Goal: Task Accomplishment & Management: Complete application form

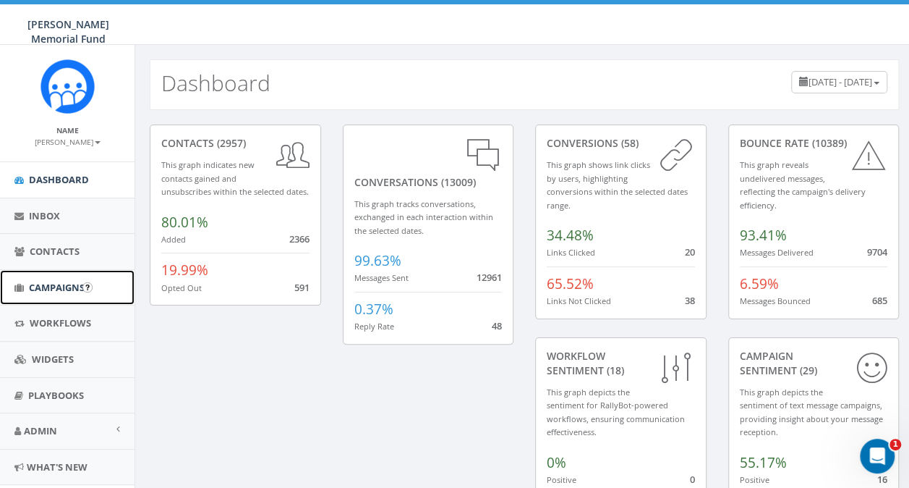
click at [46, 292] on span "Campaigns" at bounding box center [57, 287] width 56 height 13
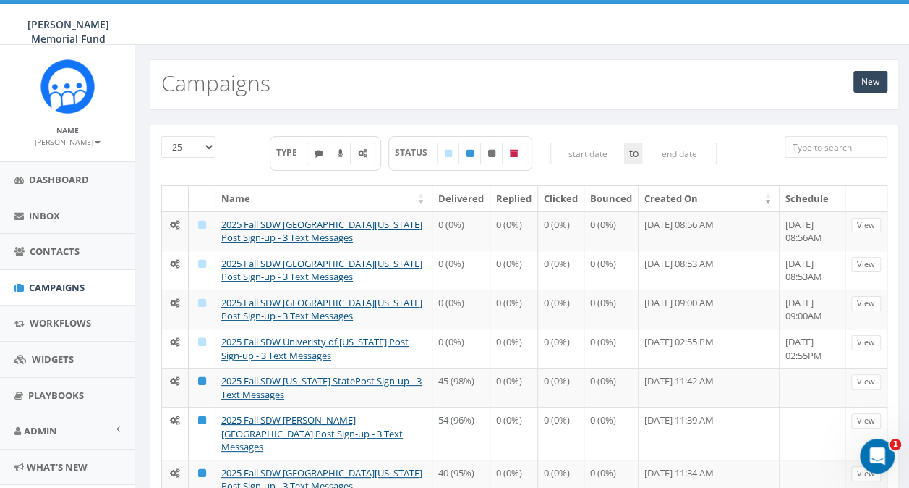
click at [816, 150] on input "search" at bounding box center [836, 147] width 103 height 22
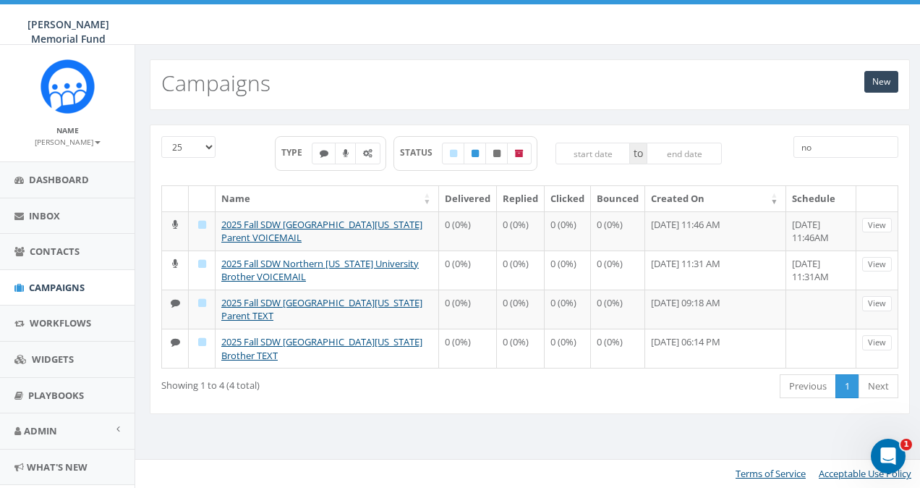
type input "n"
type input "illinois s"
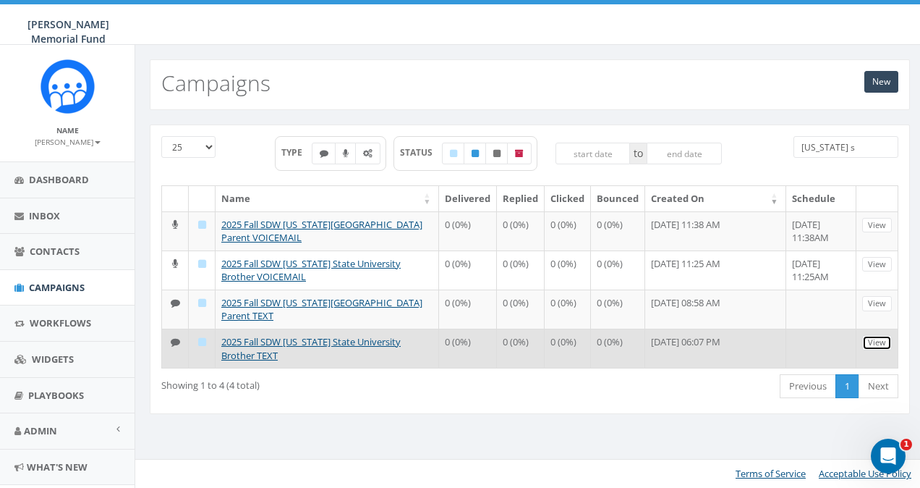
click at [875, 335] on link "View" at bounding box center [877, 342] width 30 height 15
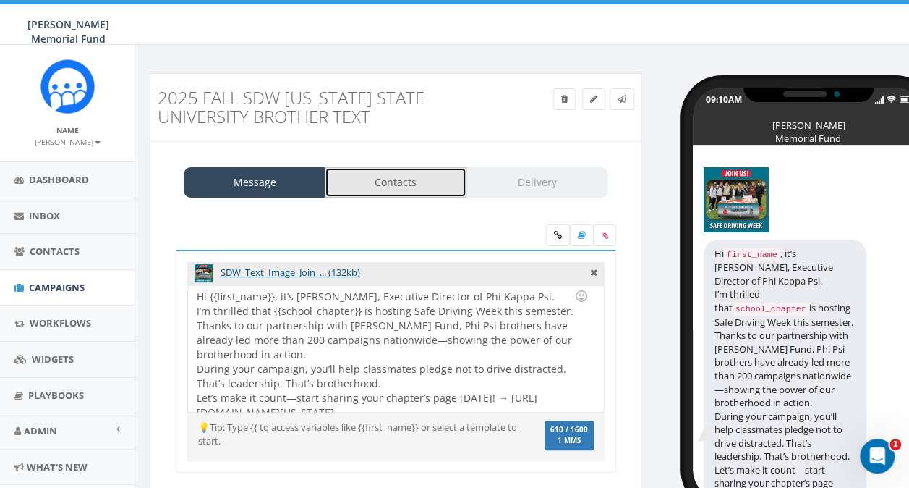
click at [377, 171] on link "Contacts" at bounding box center [396, 182] width 142 height 30
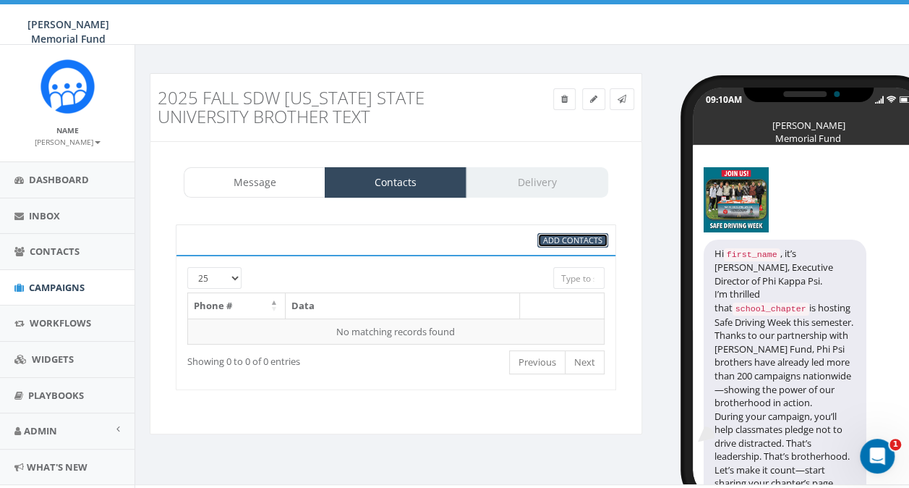
click at [577, 238] on span "Add Contacts" at bounding box center [572, 239] width 59 height 11
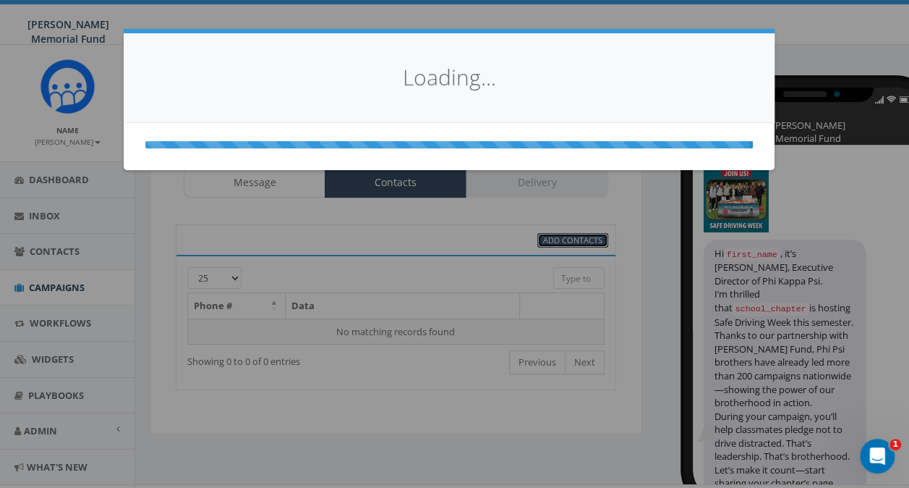
select select
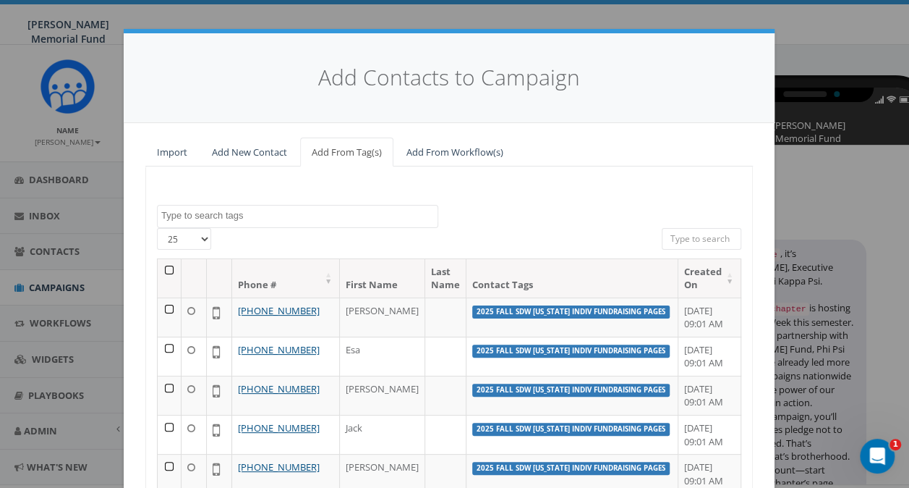
click at [210, 220] on textarea "Search" at bounding box center [299, 215] width 276 height 13
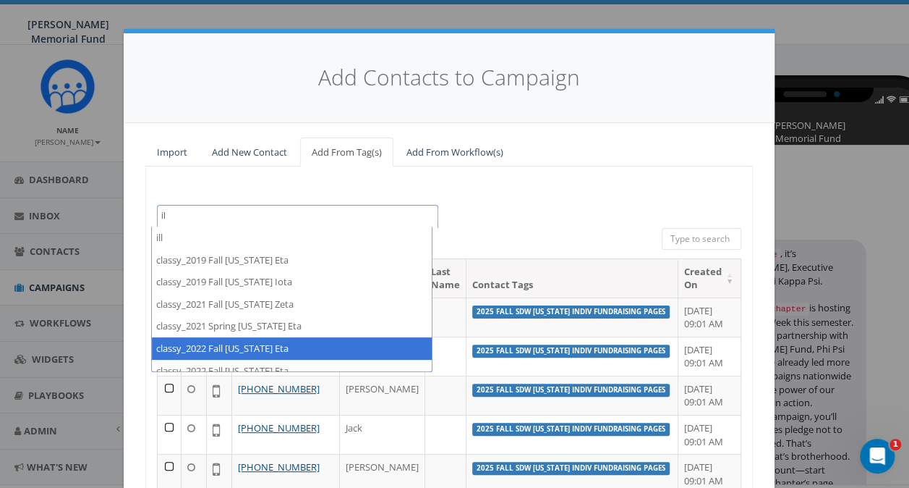
type textarea "i"
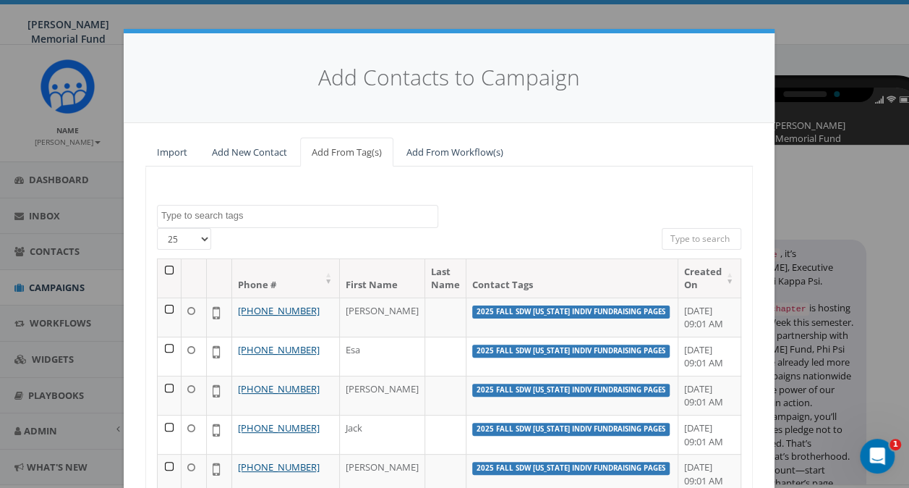
click at [635, 90] on h4 "Add Contacts to Campaign" at bounding box center [449, 77] width 608 height 31
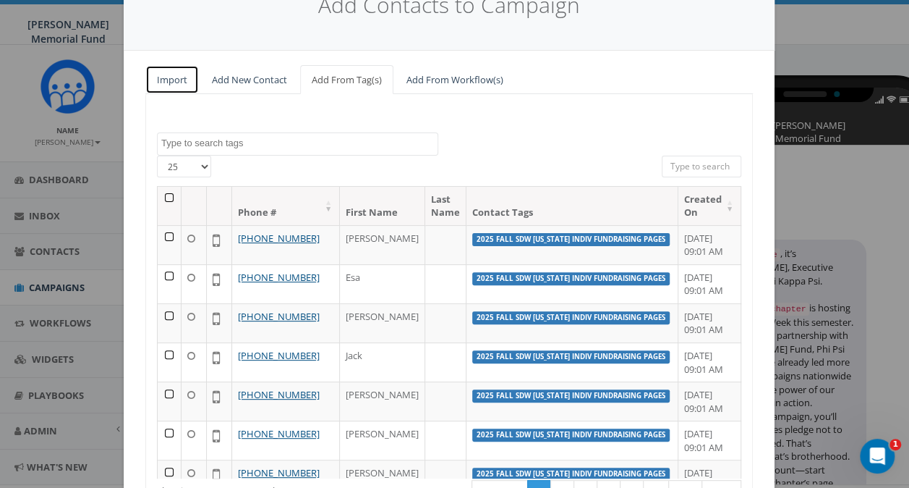
click at [169, 77] on link "Import" at bounding box center [172, 80] width 54 height 30
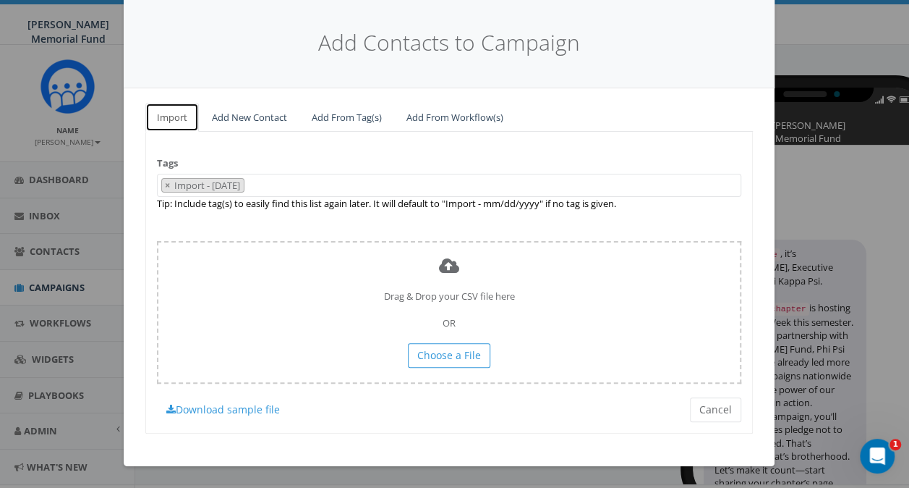
scroll to position [32, 0]
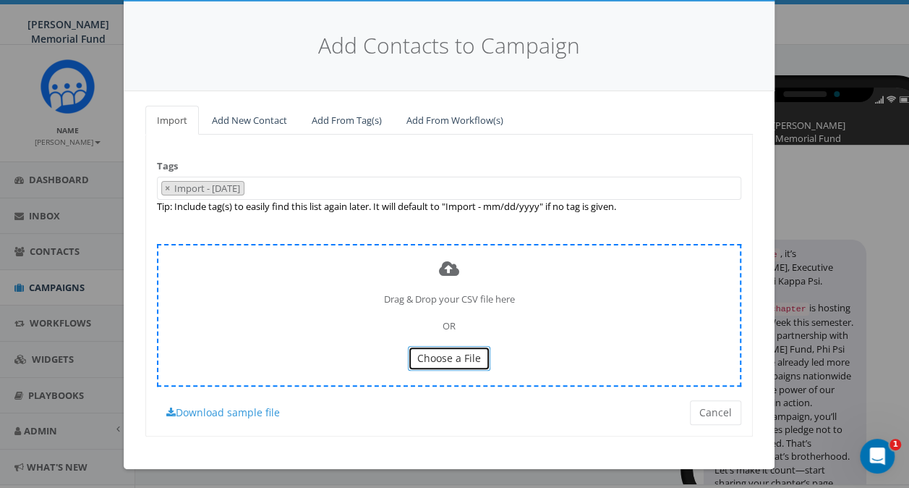
click at [435, 353] on span "Choose a File" at bounding box center [449, 358] width 64 height 14
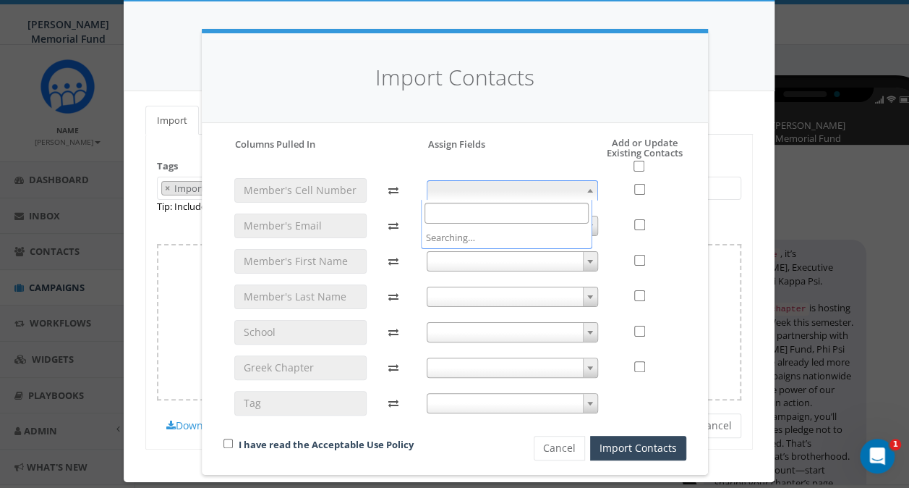
click at [509, 194] on span at bounding box center [512, 190] width 171 height 20
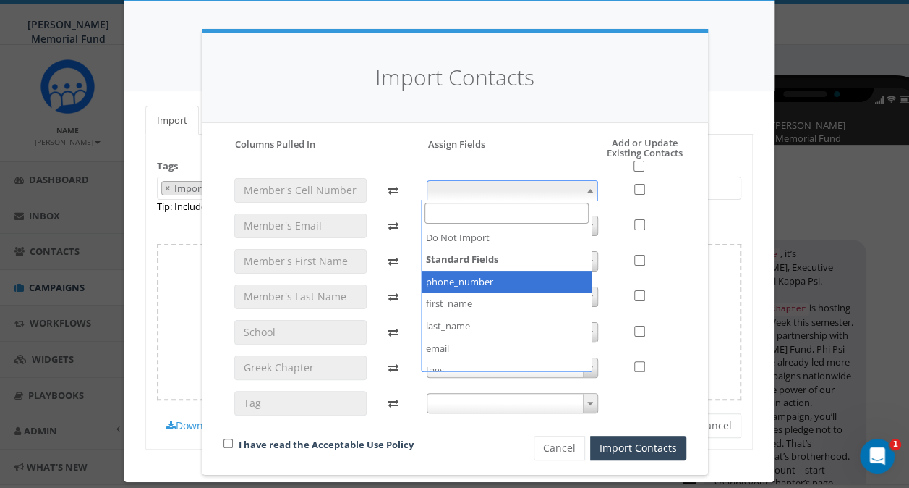
select select "phone_number"
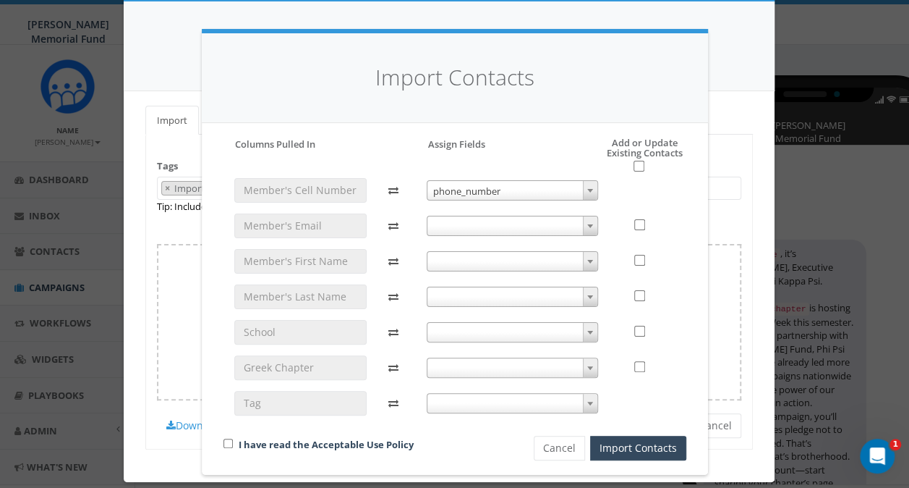
click at [457, 230] on span at bounding box center [512, 226] width 171 height 20
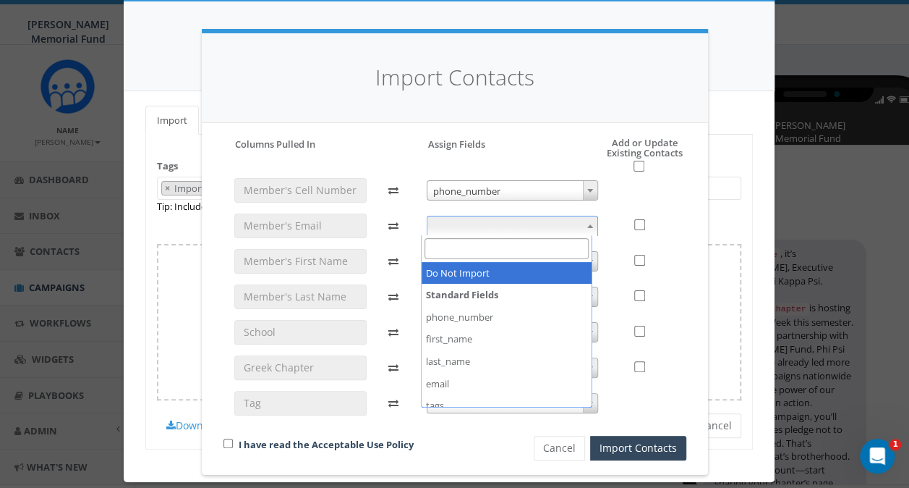
select select "do_not_import_this_field"
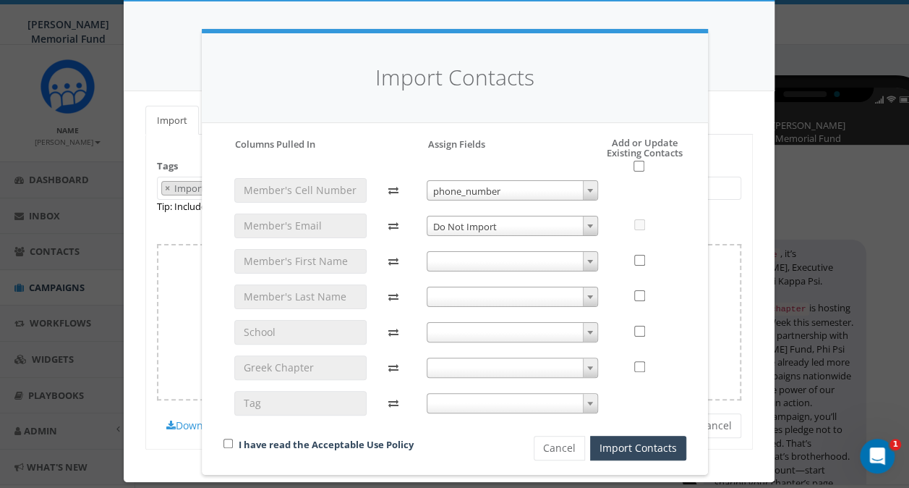
click at [444, 258] on span at bounding box center [512, 261] width 171 height 20
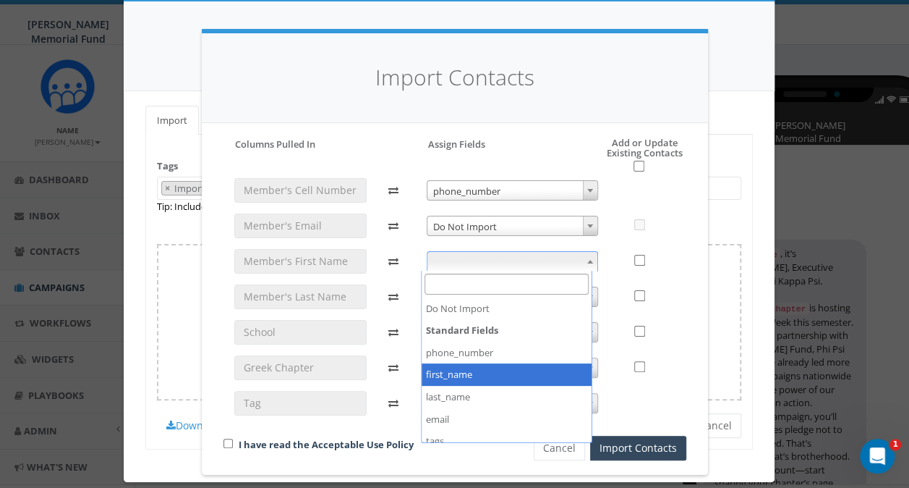
select select "first_name"
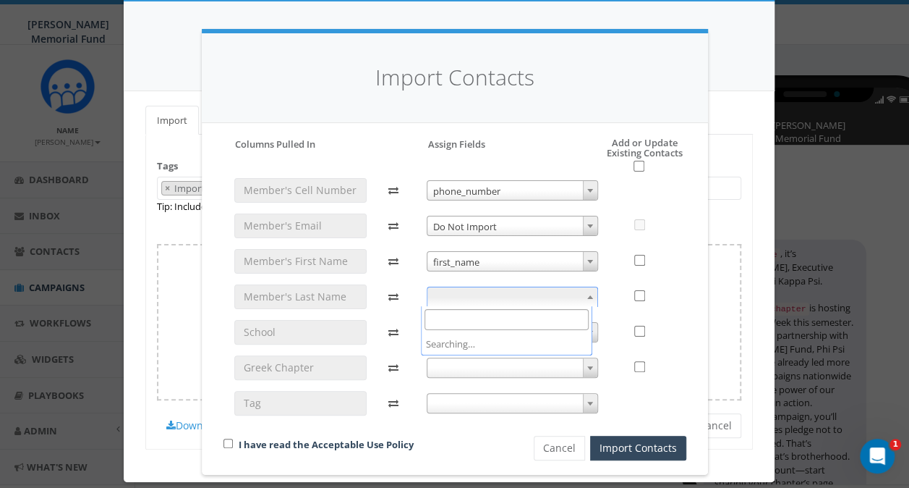
click at [451, 299] on span at bounding box center [512, 297] width 171 height 20
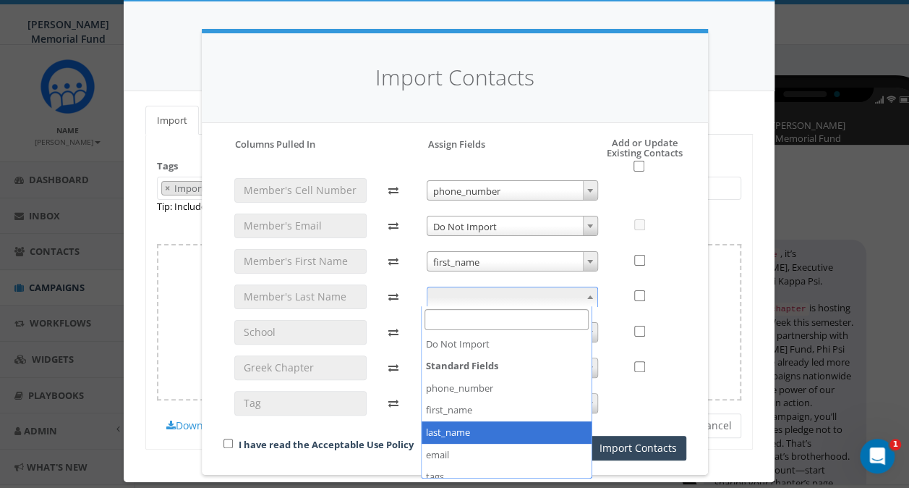
select select "last_name"
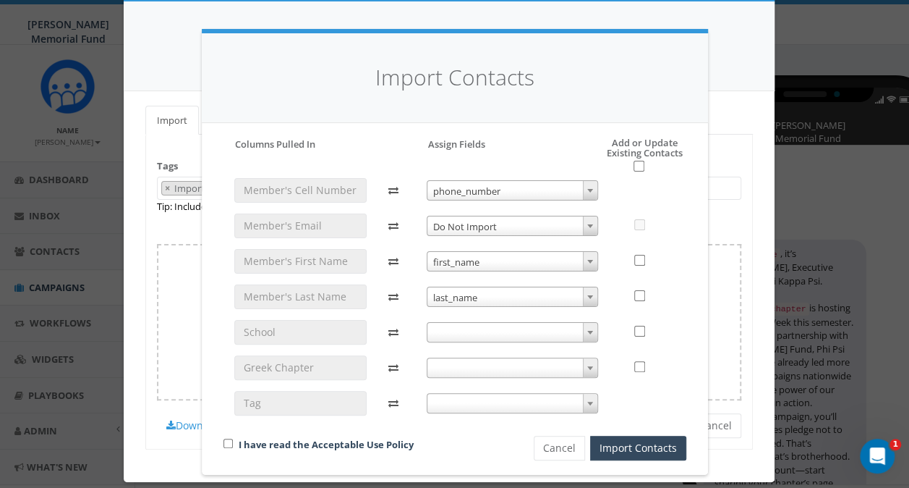
click at [446, 329] on span at bounding box center [512, 332] width 171 height 20
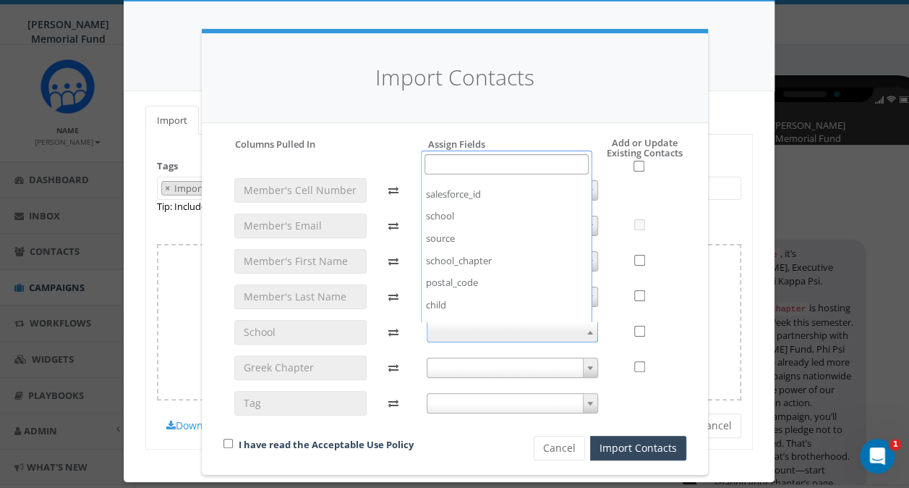
scroll to position [217, 0]
select select "school"
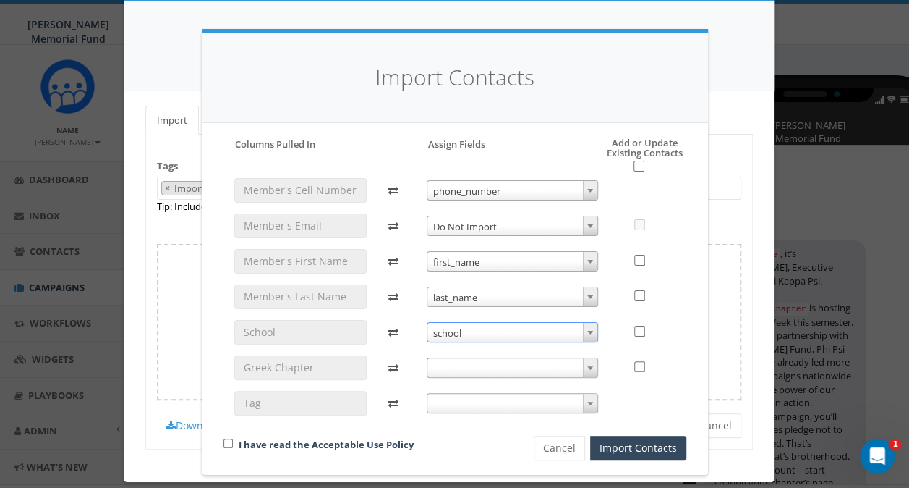
scroll to position [7, 0]
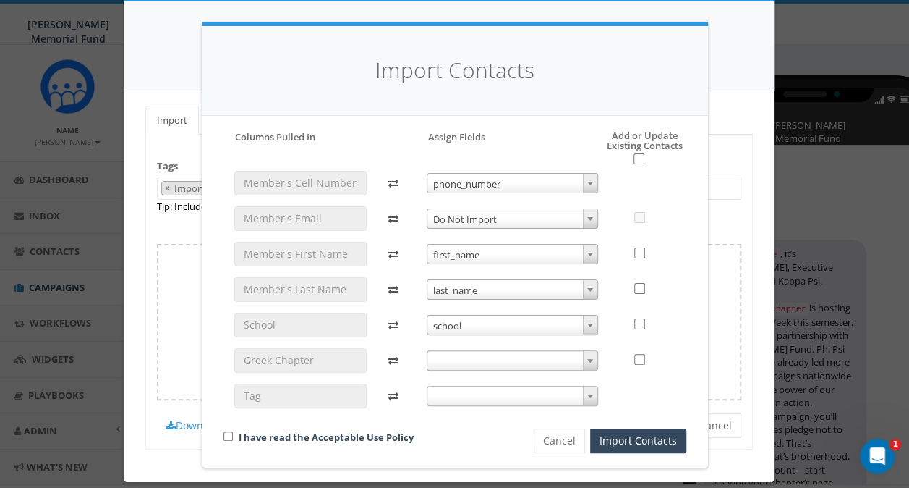
click at [446, 357] on span at bounding box center [512, 360] width 171 height 20
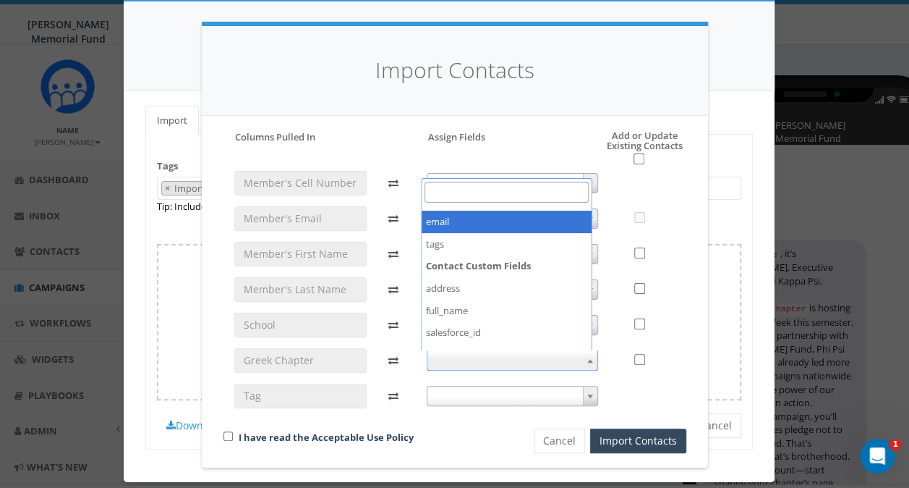
scroll to position [217, 0]
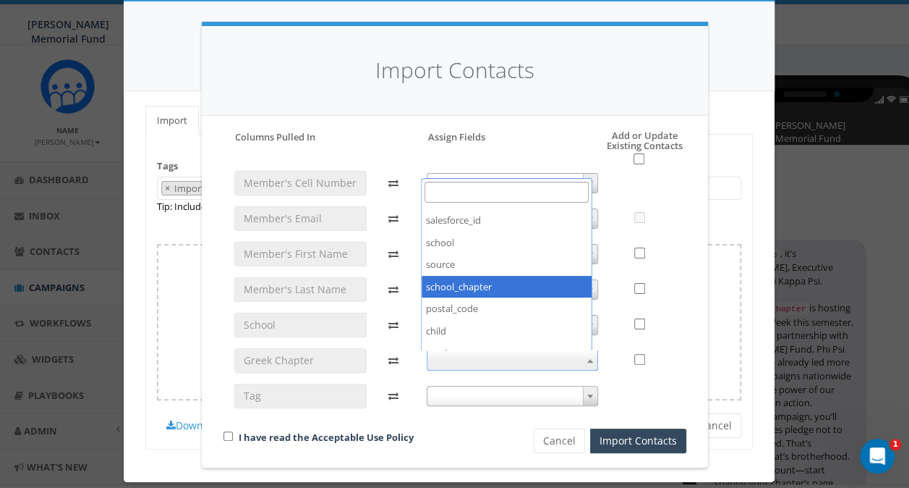
select select "school_chapter"
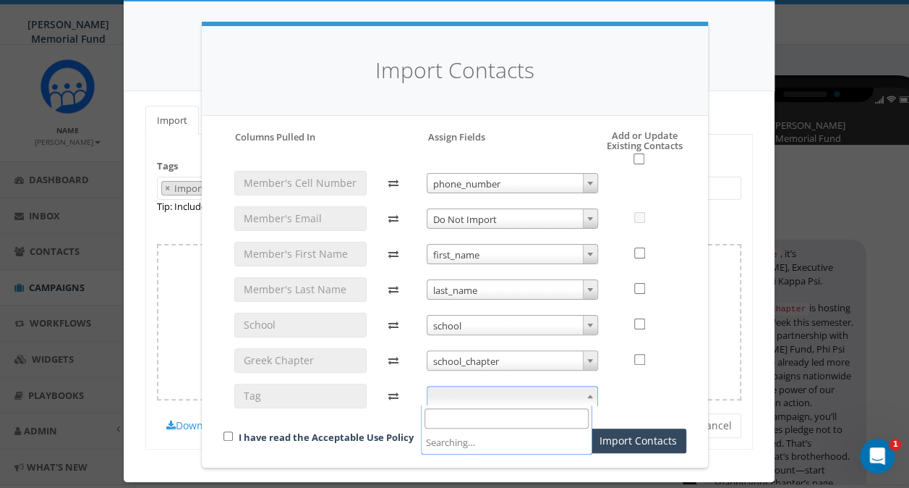
click at [475, 399] on span at bounding box center [512, 396] width 171 height 20
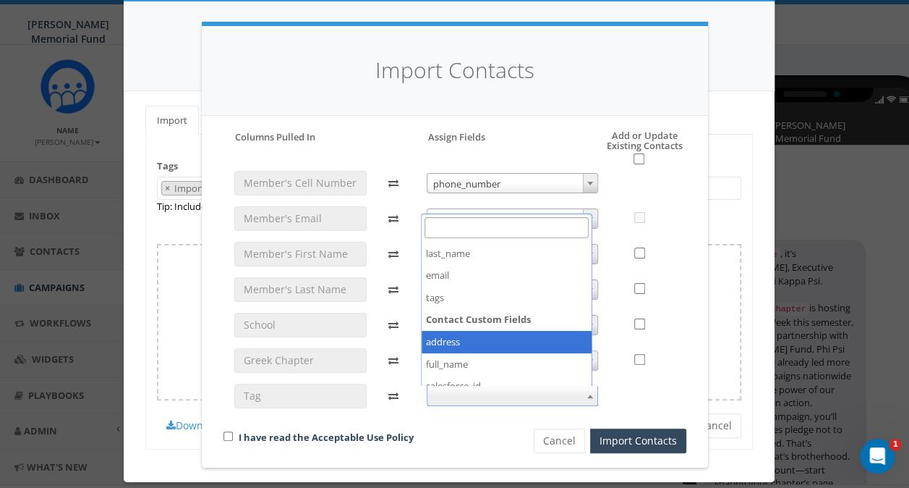
scroll to position [72, 0]
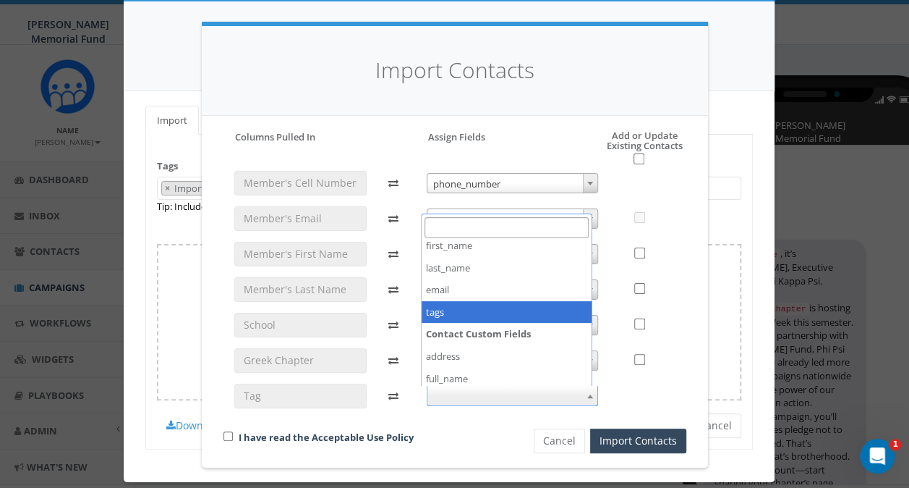
select select "tags"
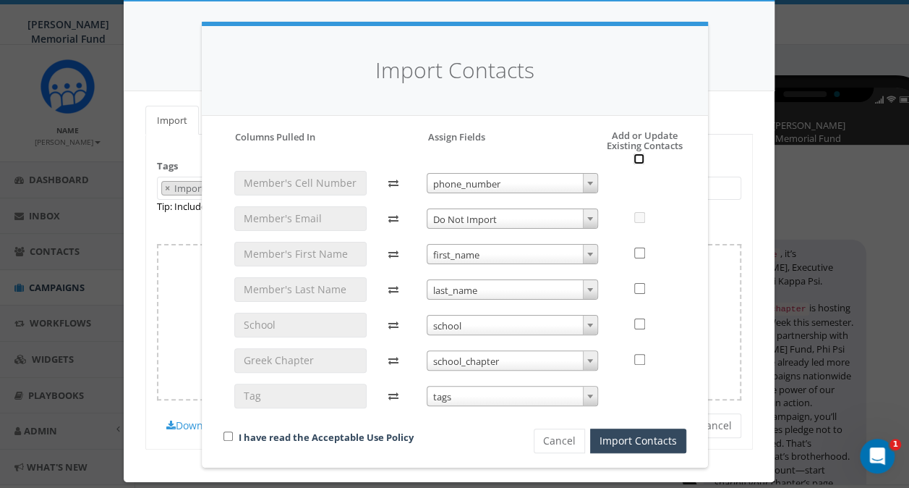
click at [634, 156] on input "checkbox" at bounding box center [639, 158] width 11 height 11
checkbox input "true"
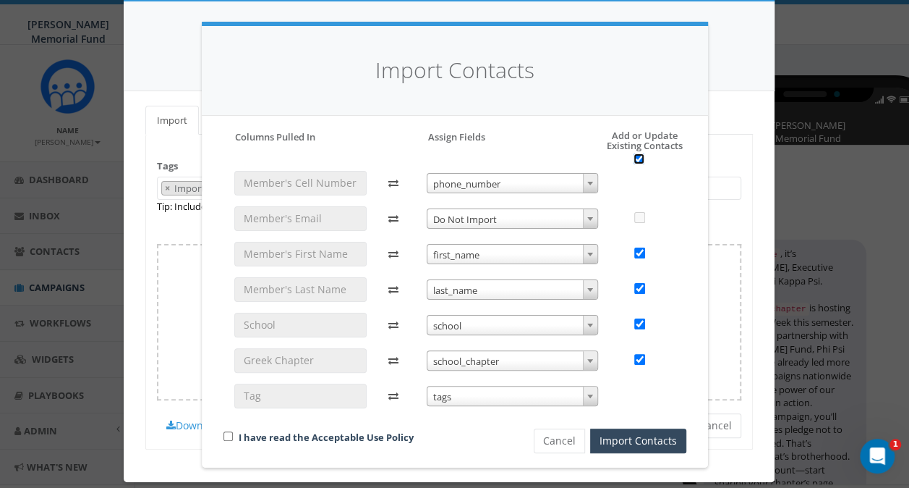
checkbox input "true"
click at [224, 433] on input "checkbox" at bounding box center [228, 435] width 9 height 9
checkbox input "true"
click at [624, 440] on button "Import Contacts" at bounding box center [638, 440] width 96 height 25
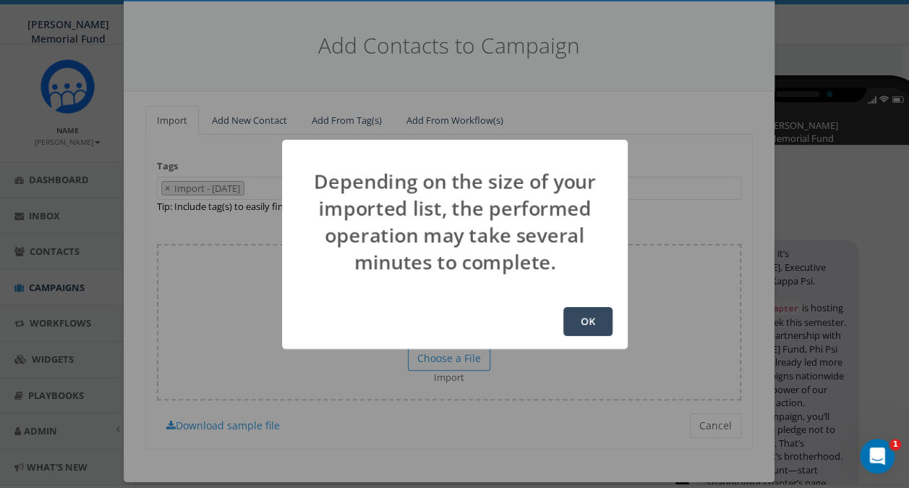
click at [585, 326] on button "OK" at bounding box center [588, 321] width 49 height 29
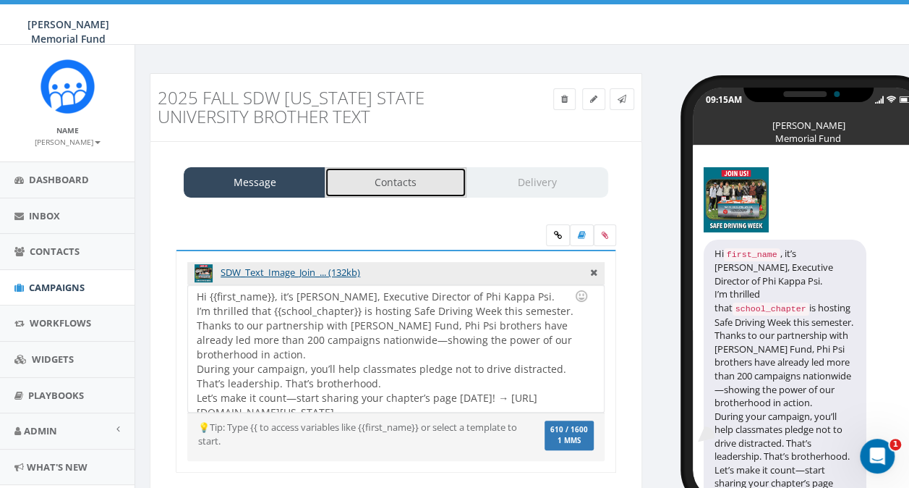
click at [392, 180] on link "Contacts" at bounding box center [396, 182] width 142 height 30
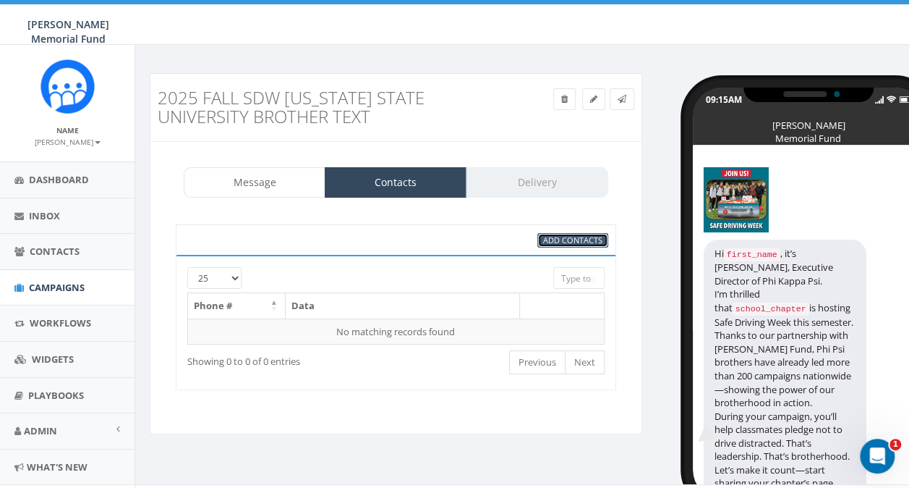
click at [563, 236] on span "Add Contacts" at bounding box center [572, 239] width 59 height 11
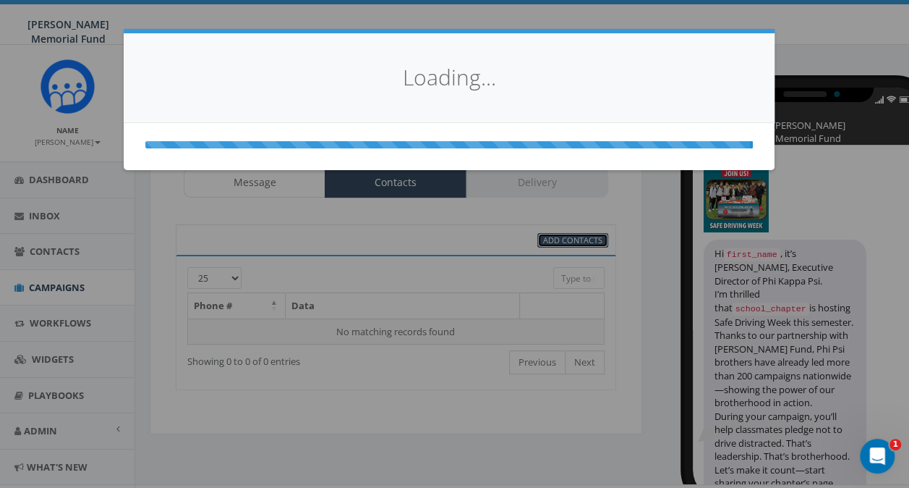
select select
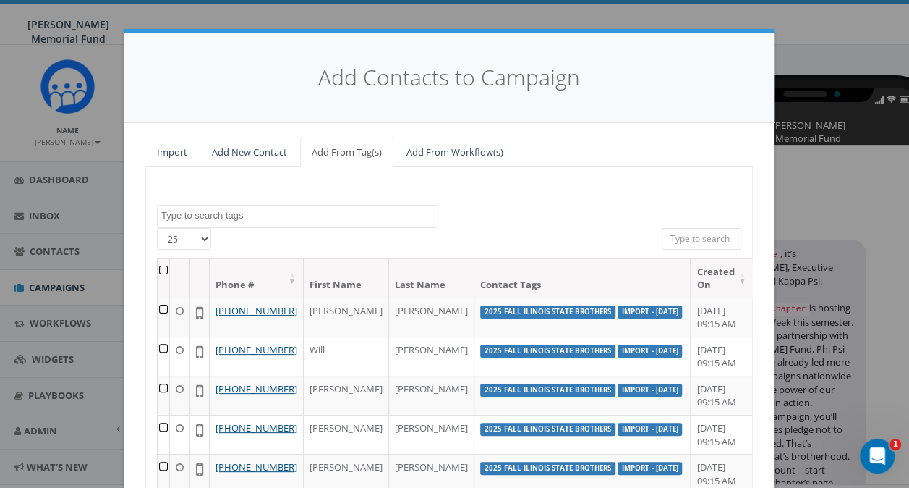
click at [216, 211] on textarea "Search" at bounding box center [299, 215] width 276 height 13
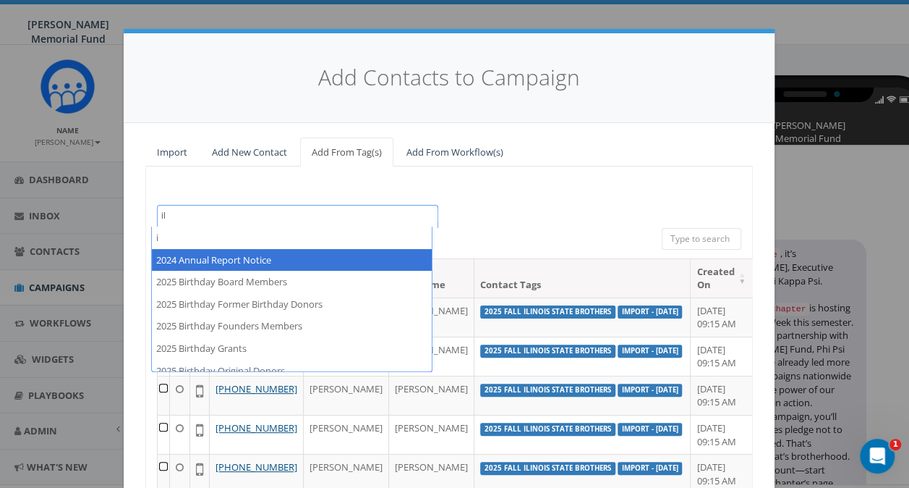
type textarea "i"
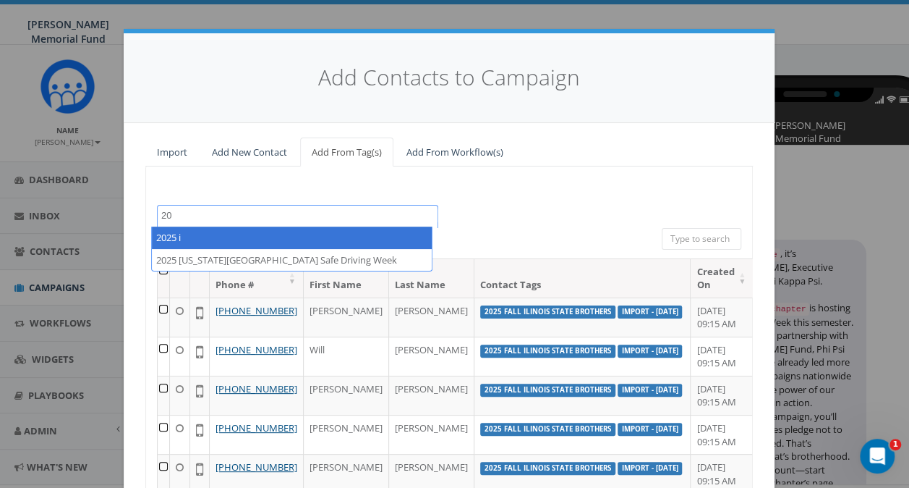
type textarea "2"
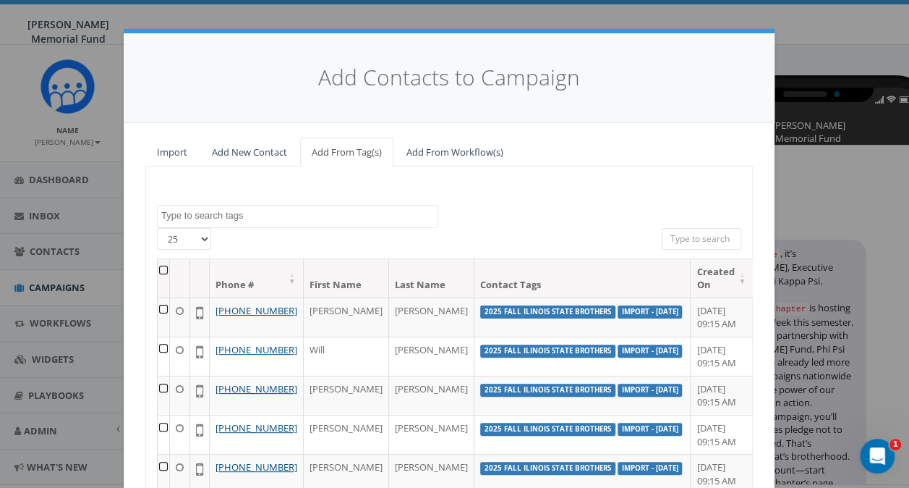
click at [833, 61] on div "Add Contacts to Campaign Import Add New Contact Add From Tag(s) Add From Workfl…" at bounding box center [454, 244] width 909 height 488
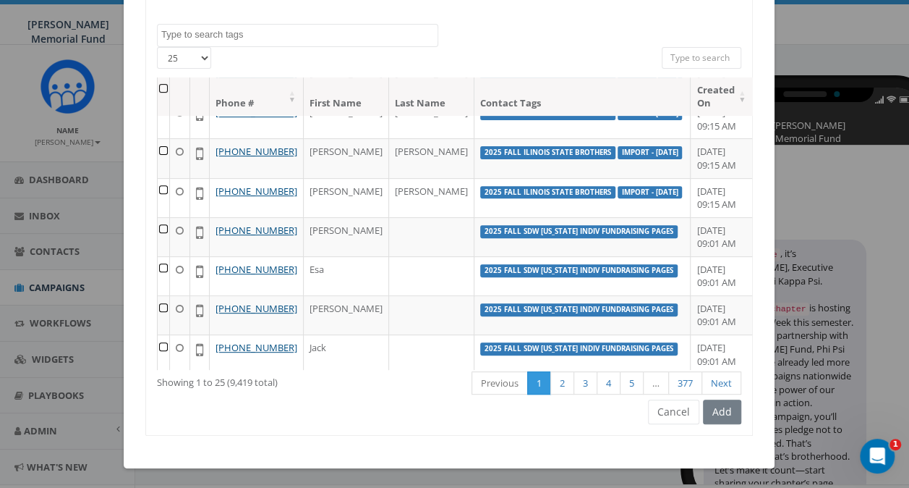
scroll to position [217, 0]
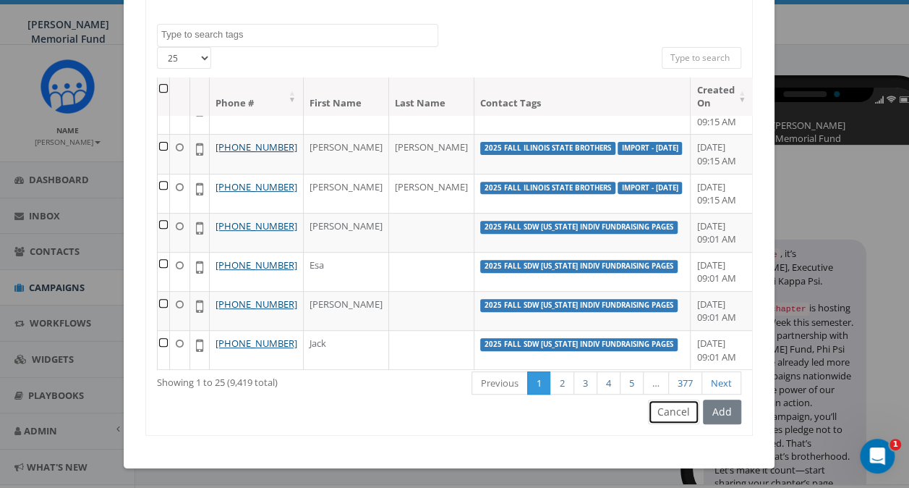
click at [674, 410] on button "Cancel" at bounding box center [673, 411] width 51 height 25
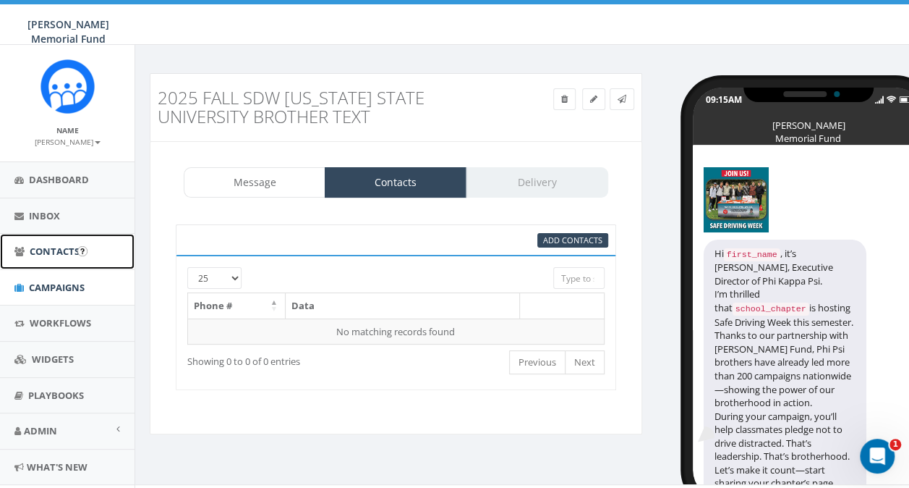
click at [43, 257] on link "Contacts" at bounding box center [67, 251] width 135 height 35
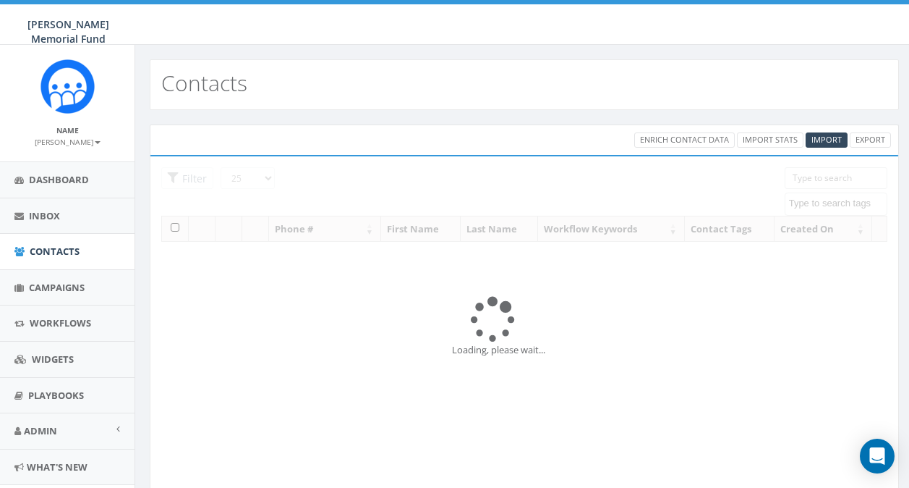
select select
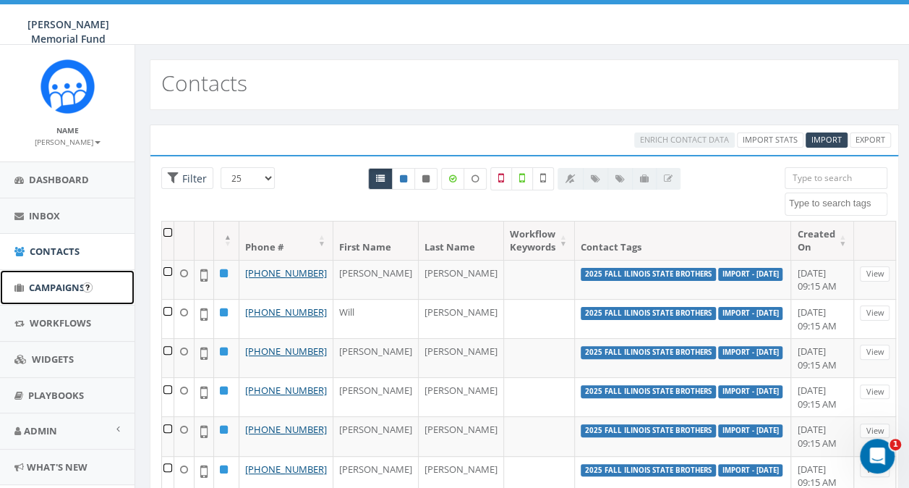
click at [45, 284] on span "Campaigns" at bounding box center [57, 287] width 56 height 13
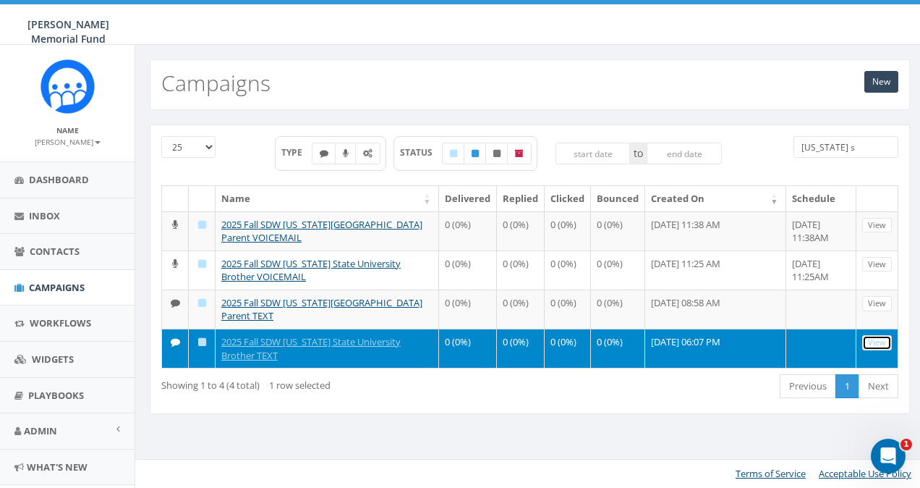
click at [878, 341] on link "View" at bounding box center [877, 342] width 30 height 15
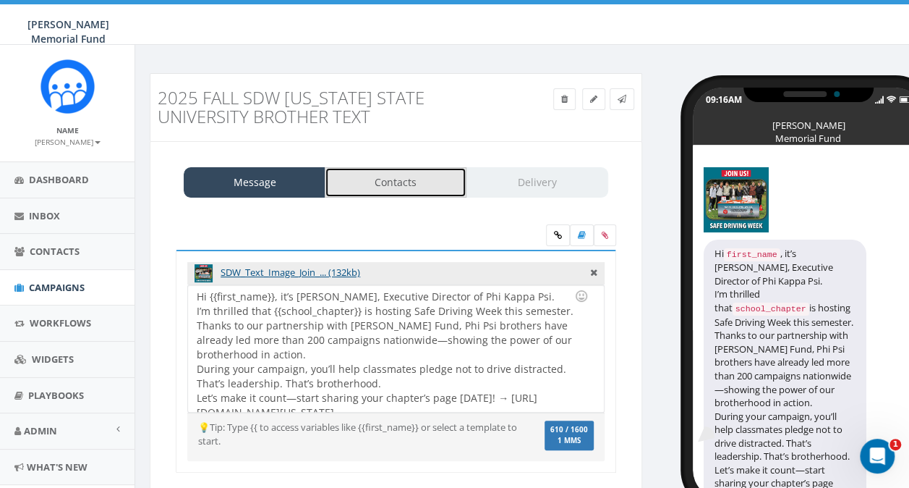
click at [396, 184] on link "Contacts" at bounding box center [396, 182] width 142 height 30
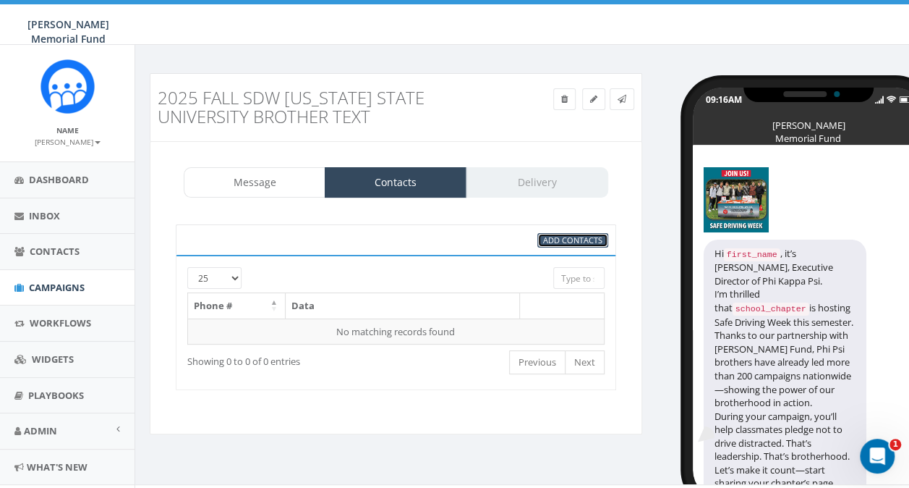
click at [556, 245] on link "Add Contacts" at bounding box center [573, 240] width 71 height 15
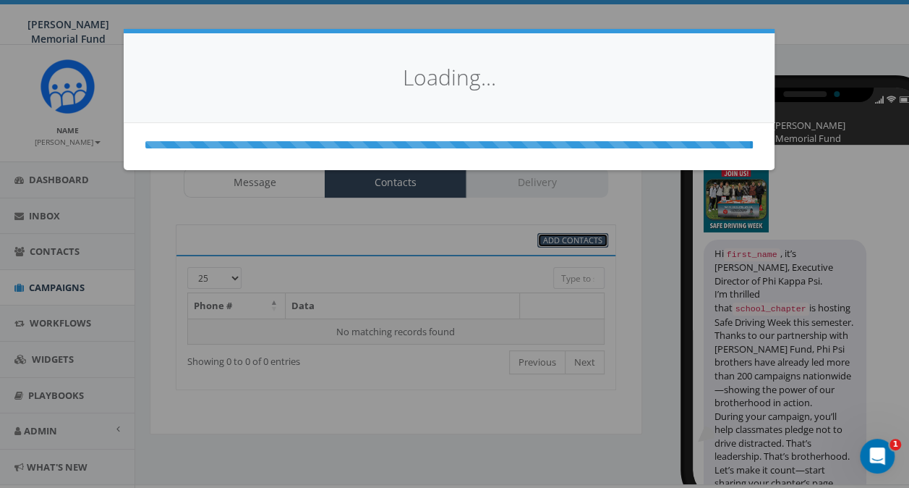
select select
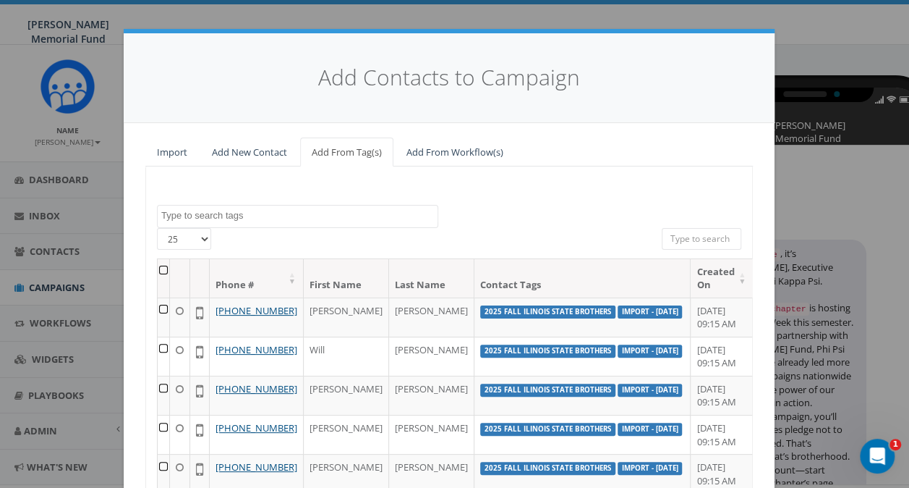
click at [210, 218] on textarea "Search" at bounding box center [299, 215] width 276 height 13
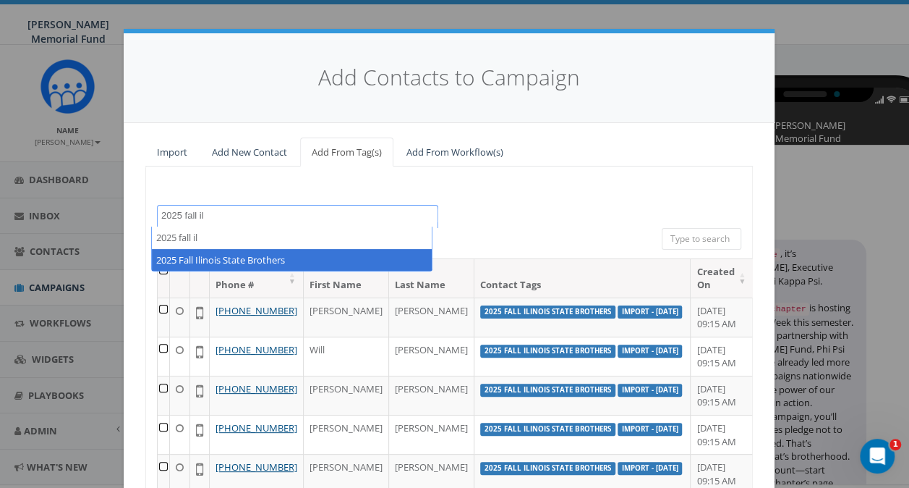
type textarea "2025 fall il"
select select "2025 Fall Ilinois State Brothers"
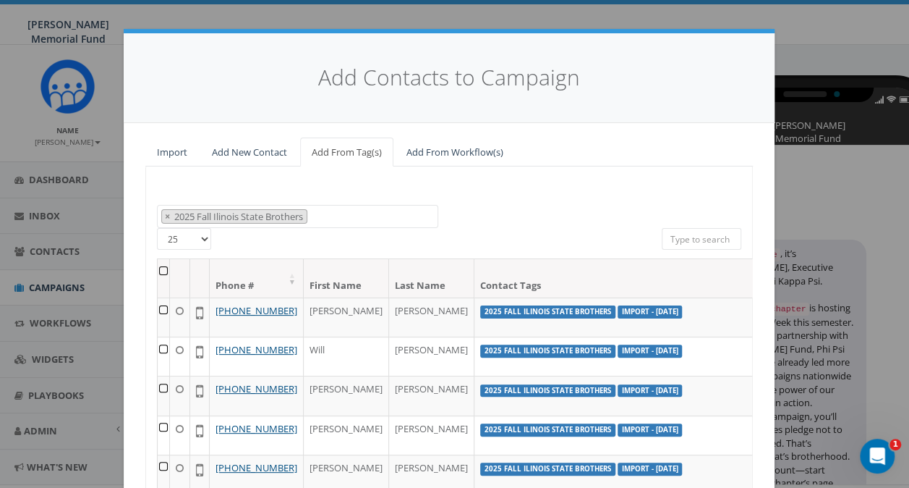
click at [158, 267] on th at bounding box center [164, 278] width 12 height 38
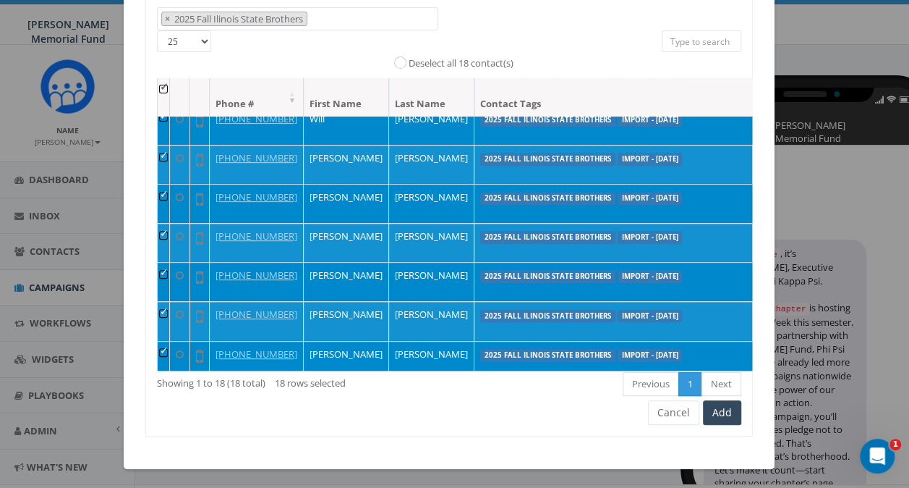
scroll to position [72, 0]
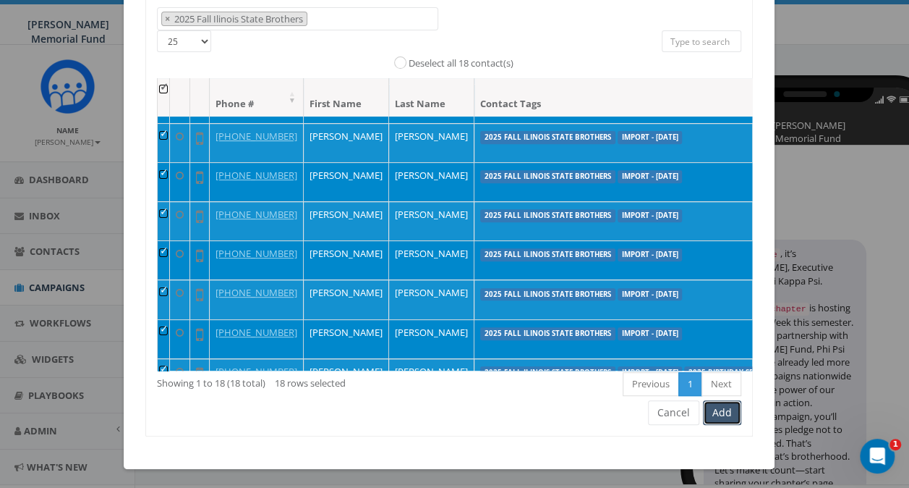
click at [727, 411] on button "Add" at bounding box center [722, 412] width 38 height 25
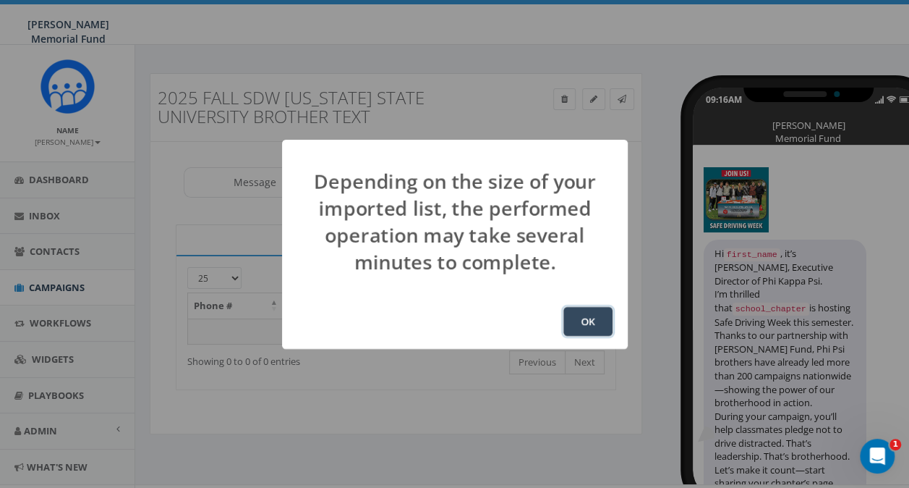
click at [586, 323] on button "OK" at bounding box center [588, 321] width 49 height 29
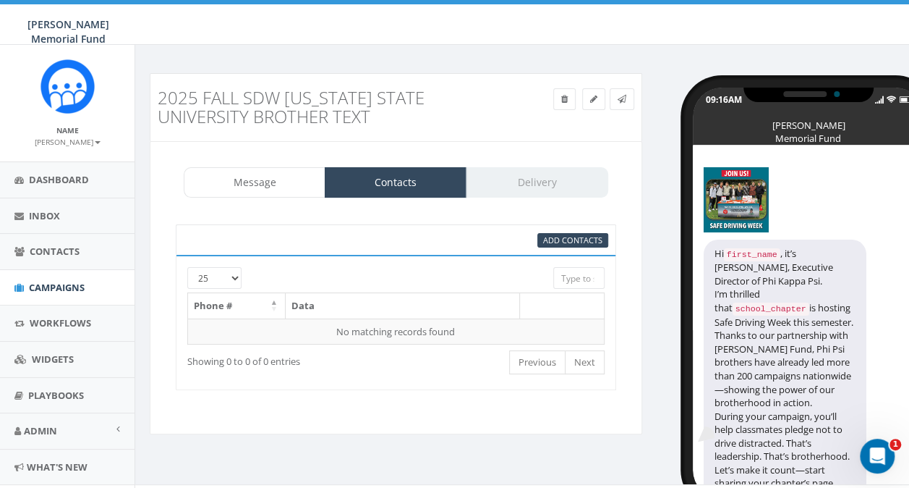
scroll to position [25, 0]
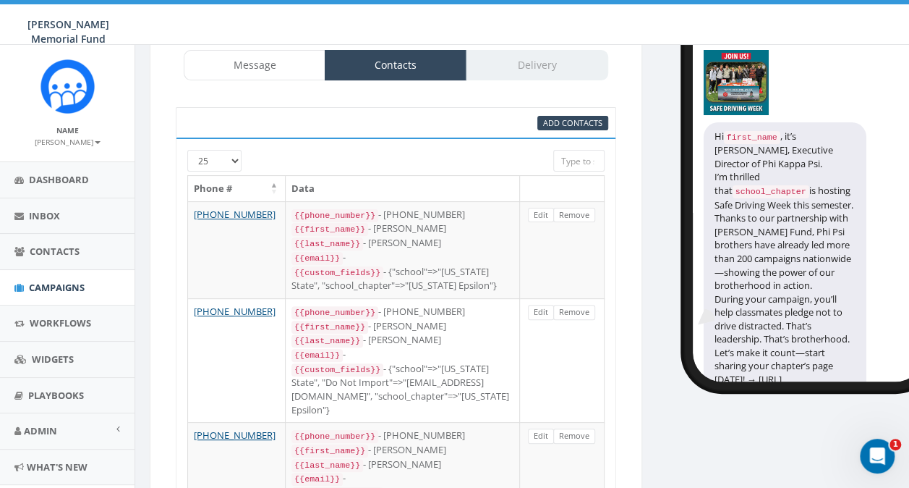
scroll to position [97, 0]
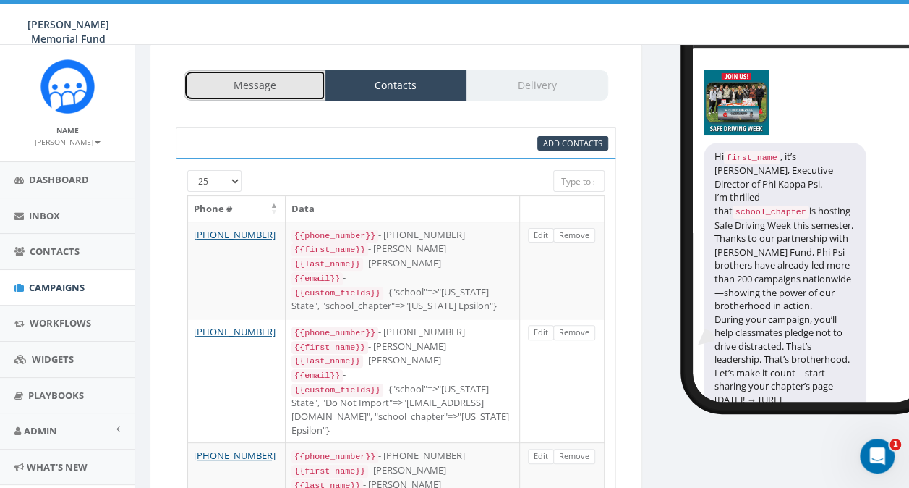
click at [288, 90] on link "Message" at bounding box center [255, 85] width 142 height 30
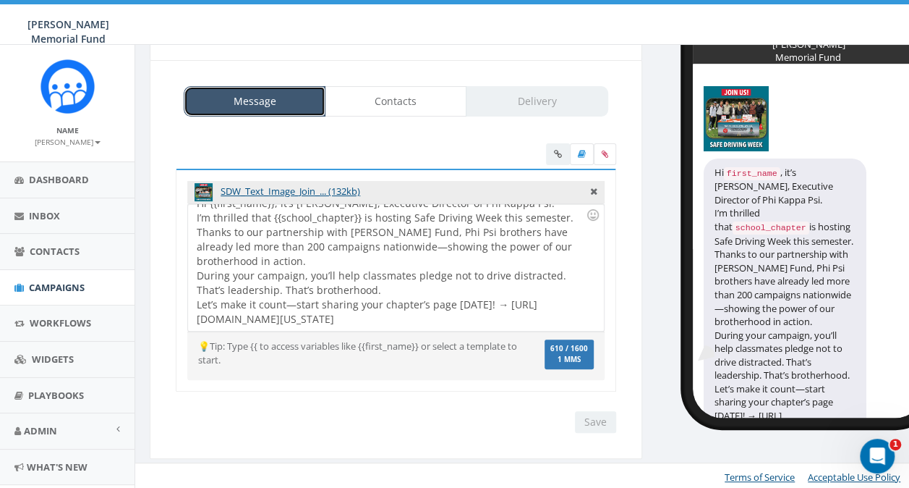
scroll to position [26, 0]
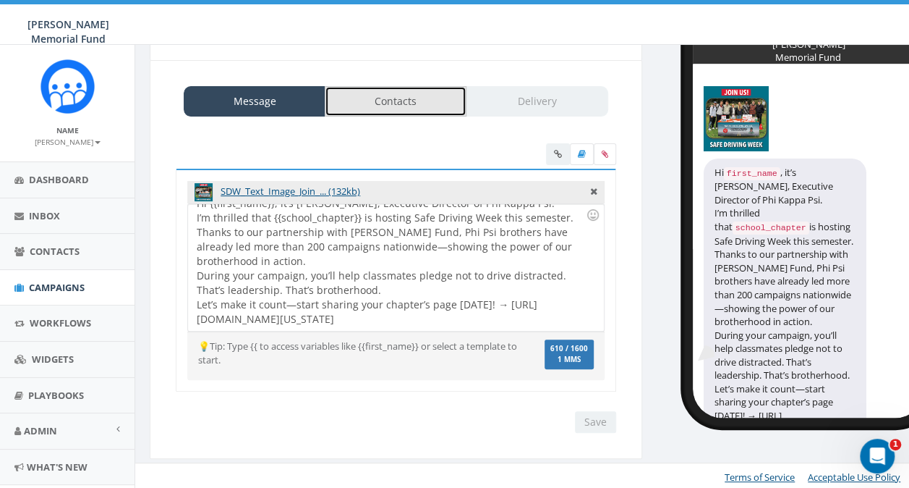
click at [425, 105] on link "Contacts" at bounding box center [396, 101] width 142 height 30
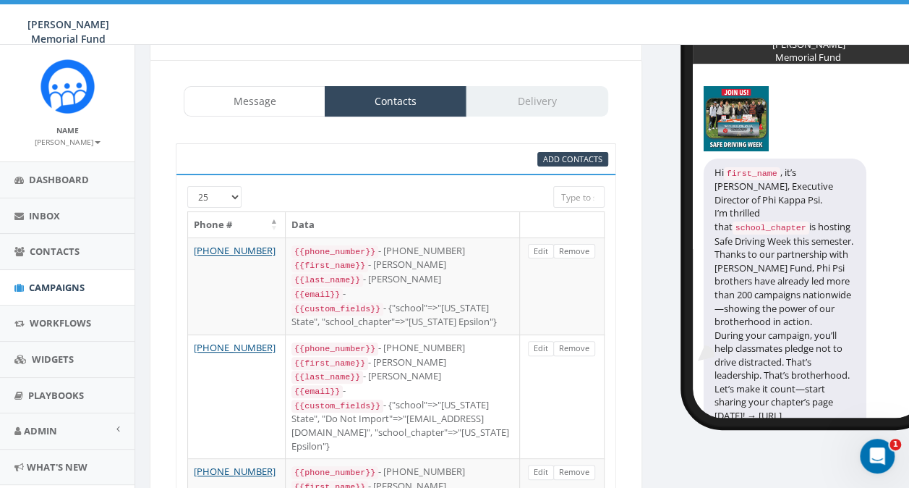
click at [534, 105] on div "Message Contacts Delivery" at bounding box center [396, 101] width 425 height 30
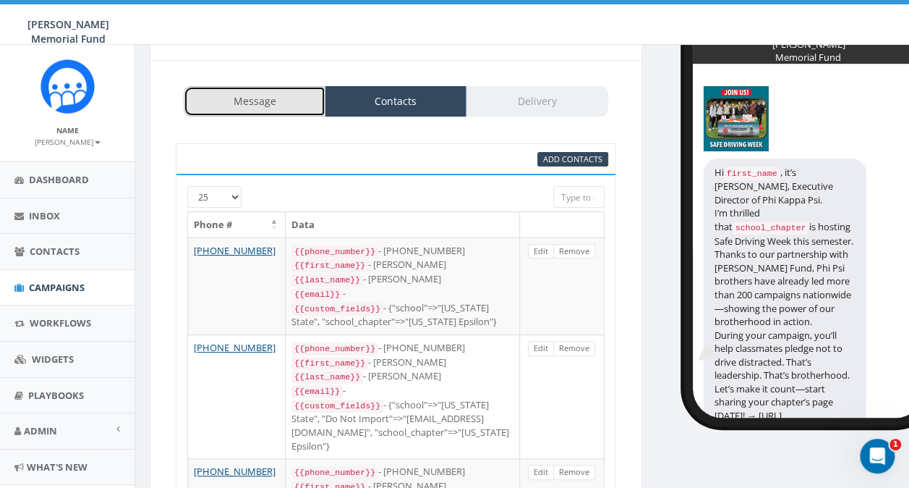
click at [284, 104] on link "Message" at bounding box center [255, 101] width 142 height 30
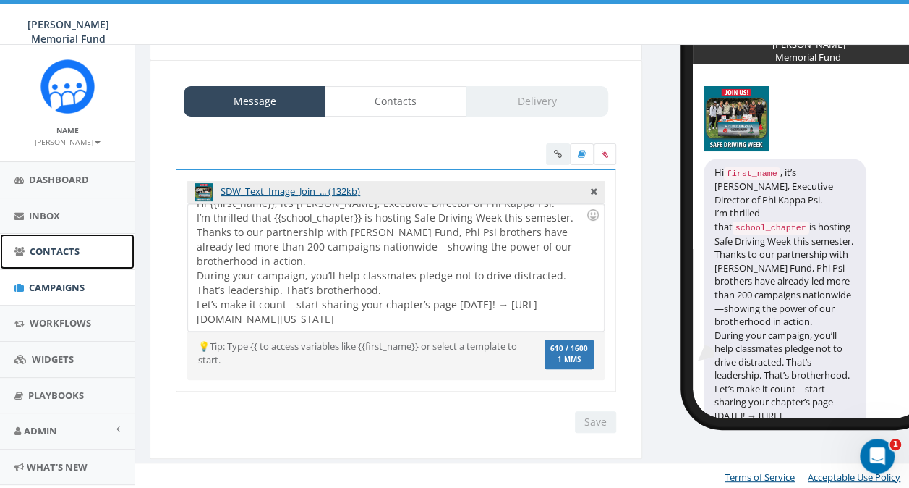
click at [50, 247] on span "Contacts" at bounding box center [55, 251] width 50 height 13
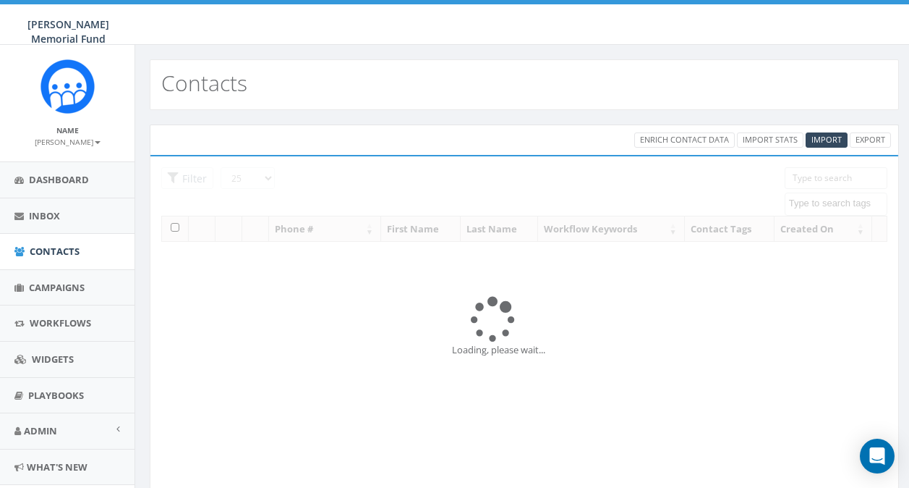
select select
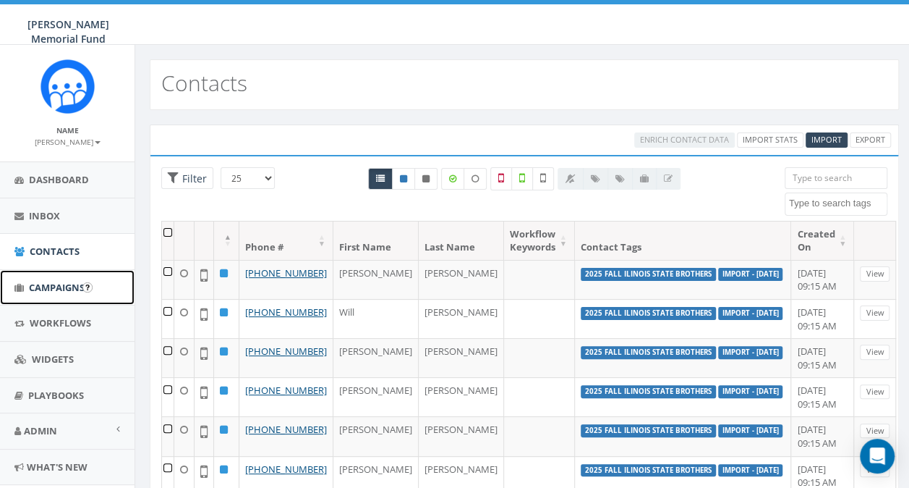
click at [51, 290] on span "Campaigns" at bounding box center [57, 287] width 56 height 13
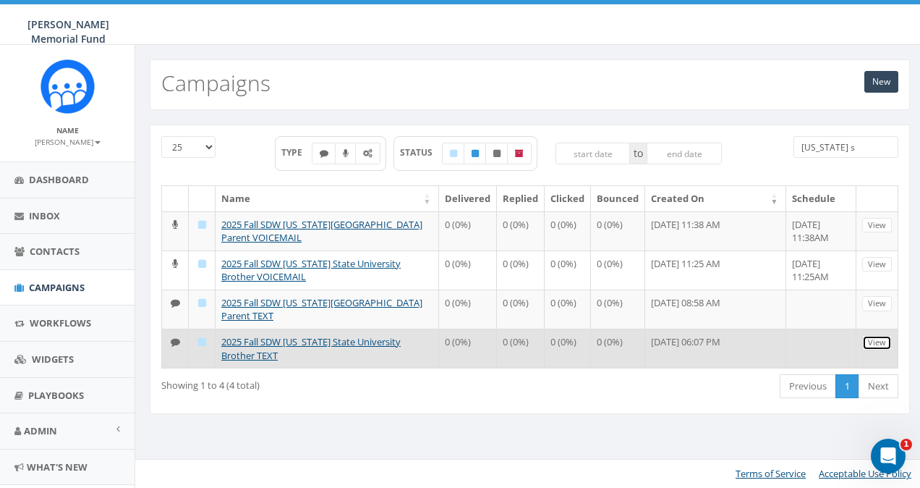
click at [871, 341] on link "View" at bounding box center [877, 342] width 30 height 15
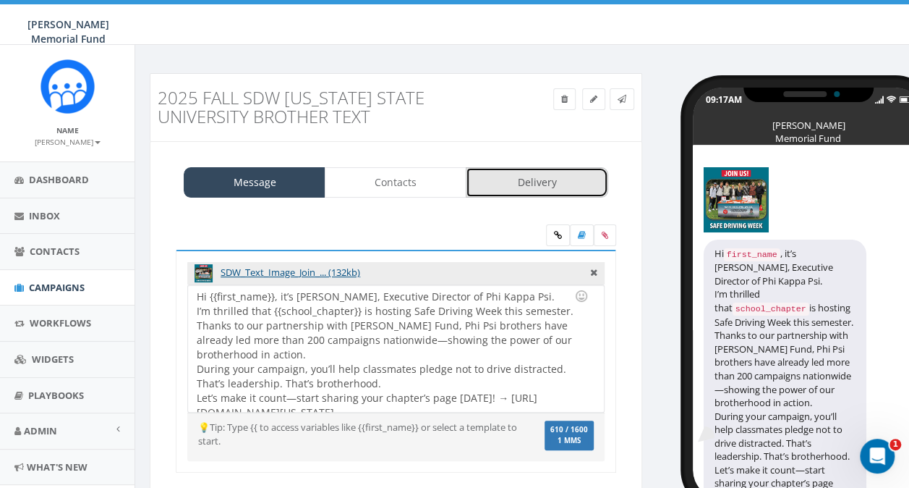
click at [525, 183] on link "Delivery" at bounding box center [537, 182] width 142 height 30
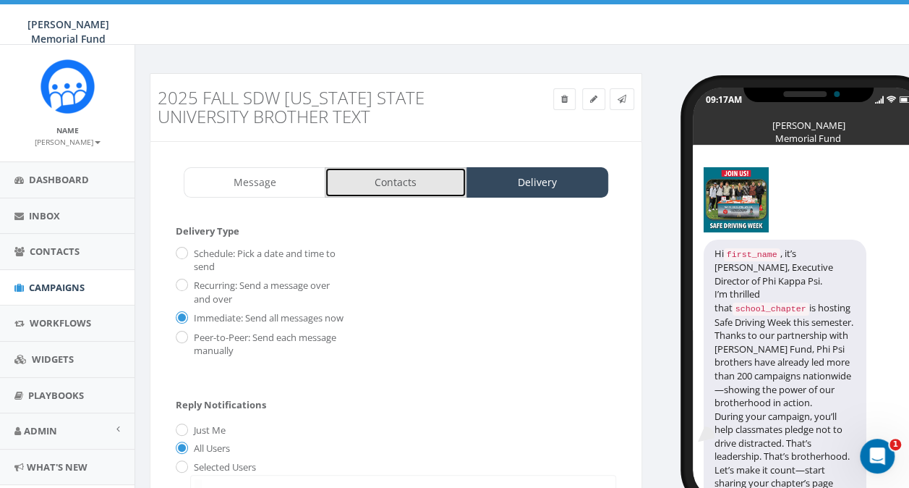
click at [375, 185] on link "Contacts" at bounding box center [396, 182] width 142 height 30
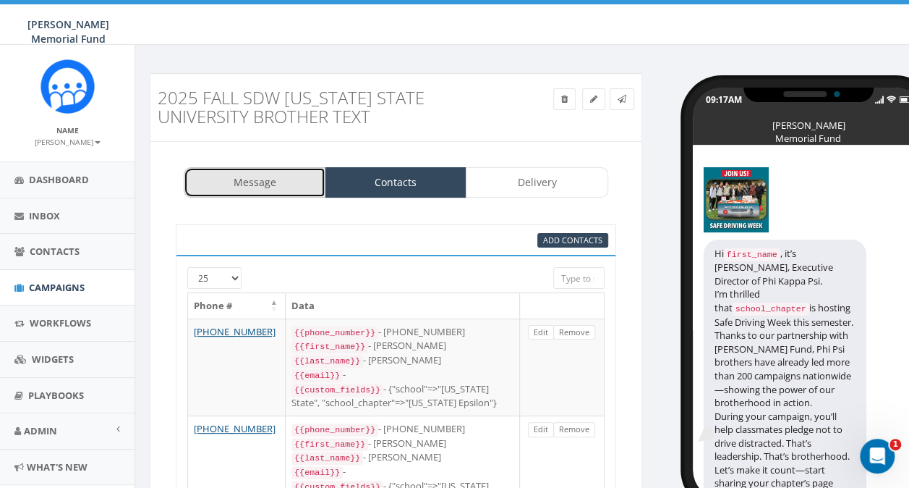
click at [274, 175] on link "Message" at bounding box center [255, 182] width 142 height 30
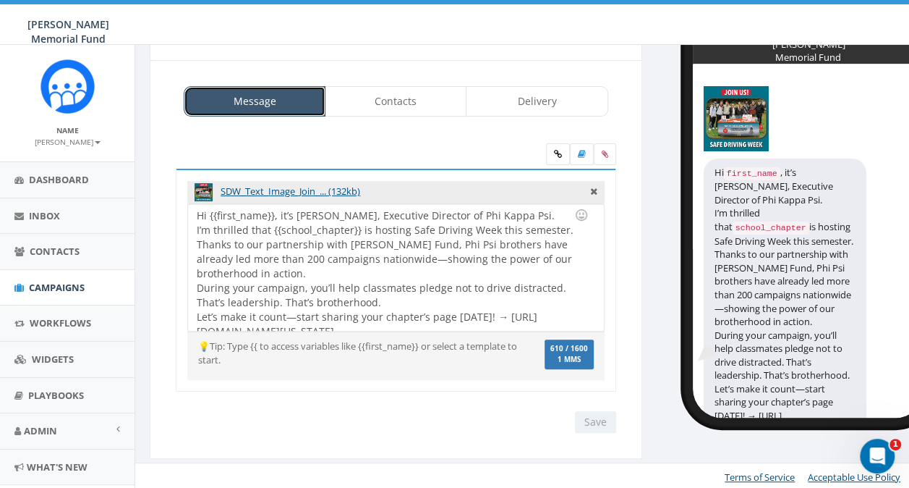
scroll to position [9, 0]
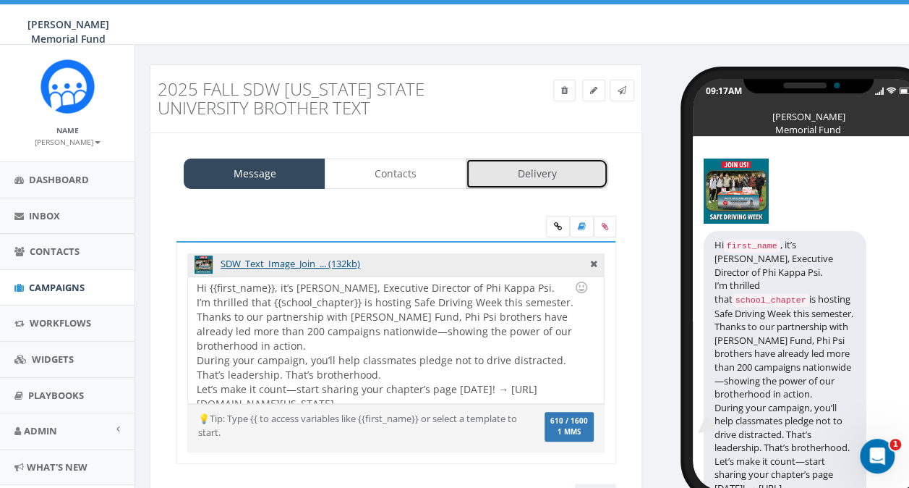
click at [559, 179] on link "Delivery" at bounding box center [537, 173] width 142 height 30
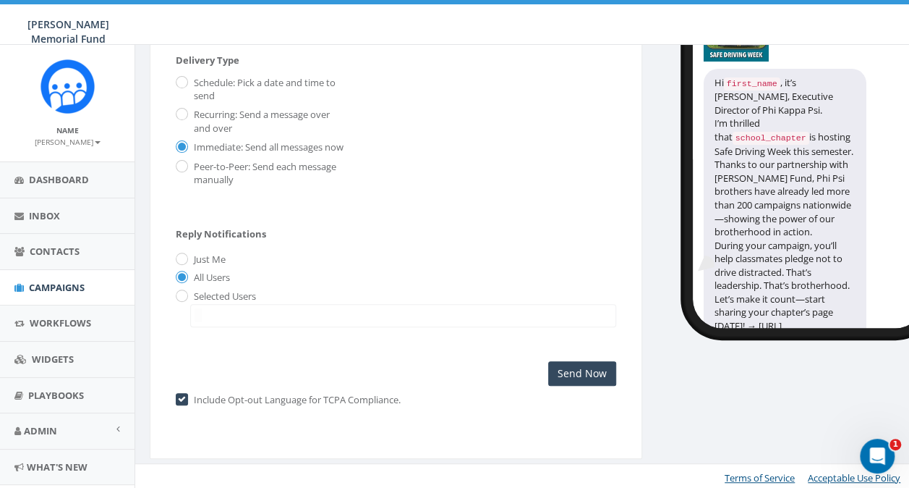
scroll to position [184, 0]
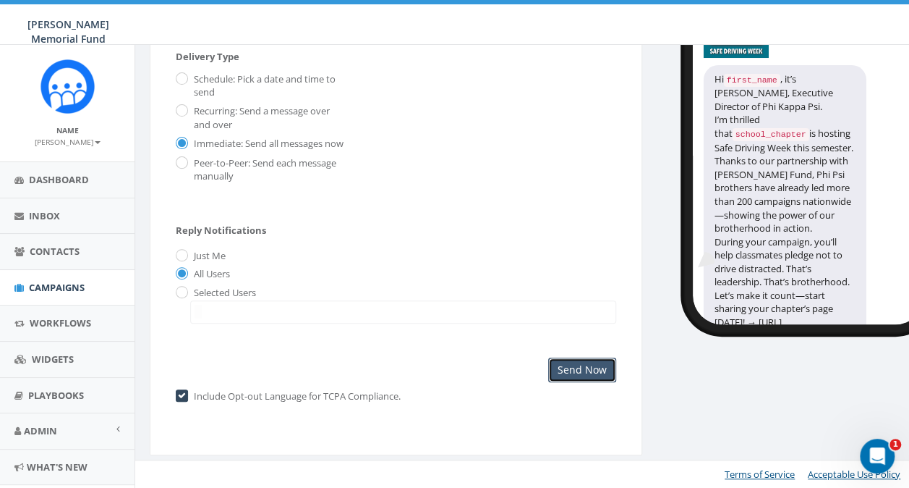
click at [583, 365] on input "Send Now" at bounding box center [582, 369] width 68 height 25
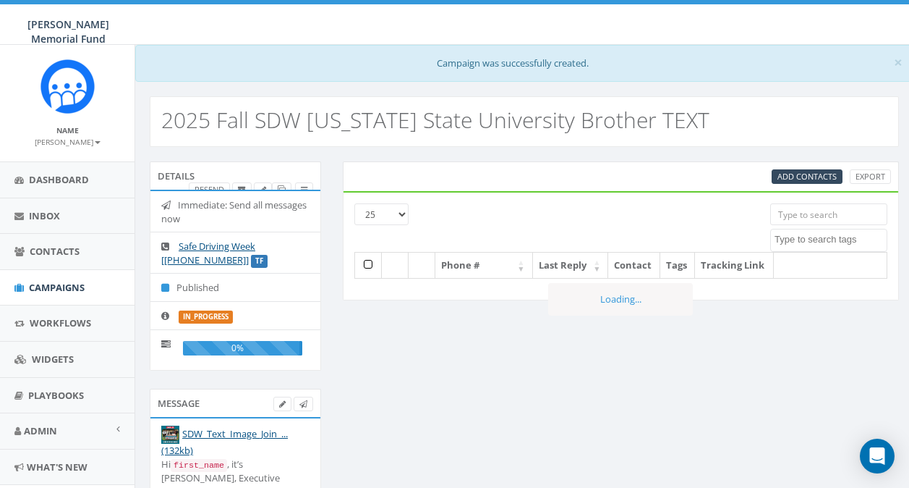
select select
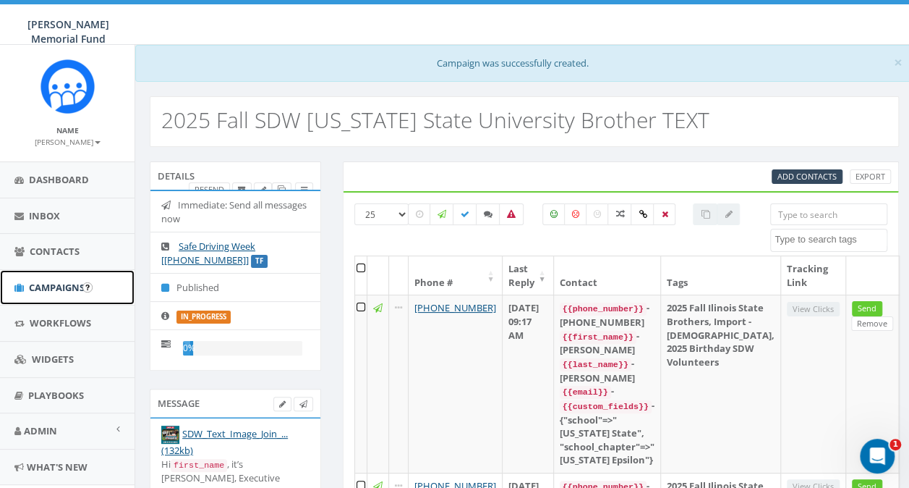
click at [51, 287] on span "Campaigns" at bounding box center [57, 287] width 56 height 13
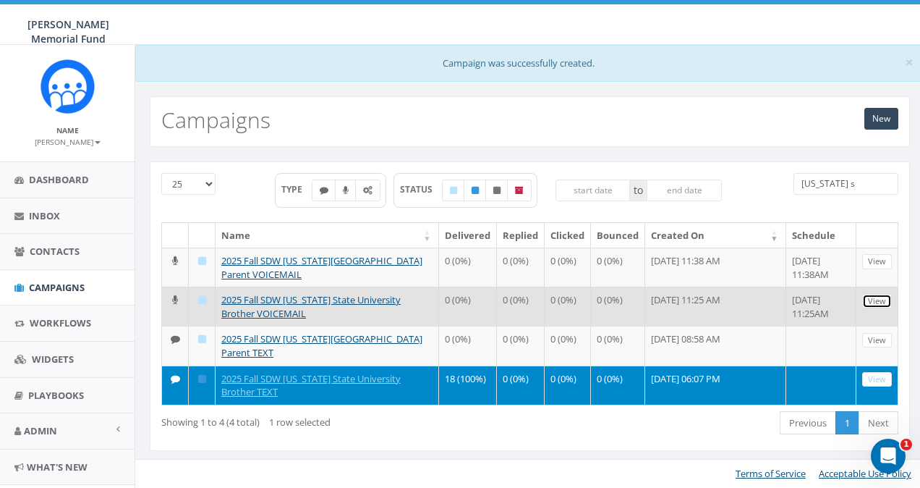
click at [885, 296] on link "View" at bounding box center [877, 301] width 30 height 15
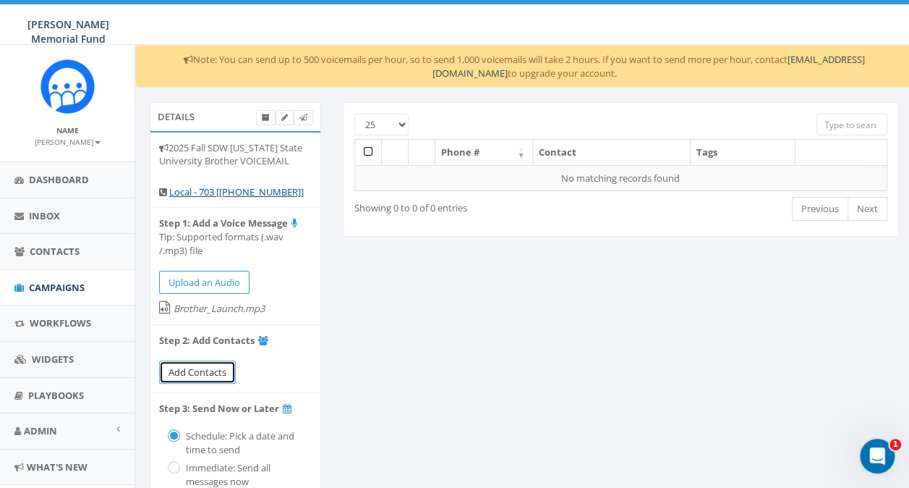
click at [190, 369] on span "Add Contacts" at bounding box center [198, 371] width 58 height 13
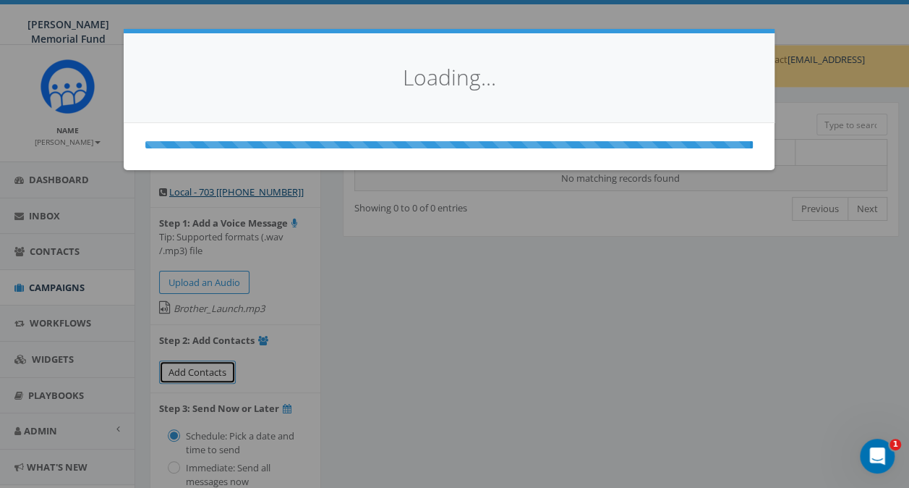
select select
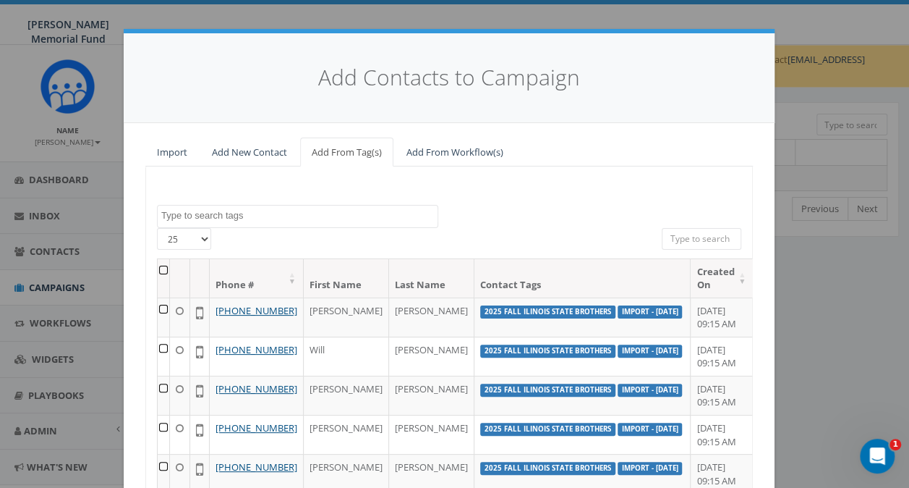
click at [232, 217] on textarea "Search" at bounding box center [299, 215] width 276 height 13
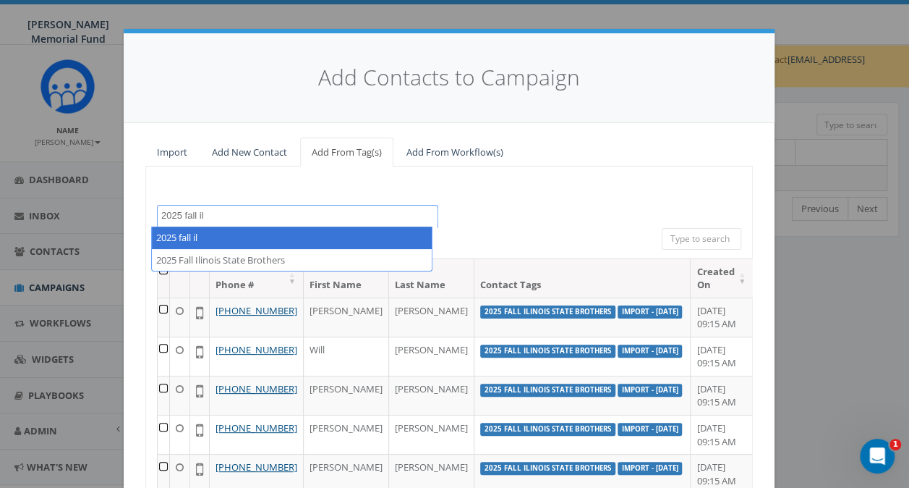
type textarea "2025 fall il"
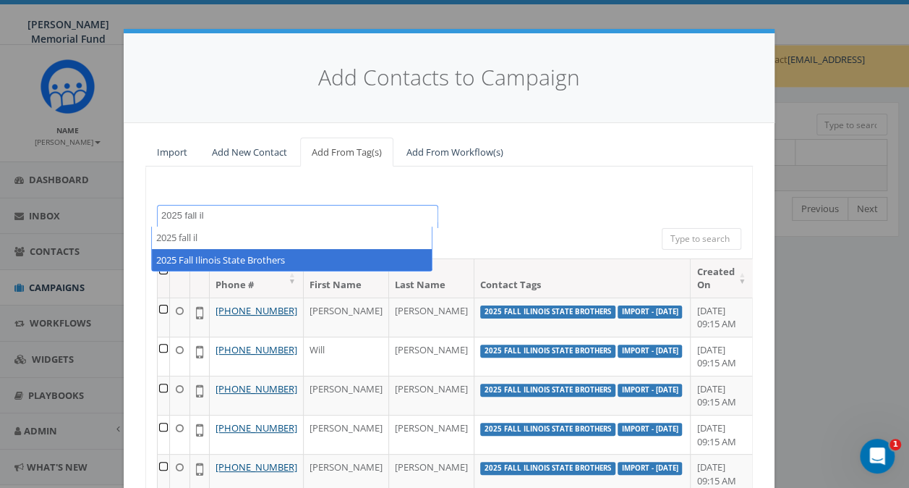
select select "2025 Fall Ilinois State Brothers"
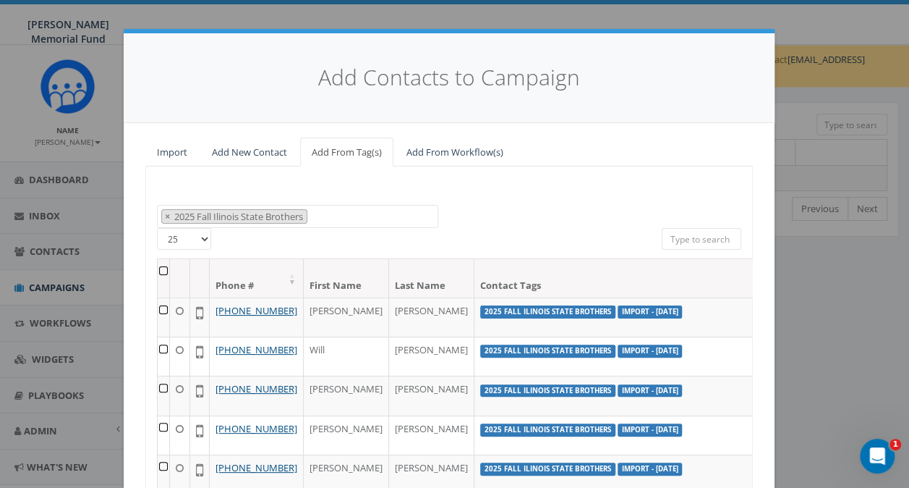
click at [158, 269] on th at bounding box center [164, 278] width 12 height 38
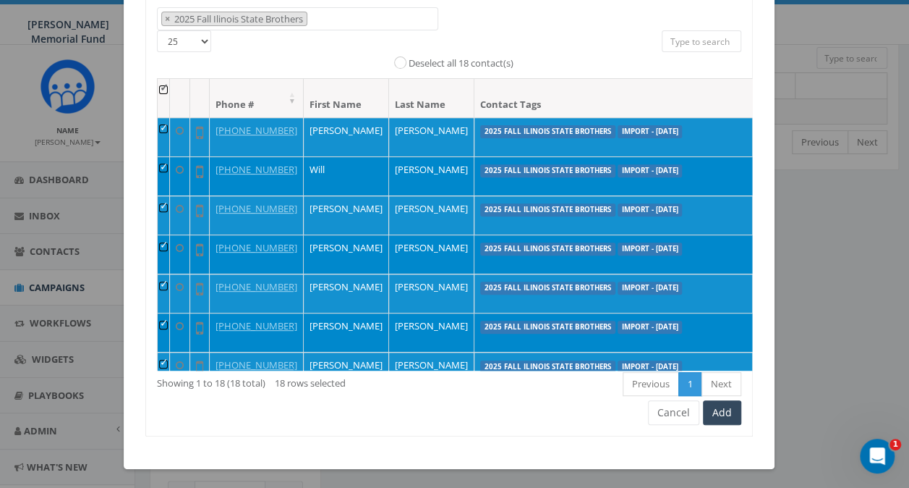
scroll to position [145, 0]
click at [721, 410] on button "Add" at bounding box center [722, 412] width 38 height 25
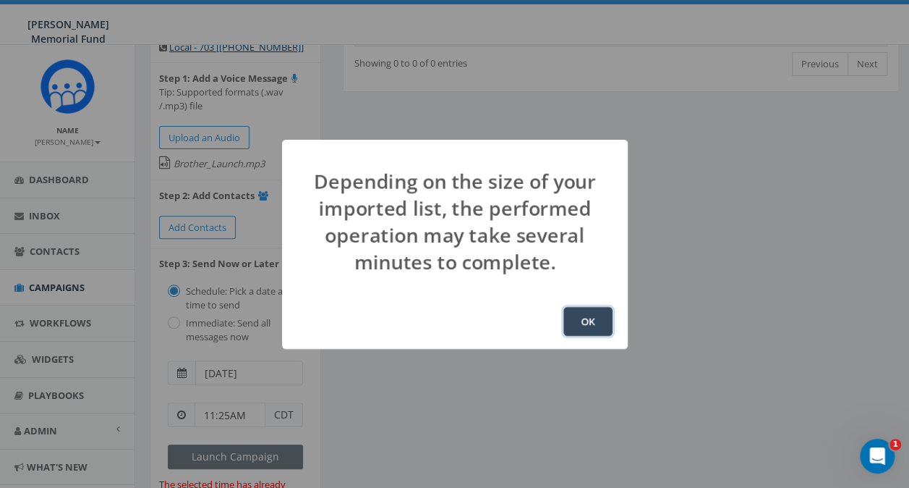
click at [573, 318] on button "OK" at bounding box center [588, 321] width 49 height 29
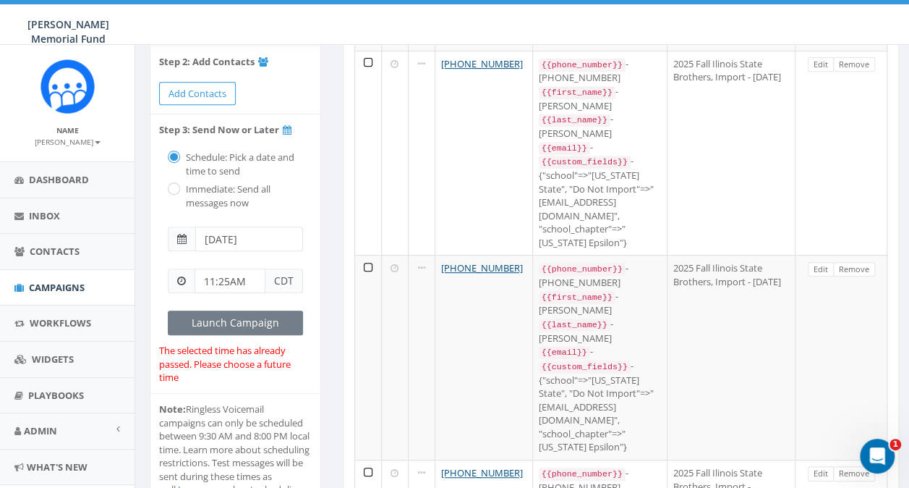
scroll to position [289, 0]
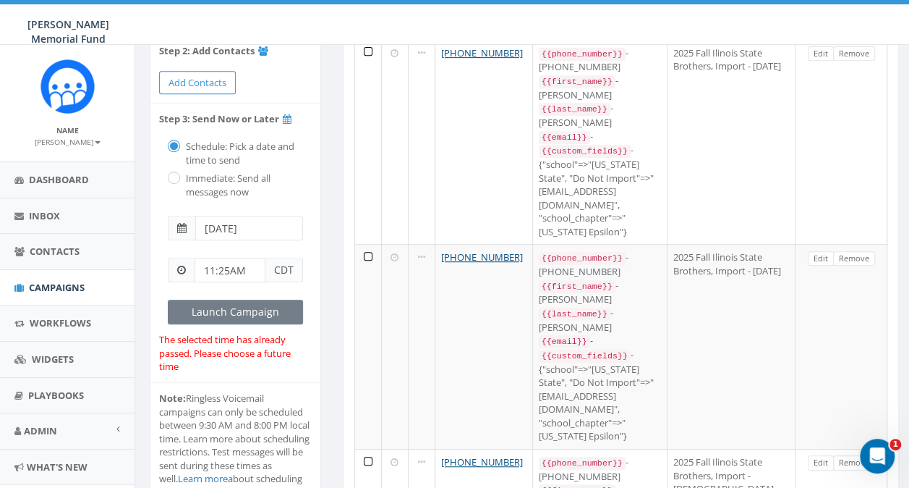
click at [179, 230] on span at bounding box center [181, 228] width 9 height 10
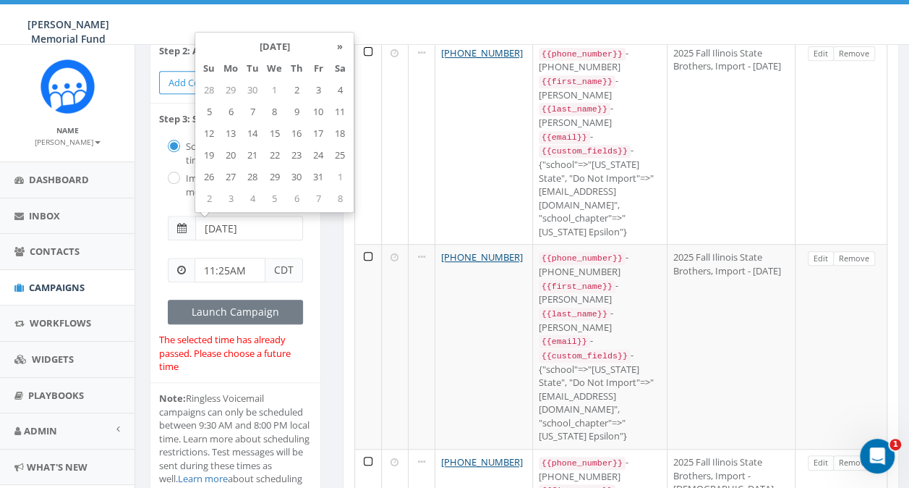
click at [245, 232] on input "[DATE]" at bounding box center [249, 228] width 108 height 25
click at [253, 197] on td "4" at bounding box center [253, 198] width 22 height 22
type input "2025-11-04"
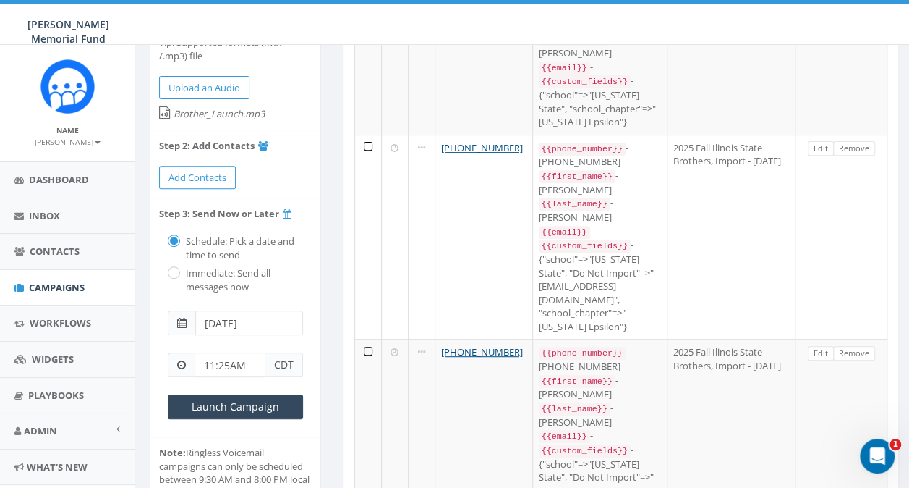
scroll to position [217, 0]
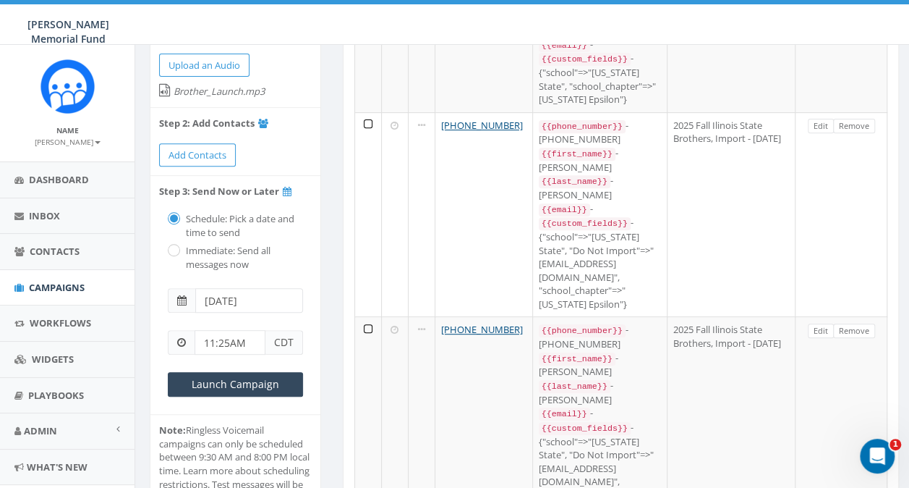
click at [251, 301] on input "[DATE]" at bounding box center [249, 300] width 108 height 25
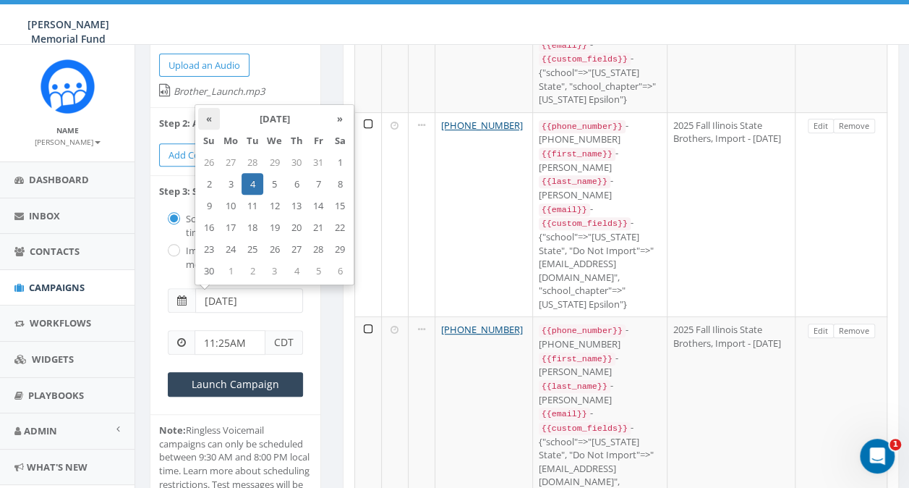
click at [205, 116] on th "«" at bounding box center [209, 119] width 22 height 22
click at [336, 155] on td "4" at bounding box center [340, 162] width 22 height 22
type input "[DATE]"
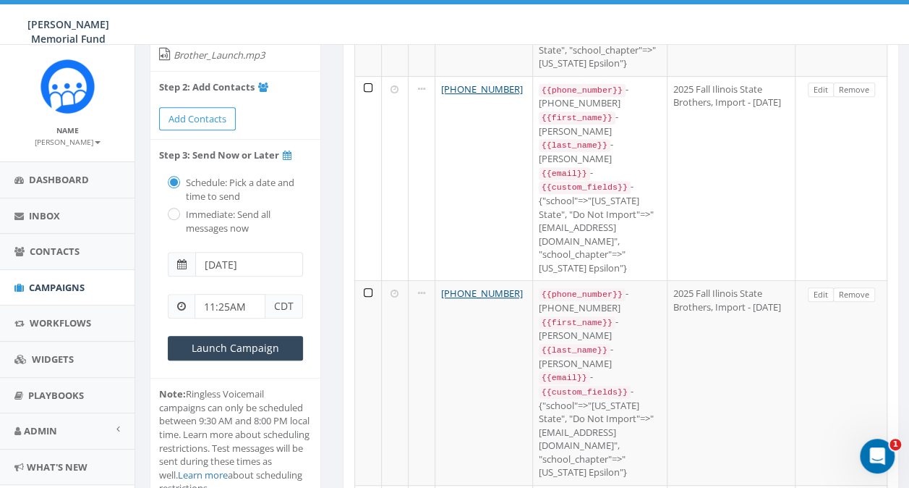
scroll to position [289, 0]
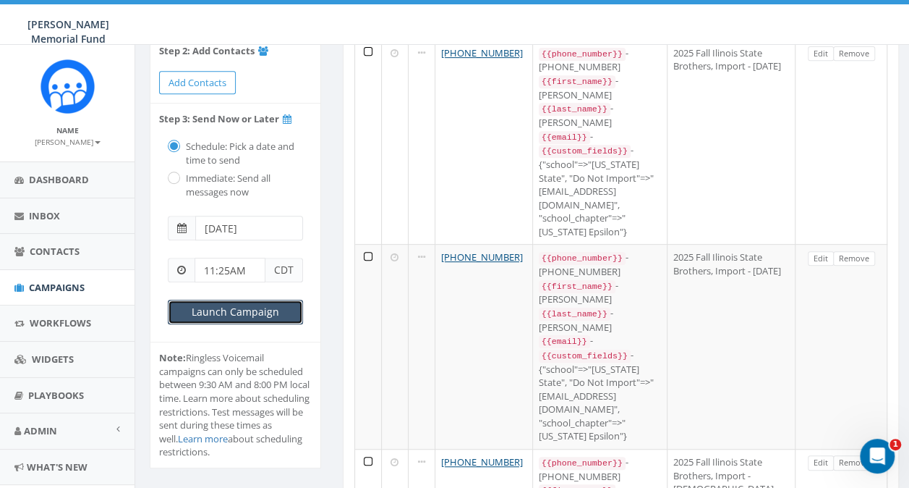
click at [223, 311] on input "Launch Campaign" at bounding box center [235, 312] width 135 height 25
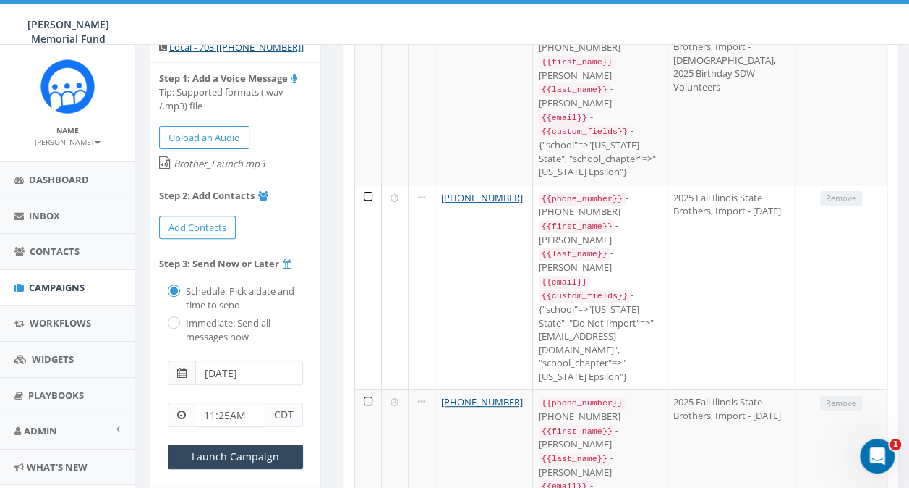
scroll to position [217, 0]
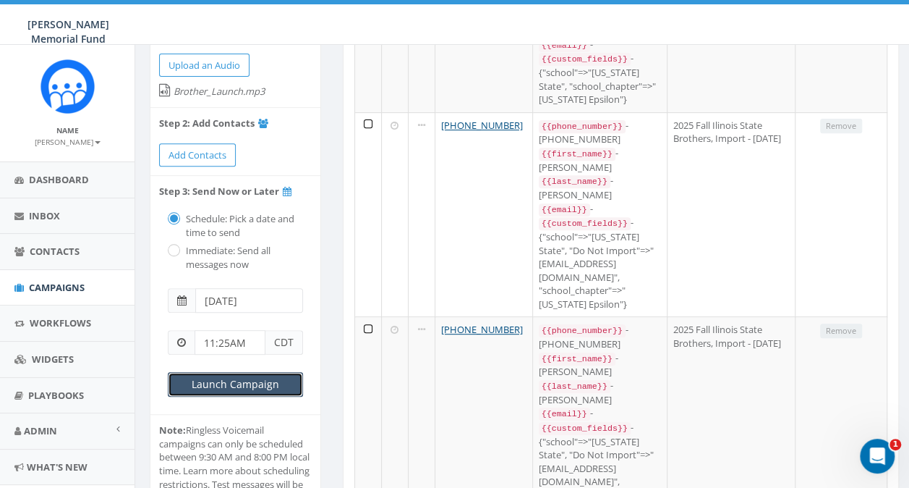
click at [216, 382] on input "Launch Campaign" at bounding box center [235, 384] width 135 height 25
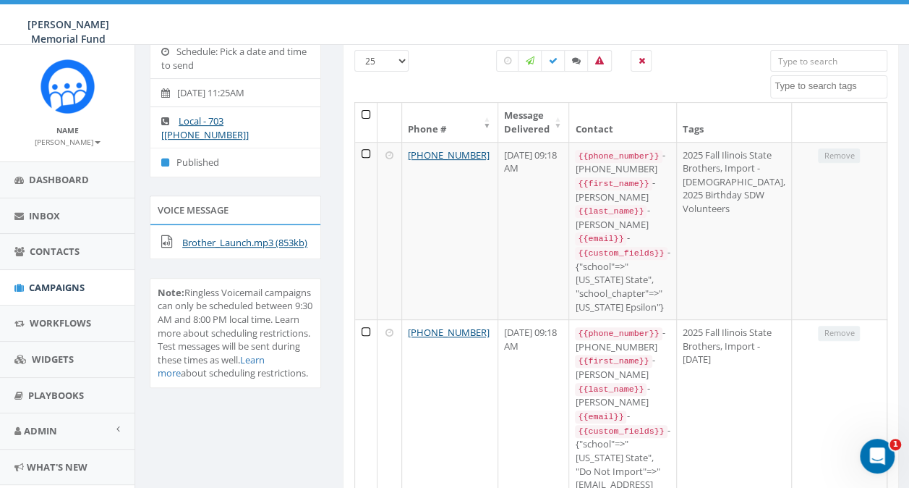
scroll to position [217, 0]
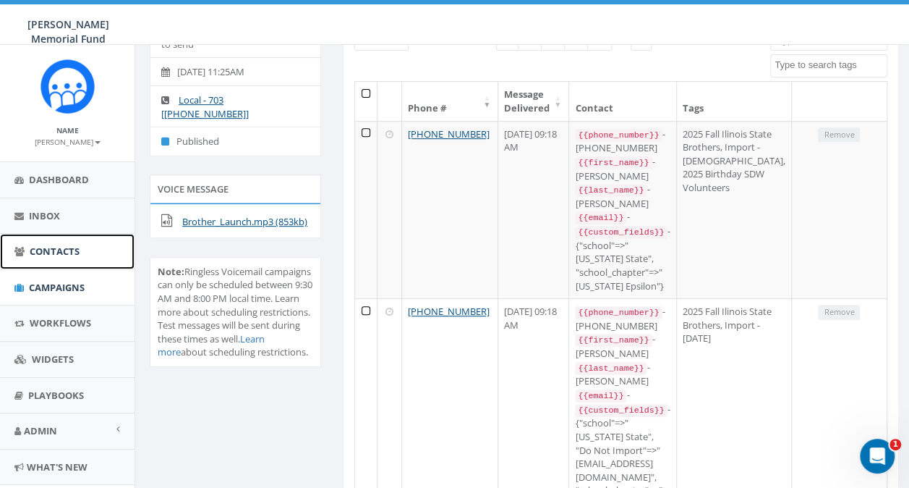
click at [51, 250] on span "Contacts" at bounding box center [55, 251] width 50 height 13
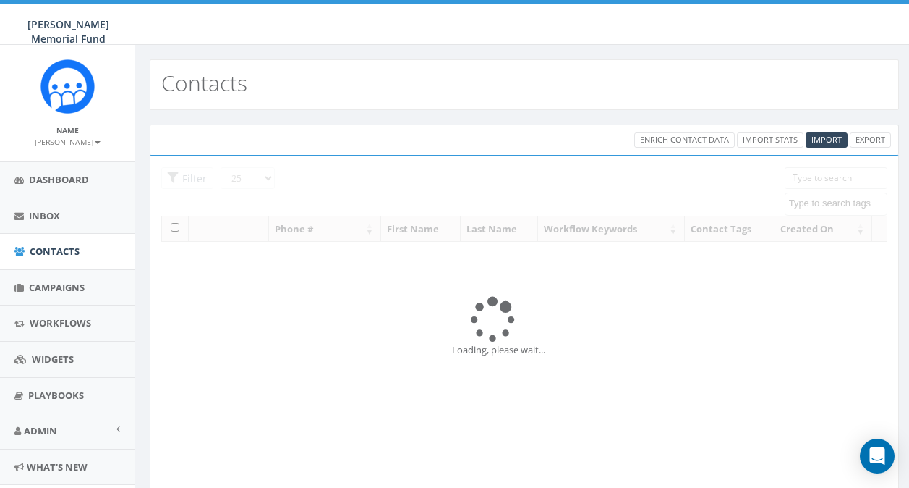
select select
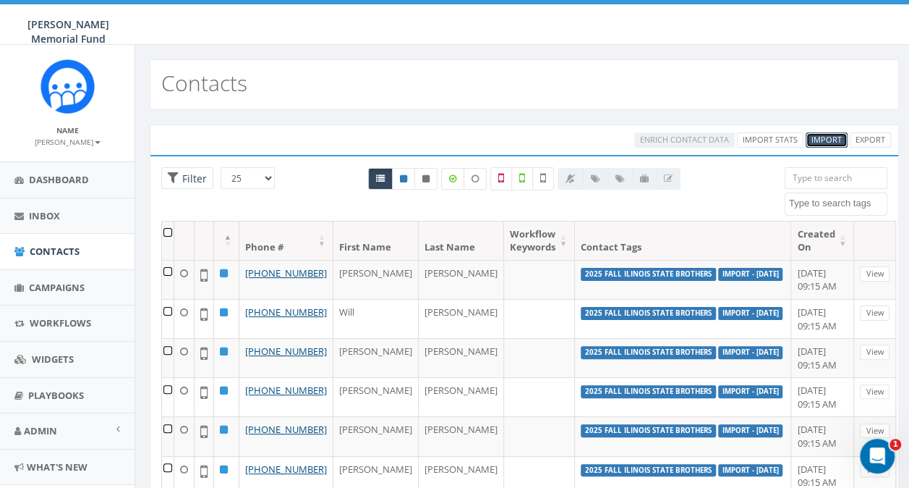
click at [832, 137] on span "Import" at bounding box center [827, 139] width 30 height 11
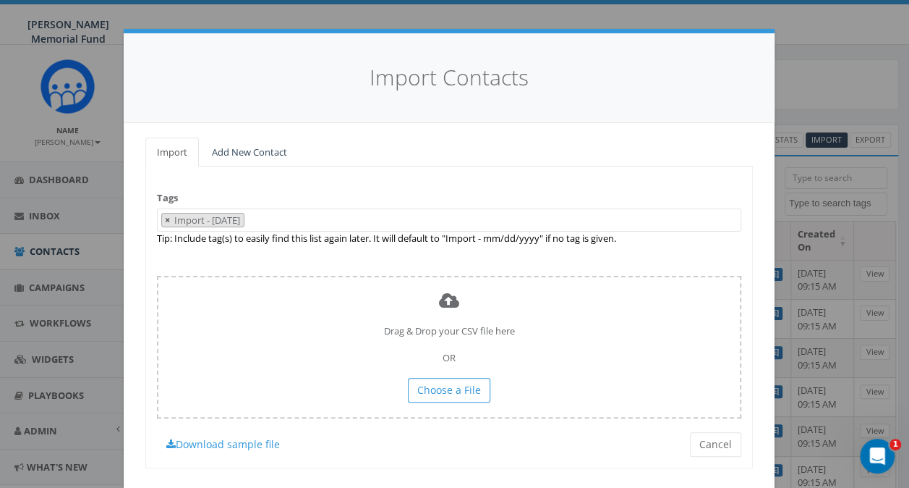
click at [165, 220] on span "×" at bounding box center [167, 219] width 5 height 13
select select
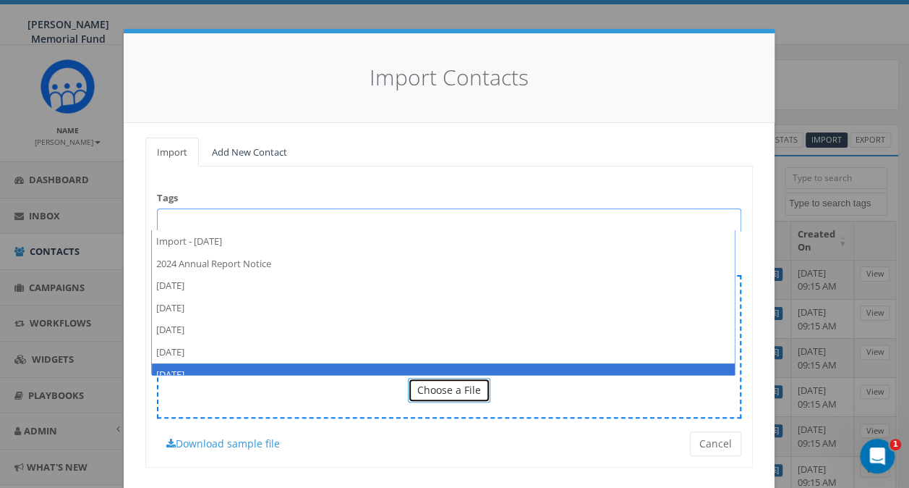
click at [430, 390] on span "Choose a File" at bounding box center [449, 390] width 64 height 14
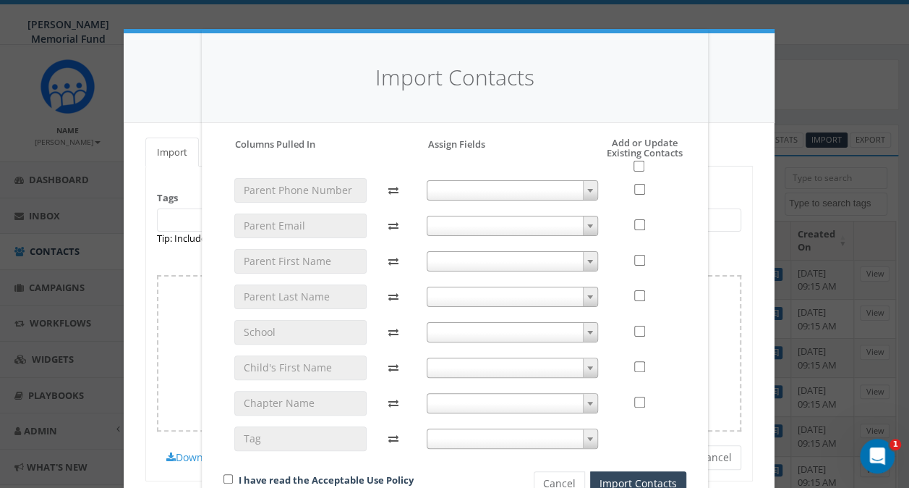
click at [497, 194] on span at bounding box center [512, 190] width 171 height 20
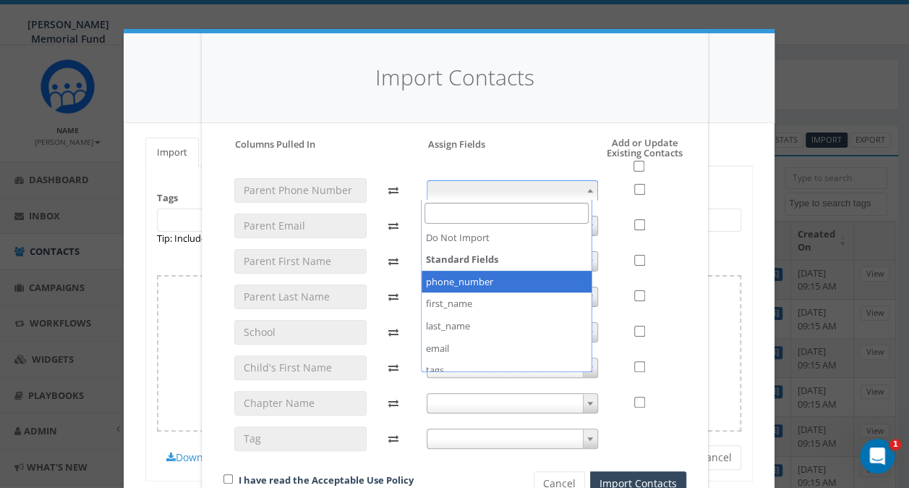
select select "phone_number"
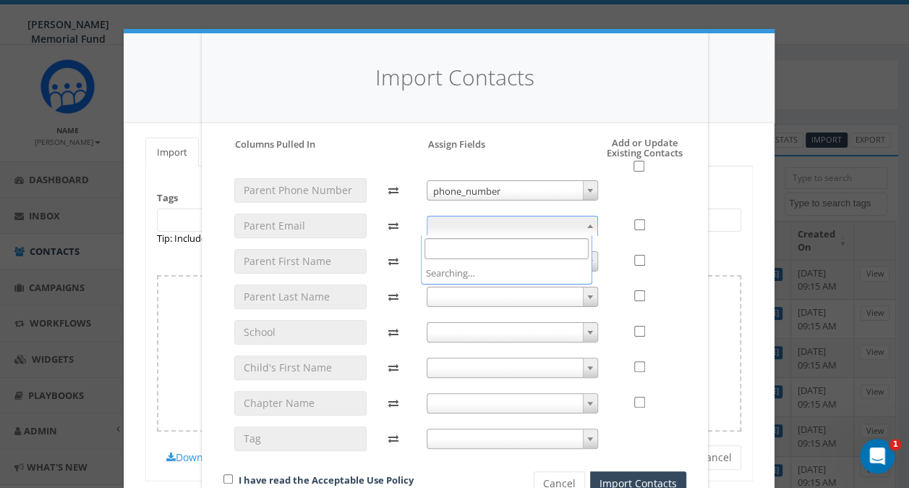
click at [451, 221] on span at bounding box center [512, 226] width 171 height 20
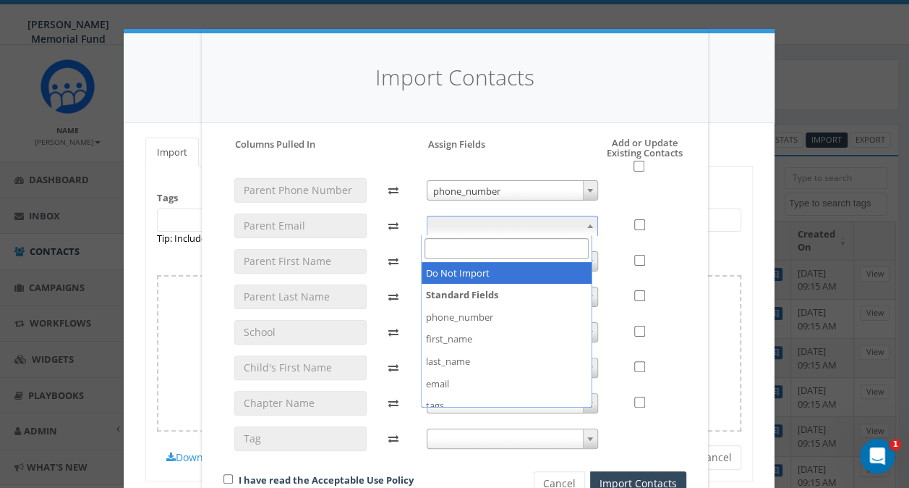
select select "do_not_import_this_field"
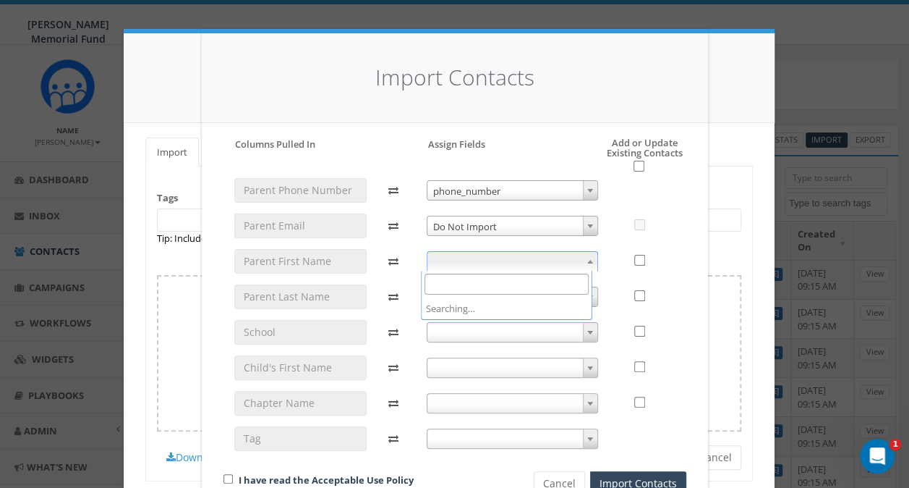
click at [454, 260] on span at bounding box center [512, 261] width 171 height 20
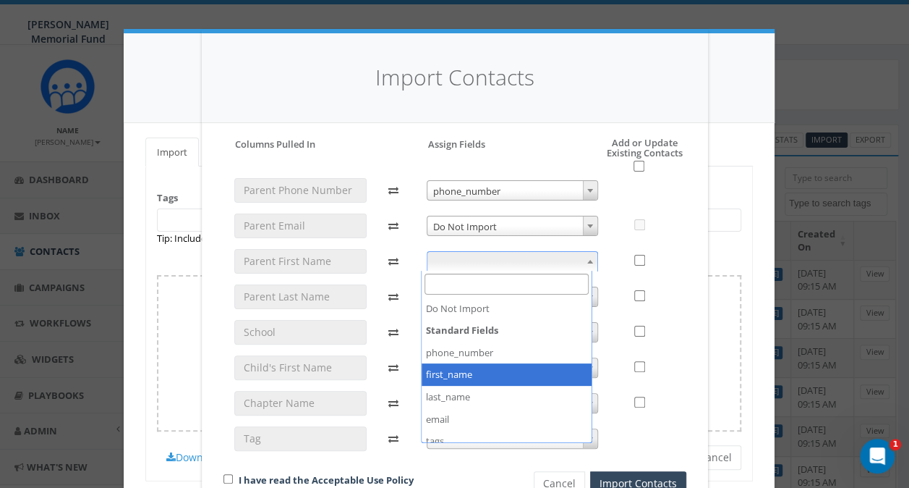
select select "first_name"
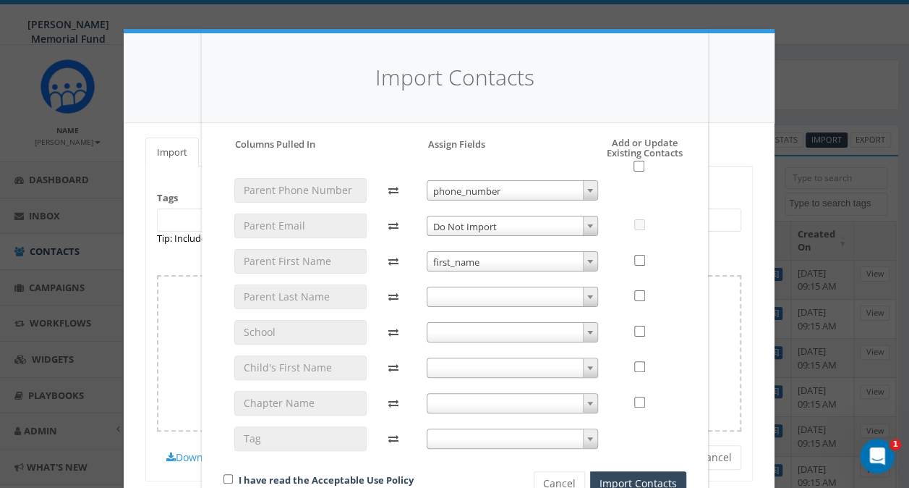
click at [427, 300] on span at bounding box center [512, 297] width 171 height 20
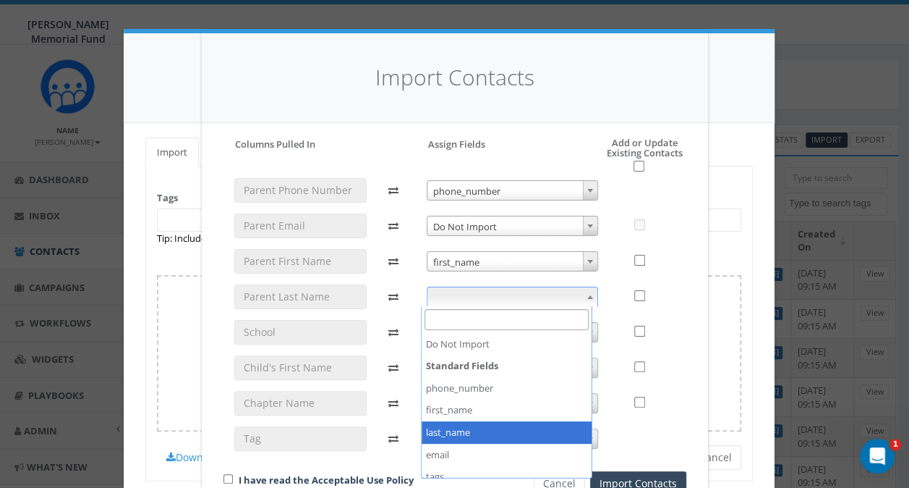
select select "last_name"
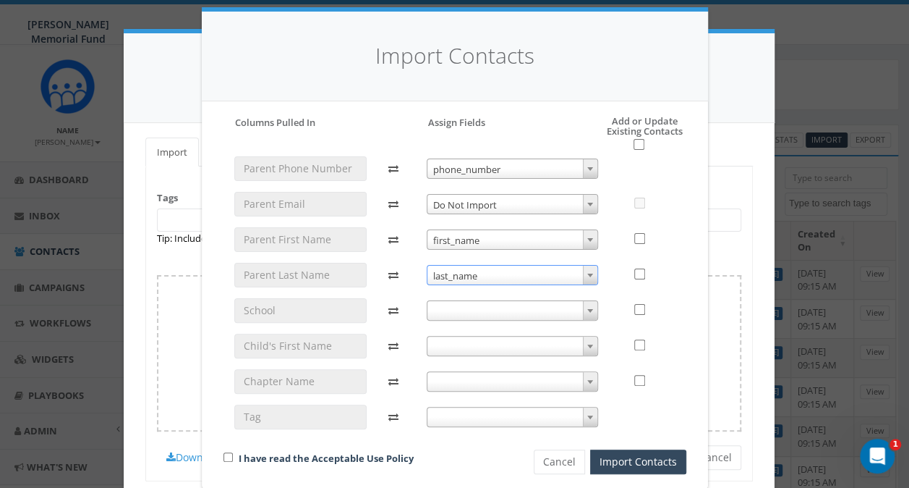
scroll to position [43, 0]
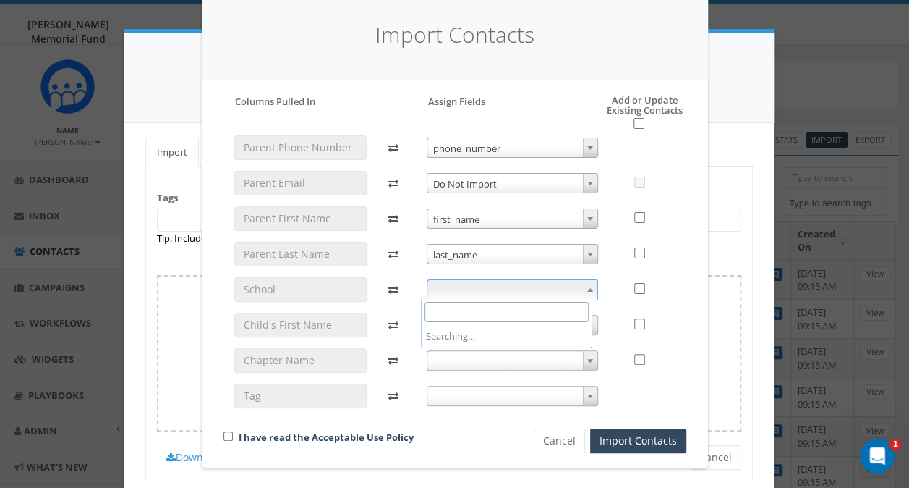
click at [483, 288] on span at bounding box center [512, 289] width 171 height 20
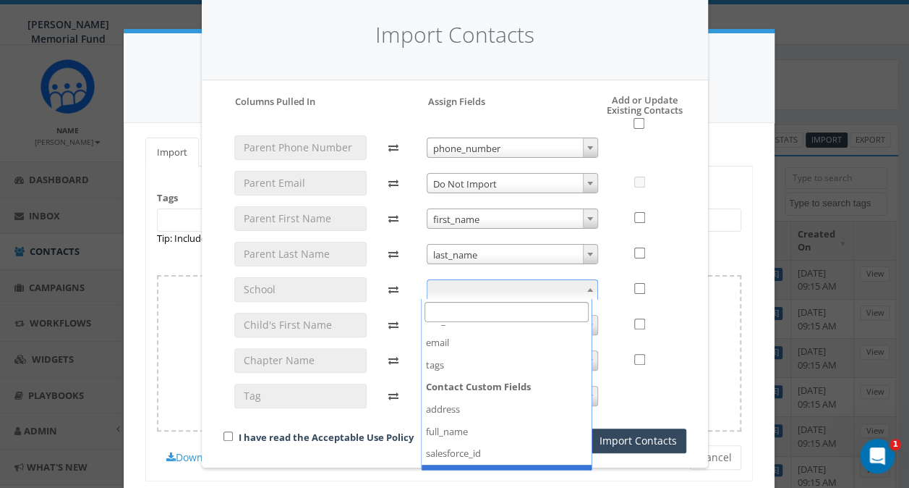
scroll to position [145, 0]
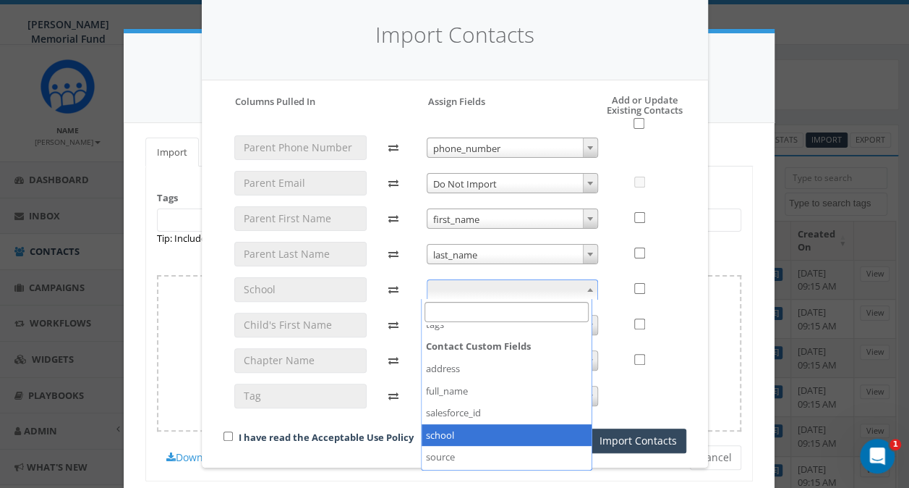
select select "school"
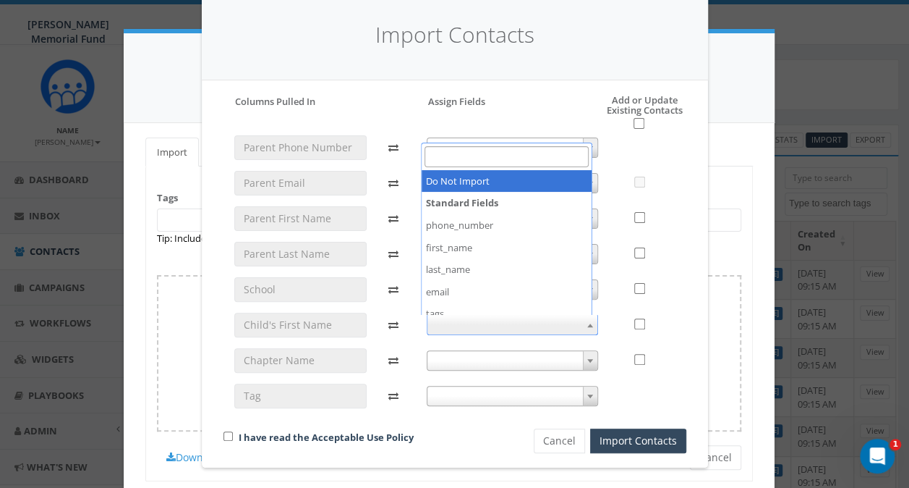
click at [446, 328] on span at bounding box center [512, 325] width 171 height 20
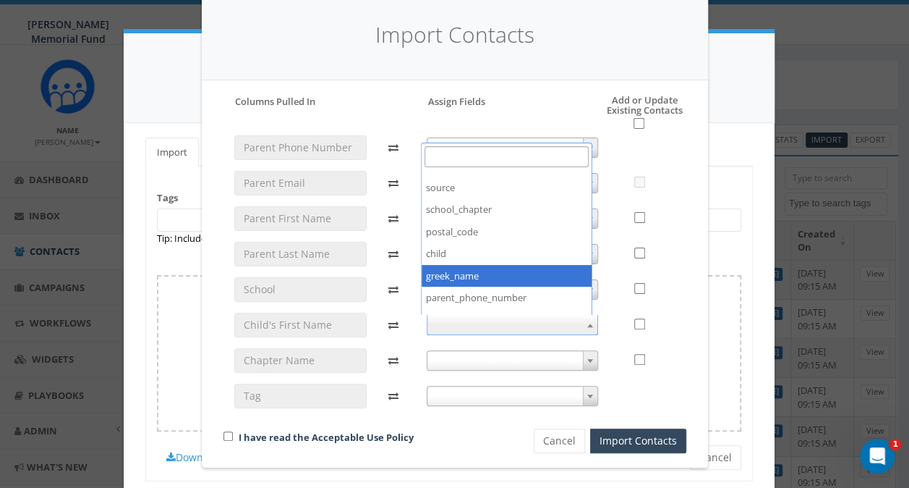
scroll to position [225, 0]
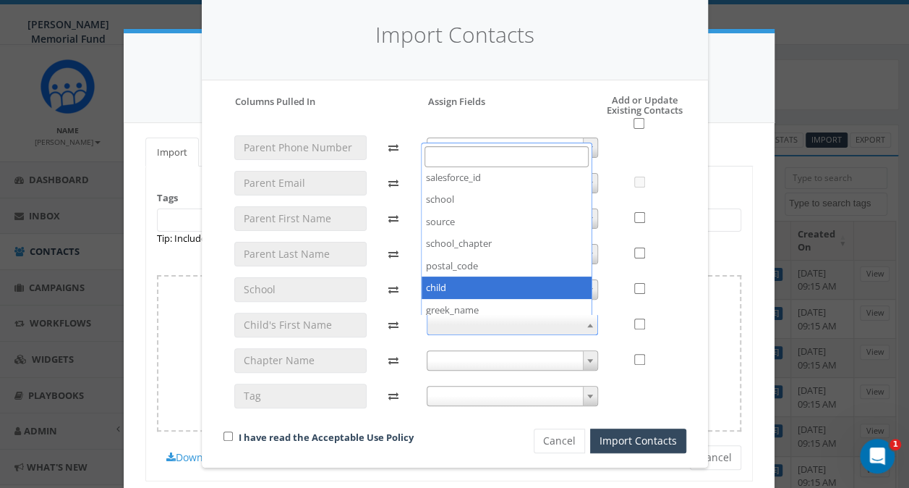
select select "child"
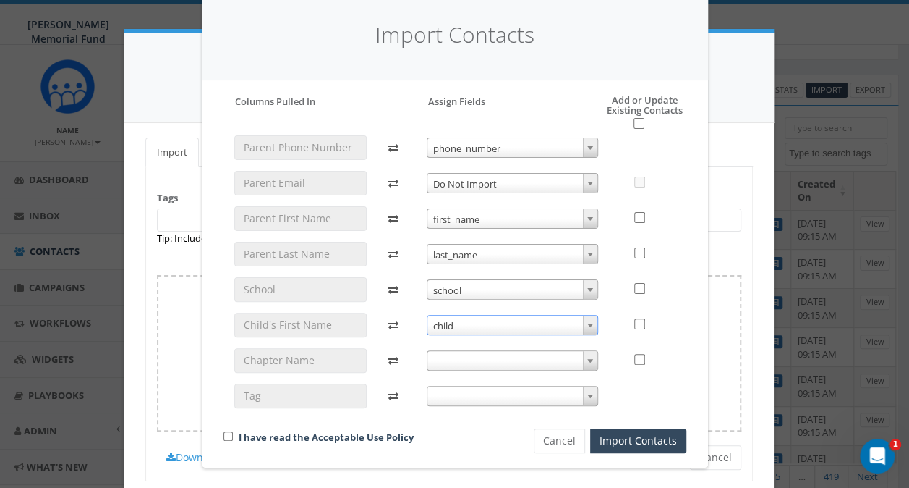
scroll to position [72, 0]
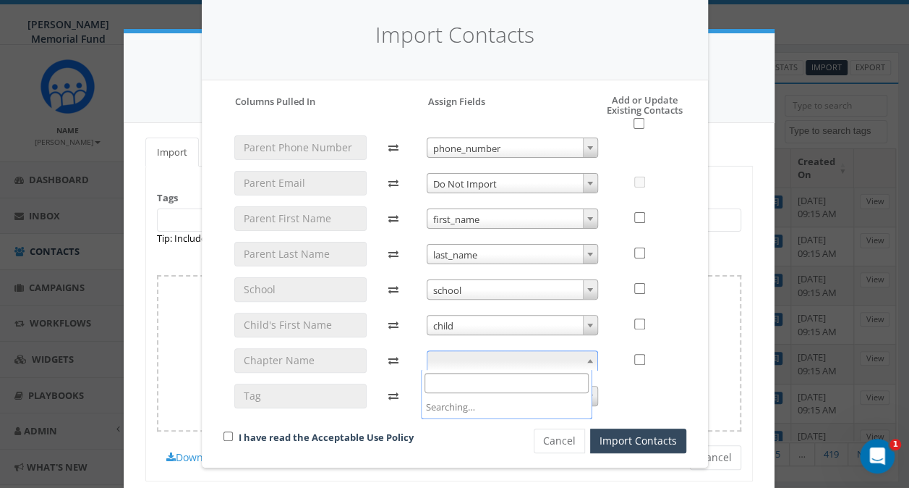
click at [447, 364] on span at bounding box center [512, 360] width 171 height 20
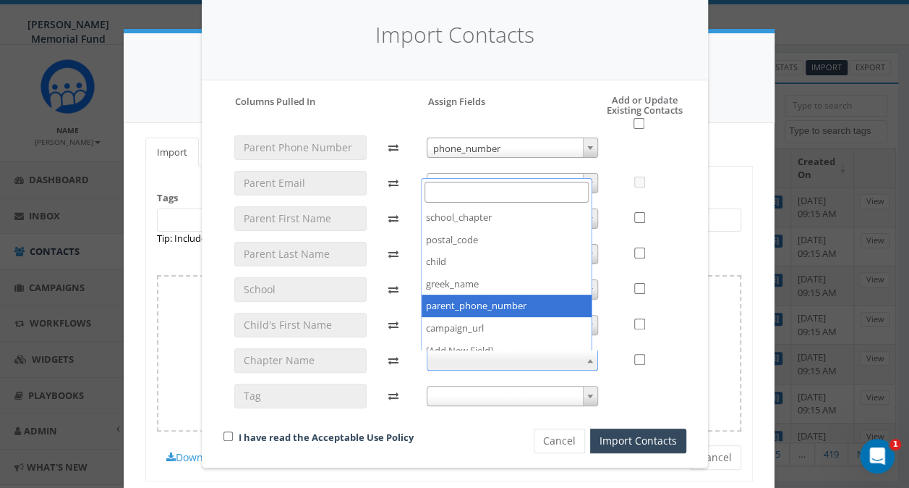
scroll to position [289, 0]
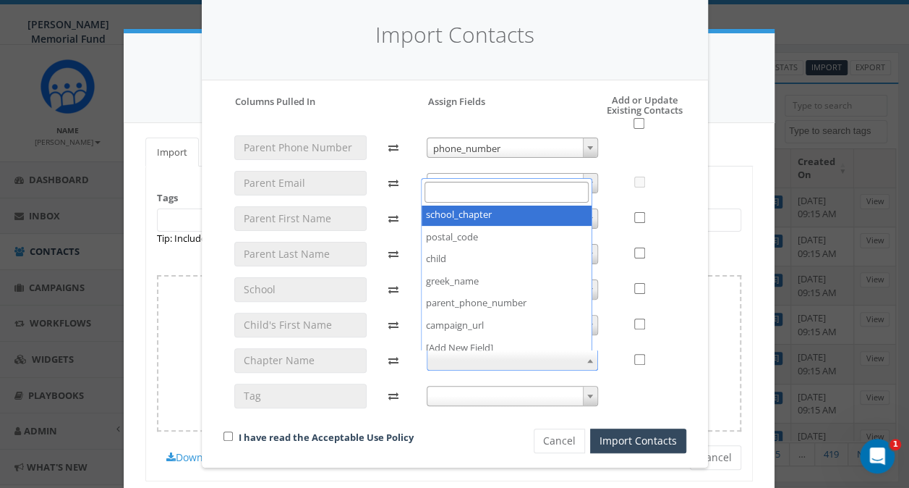
select select "school_chapter"
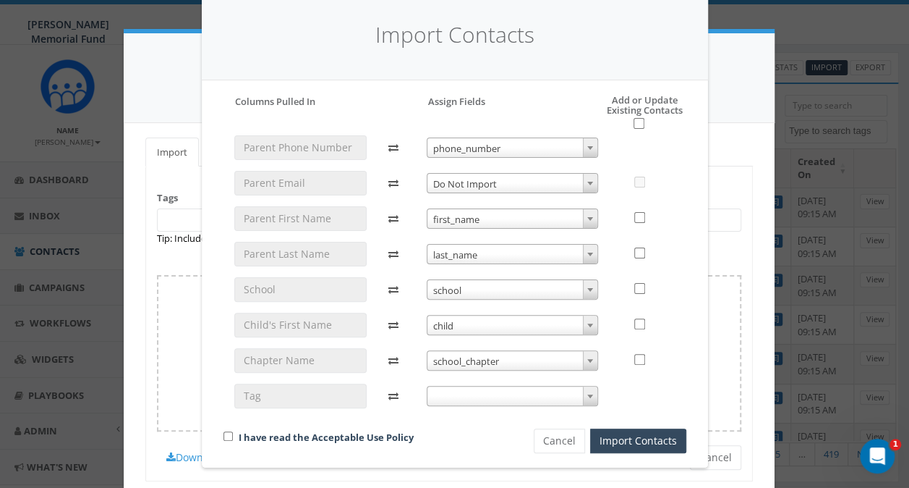
click at [454, 398] on span at bounding box center [512, 396] width 171 height 20
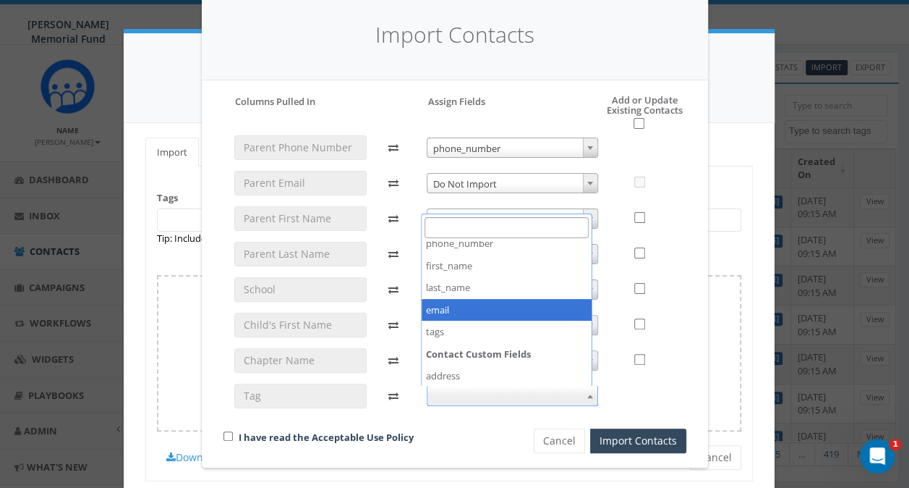
scroll to position [72, 0]
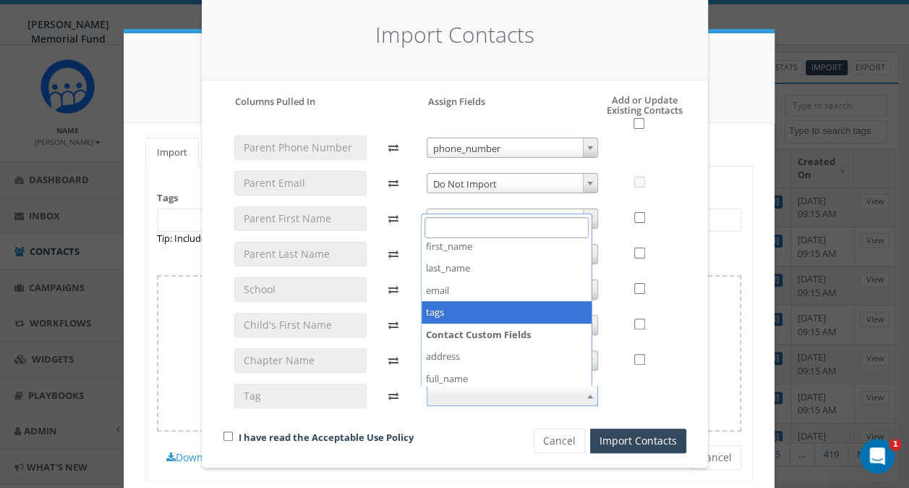
select select "tags"
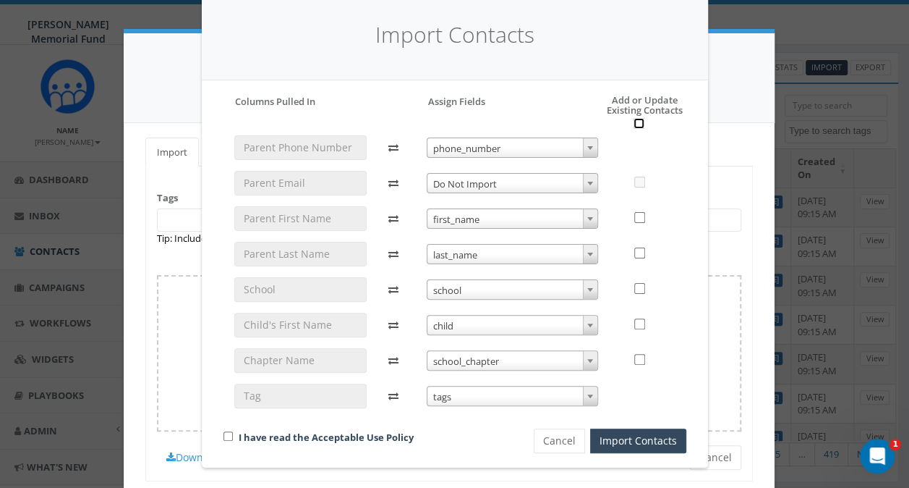
click at [634, 122] on input "checkbox" at bounding box center [639, 123] width 11 height 11
checkbox input "true"
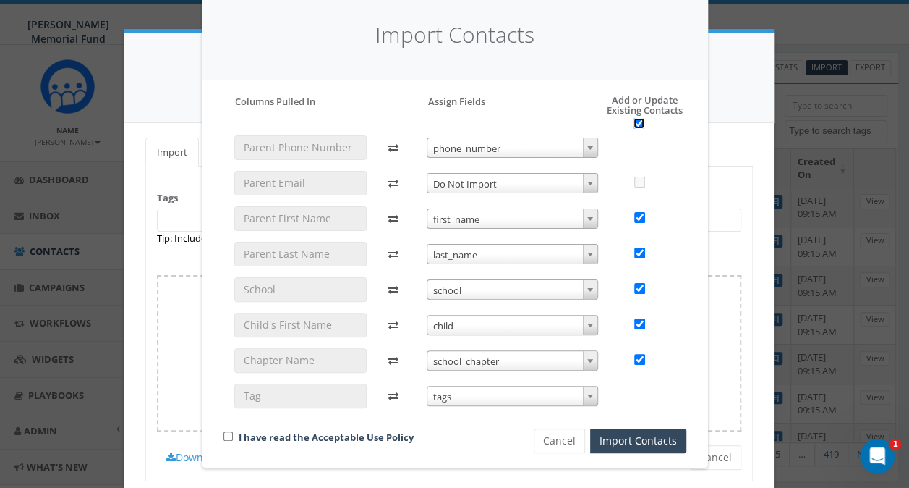
checkbox input "true"
click at [224, 436] on input "checkbox" at bounding box center [228, 435] width 9 height 9
checkbox input "true"
click at [626, 438] on button "Import Contacts" at bounding box center [638, 440] width 96 height 25
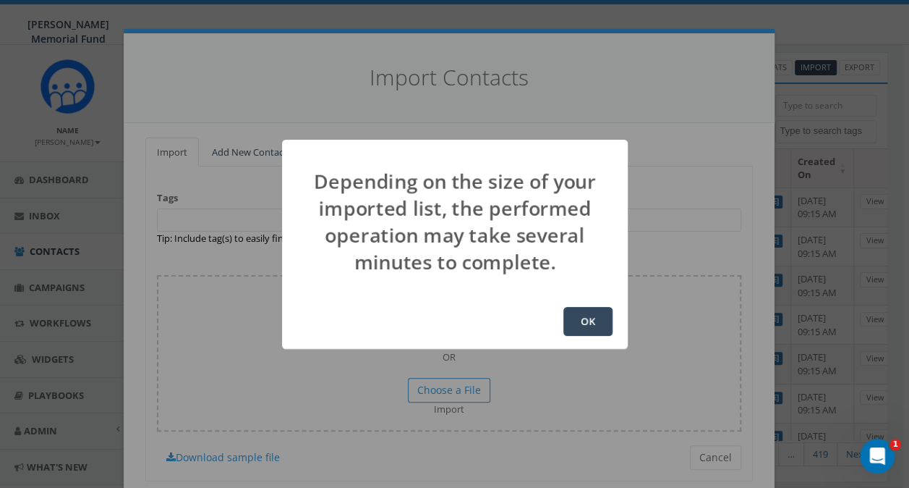
click at [595, 323] on button "OK" at bounding box center [588, 321] width 49 height 29
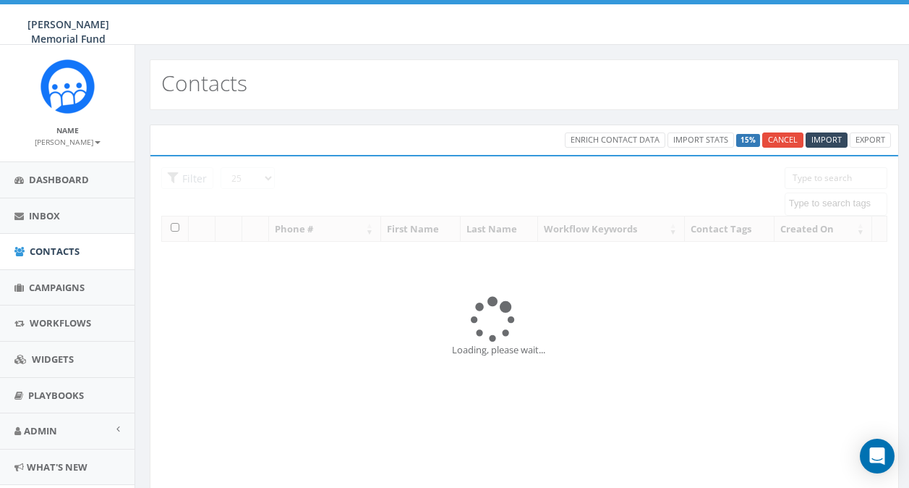
select select
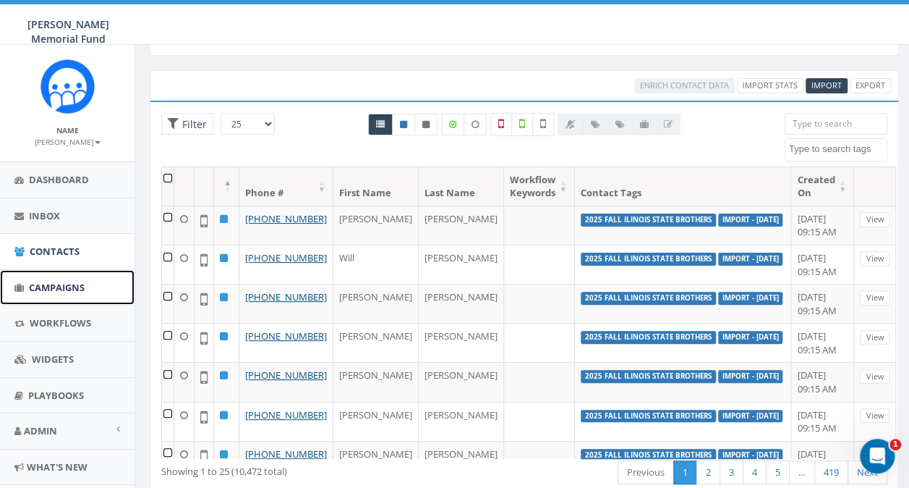
click at [61, 286] on span "Campaigns" at bounding box center [57, 287] width 56 height 13
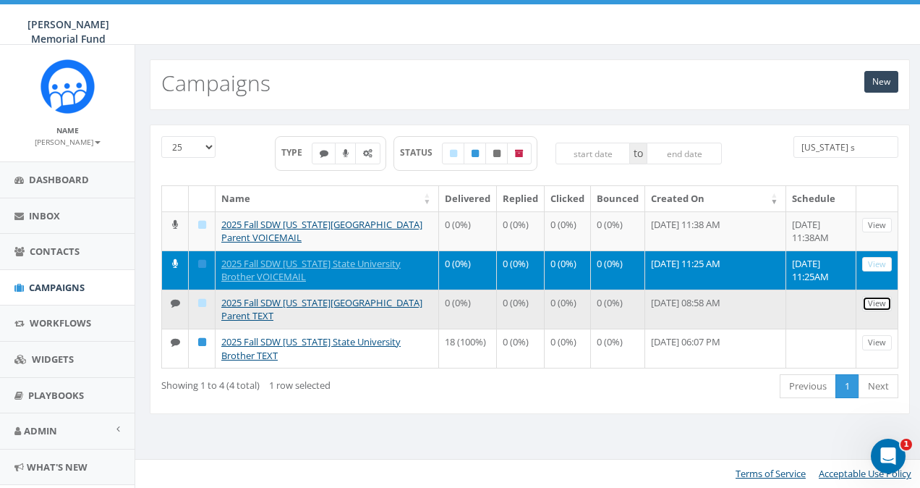
click at [885, 300] on link "View" at bounding box center [877, 303] width 30 height 15
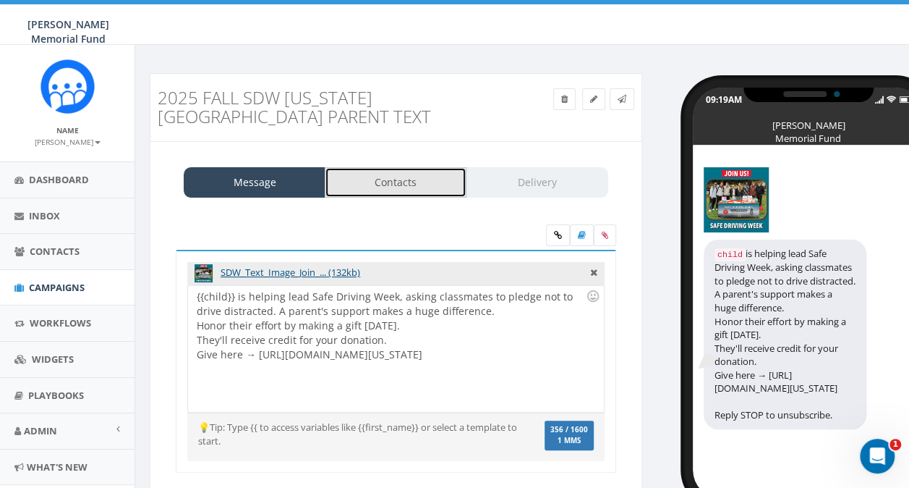
click at [387, 185] on link "Contacts" at bounding box center [396, 182] width 142 height 30
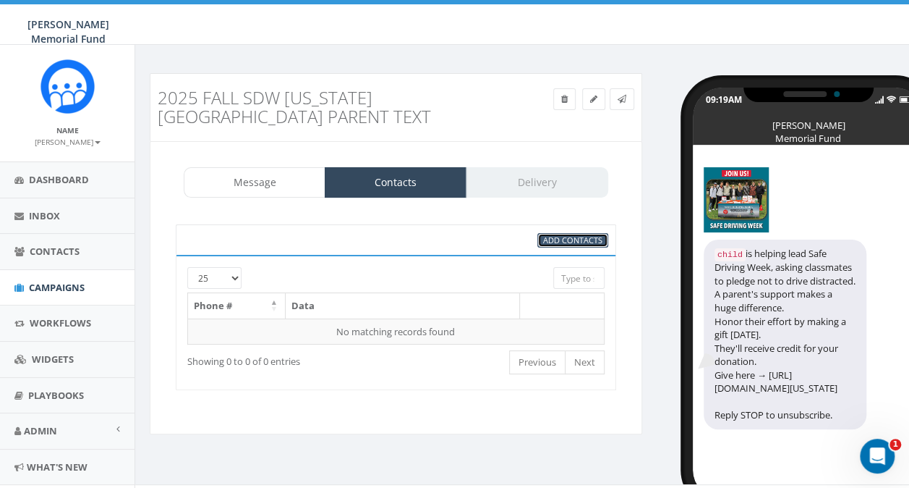
click at [602, 234] on span "Add Contacts" at bounding box center [572, 239] width 59 height 11
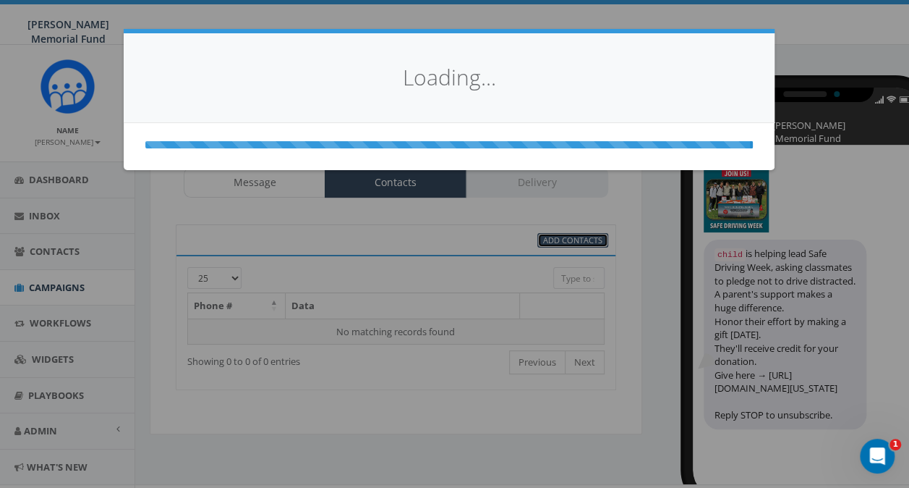
select select
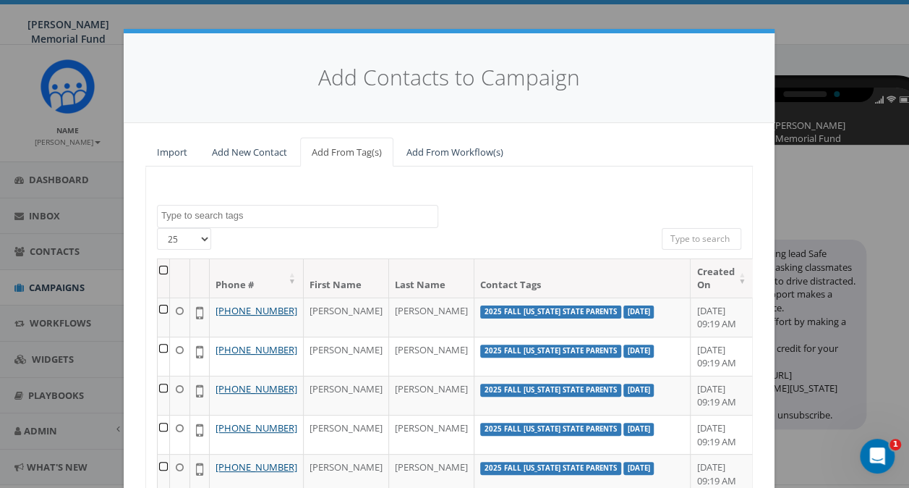
click at [272, 213] on textarea "Search" at bounding box center [299, 215] width 276 height 13
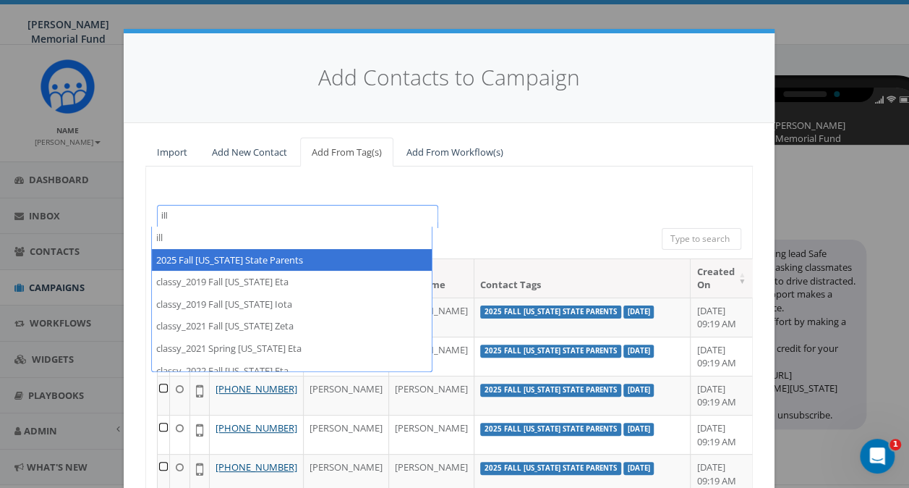
type textarea "ill"
select select "2025 Fall Illinois State Parents"
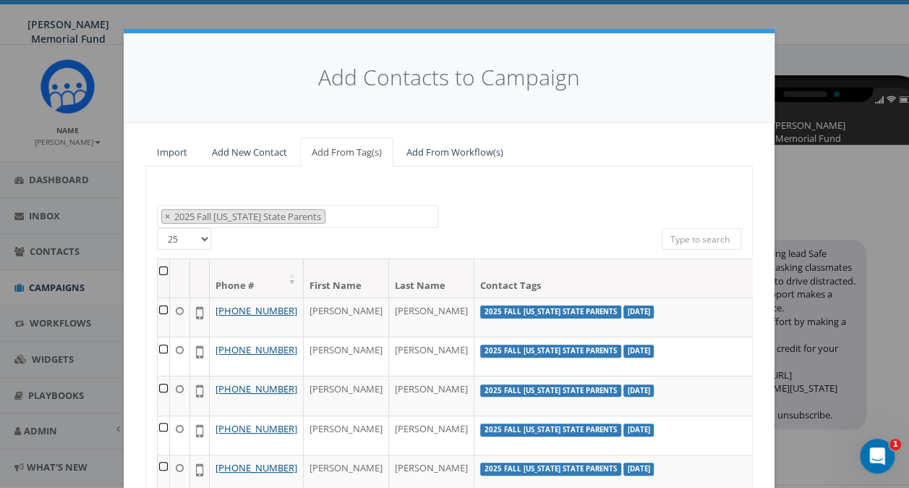
click at [158, 269] on th at bounding box center [164, 278] width 12 height 38
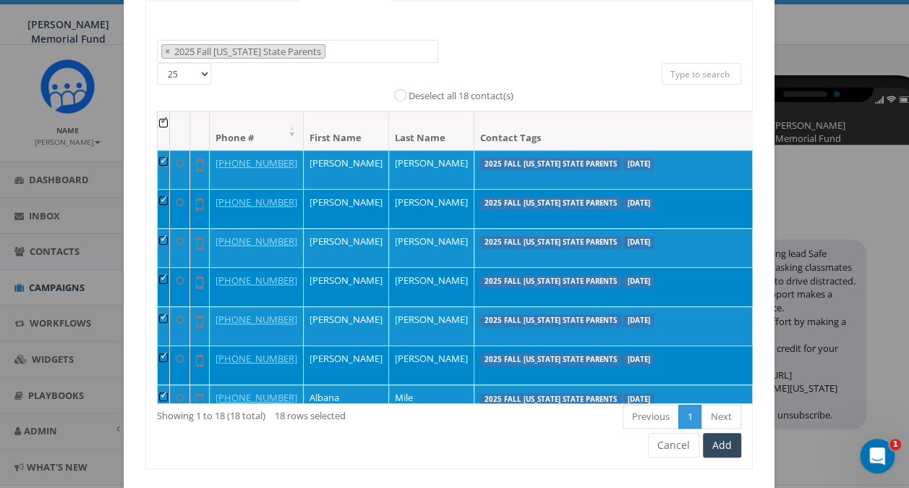
scroll to position [198, 0]
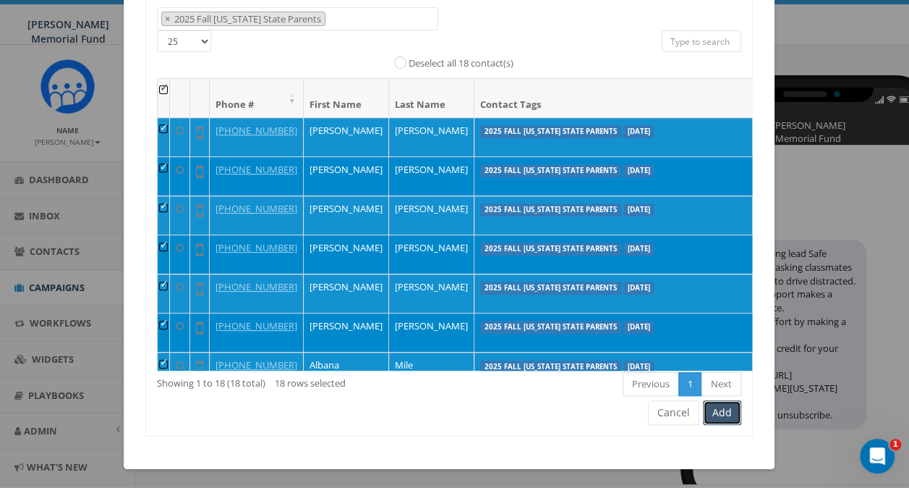
click at [724, 411] on button "Add" at bounding box center [722, 412] width 38 height 25
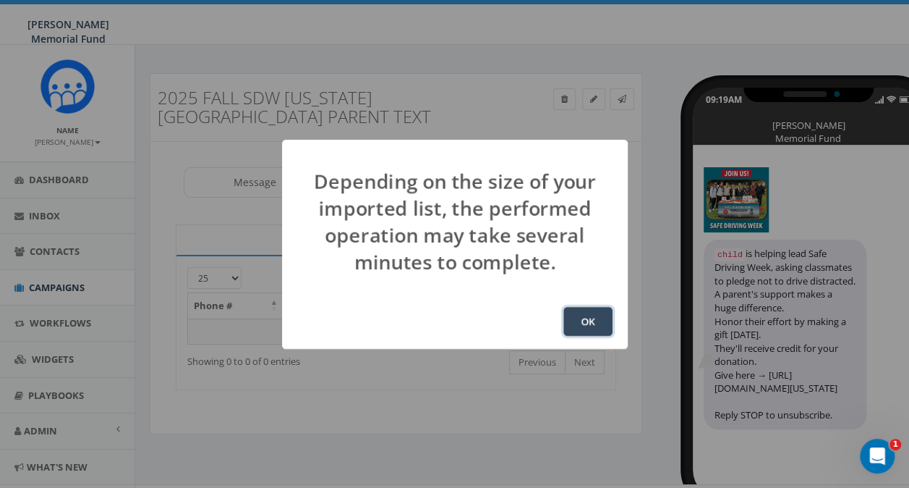
click at [590, 320] on button "OK" at bounding box center [588, 321] width 49 height 29
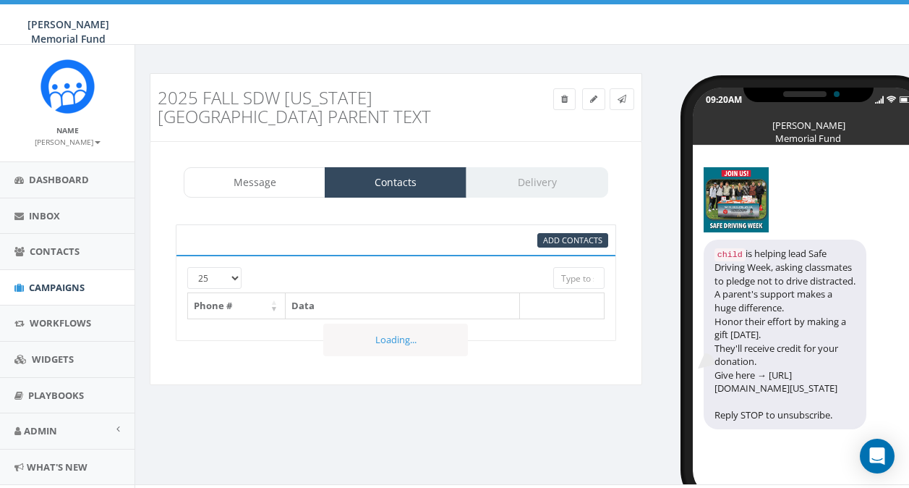
select select
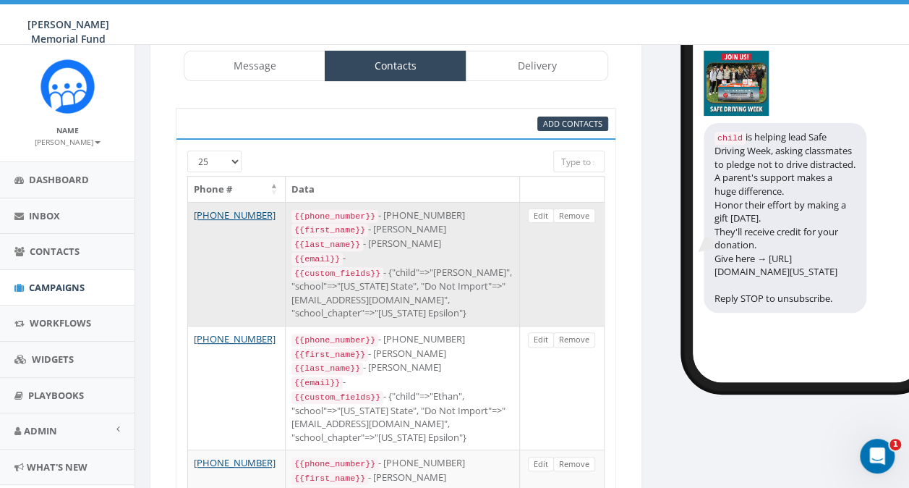
scroll to position [97, 0]
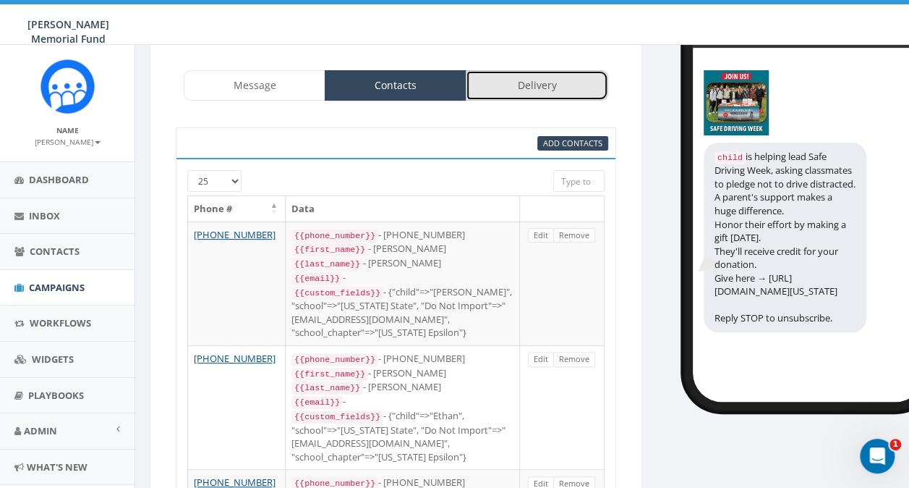
click at [530, 85] on link "Delivery" at bounding box center [537, 85] width 142 height 30
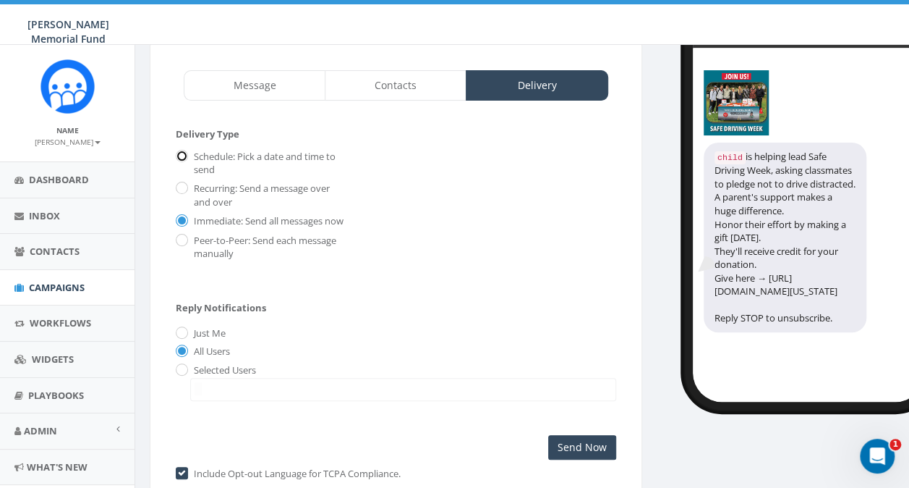
click at [184, 154] on input "Schedule: Pick a date and time to send" at bounding box center [180, 157] width 9 height 9
radio input "true"
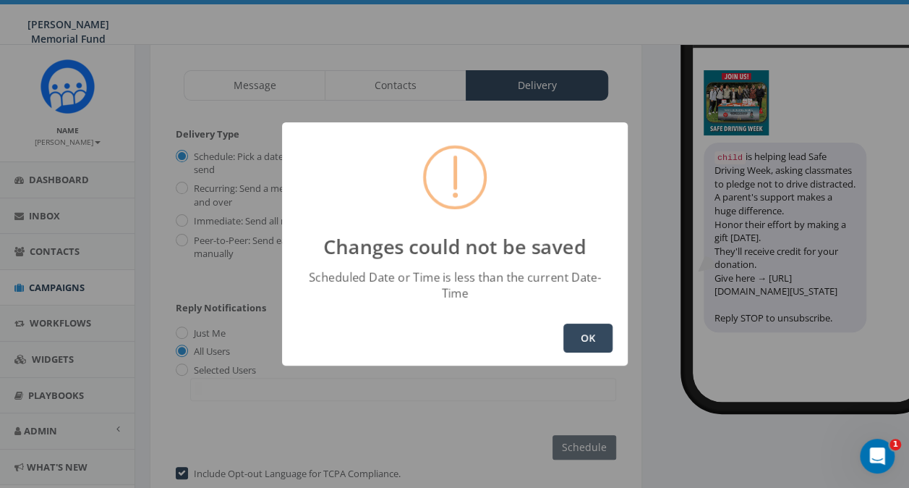
click at [590, 326] on button "OK" at bounding box center [588, 337] width 49 height 29
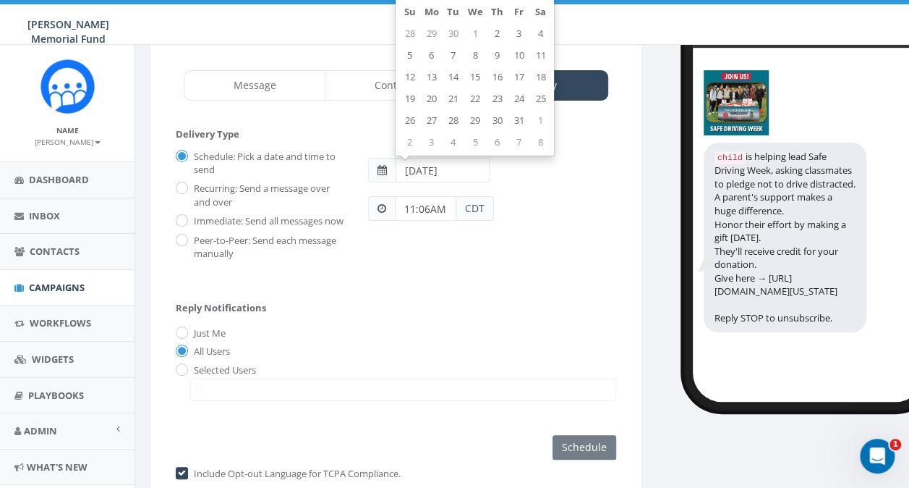
click at [401, 171] on input "[DATE]" at bounding box center [443, 170] width 94 height 25
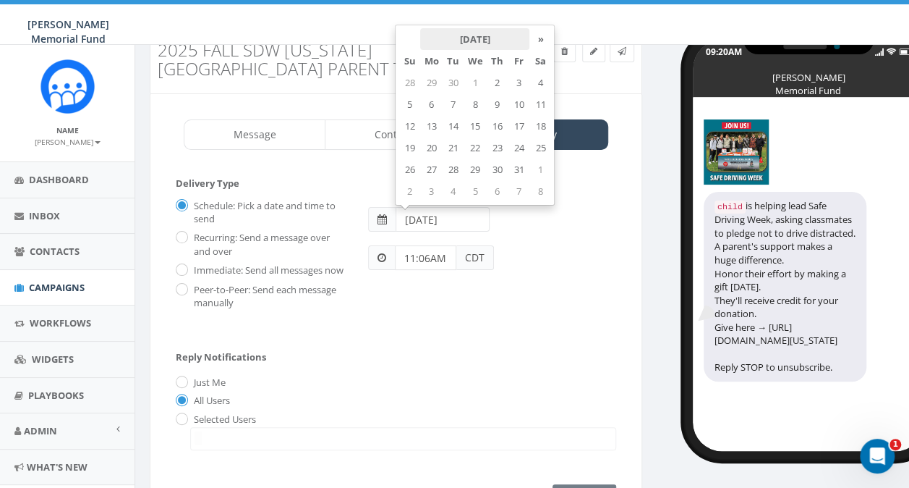
scroll to position [25, 0]
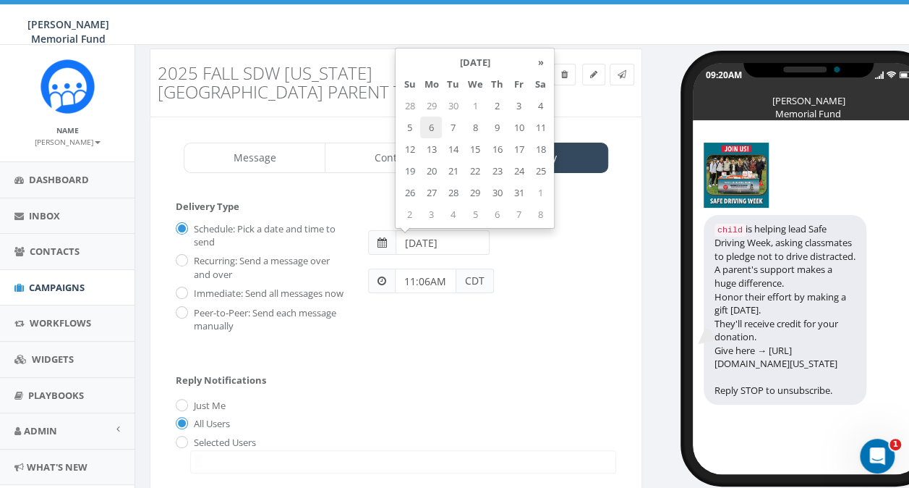
click at [436, 125] on td "6" at bounding box center [431, 127] width 22 height 22
type input "[DATE]"
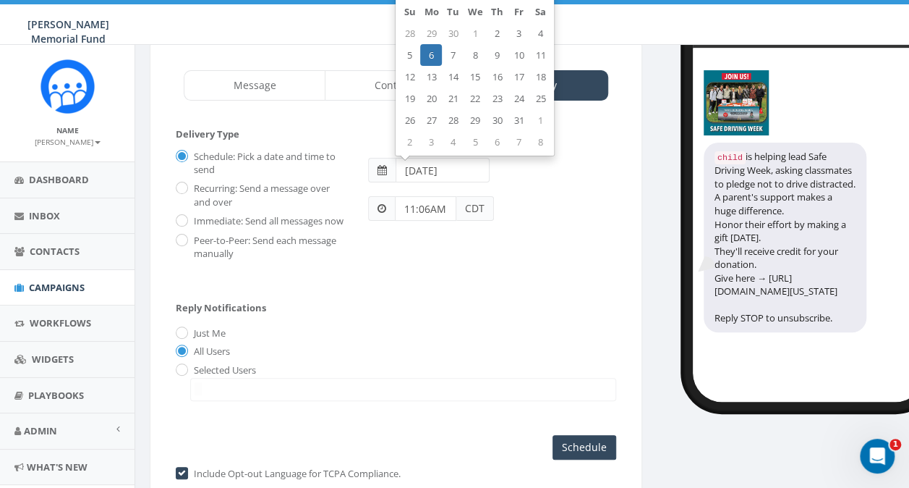
scroll to position [169, 0]
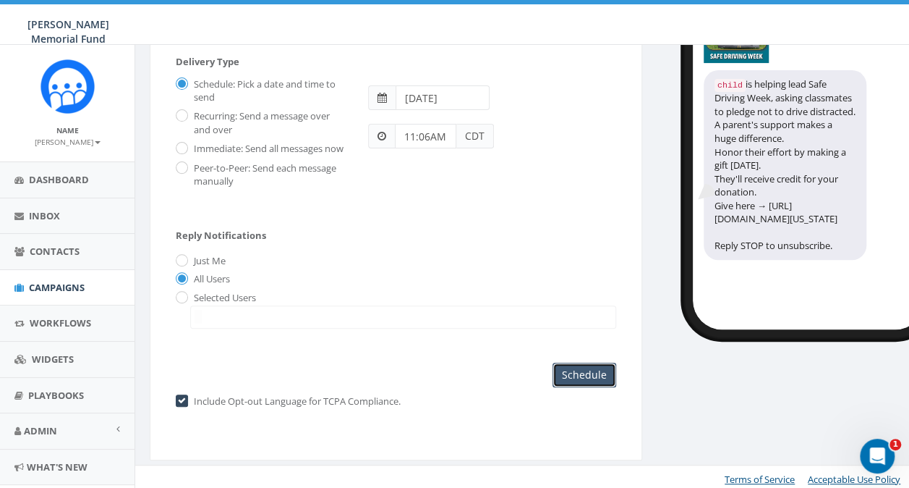
click at [587, 386] on input "Schedule" at bounding box center [585, 374] width 64 height 25
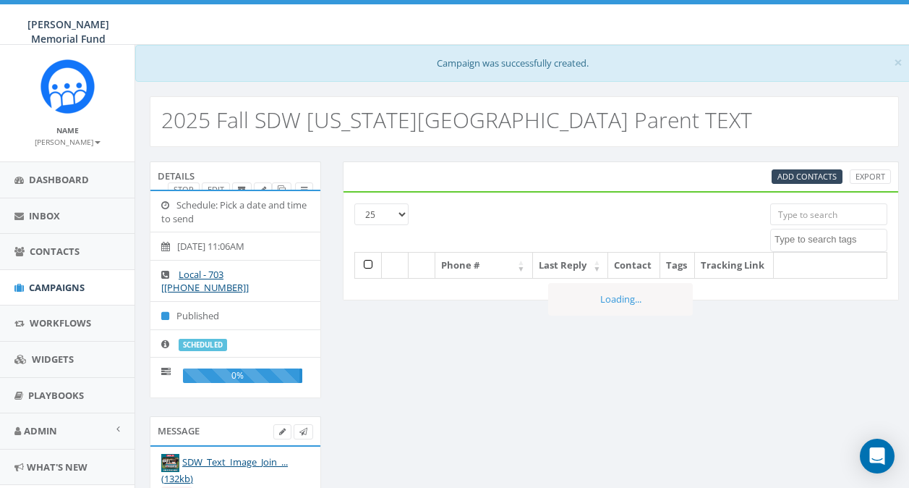
select select
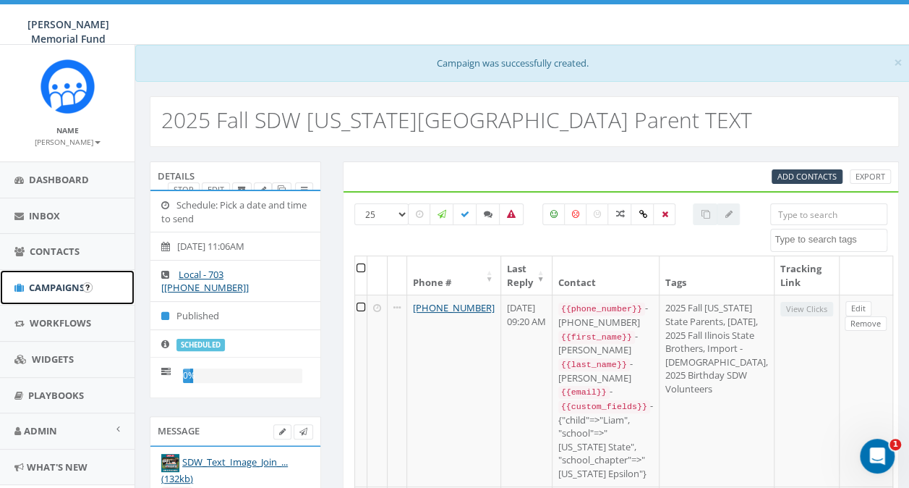
click at [43, 290] on span "Campaigns" at bounding box center [57, 287] width 56 height 13
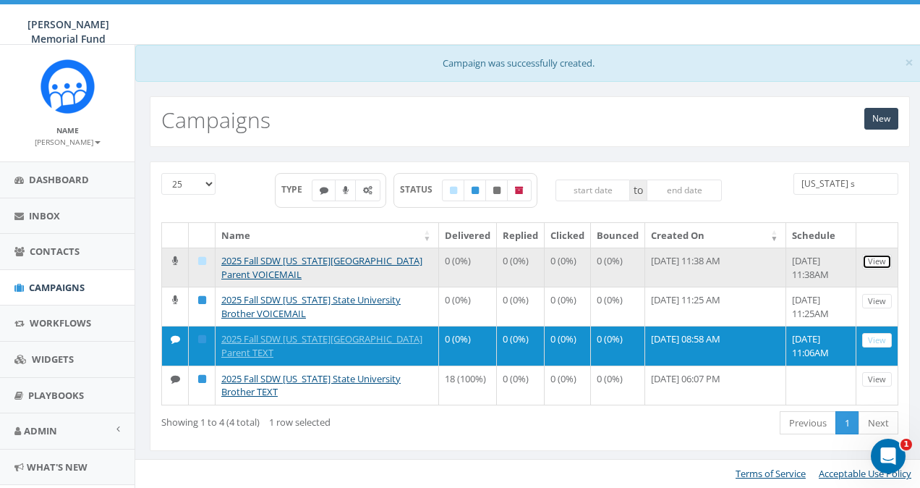
click at [874, 258] on link "View" at bounding box center [877, 261] width 30 height 15
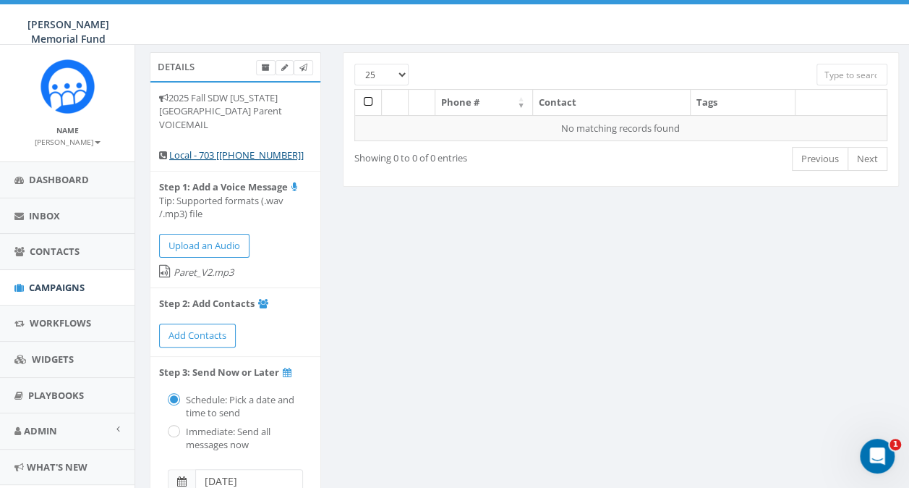
scroll to position [72, 0]
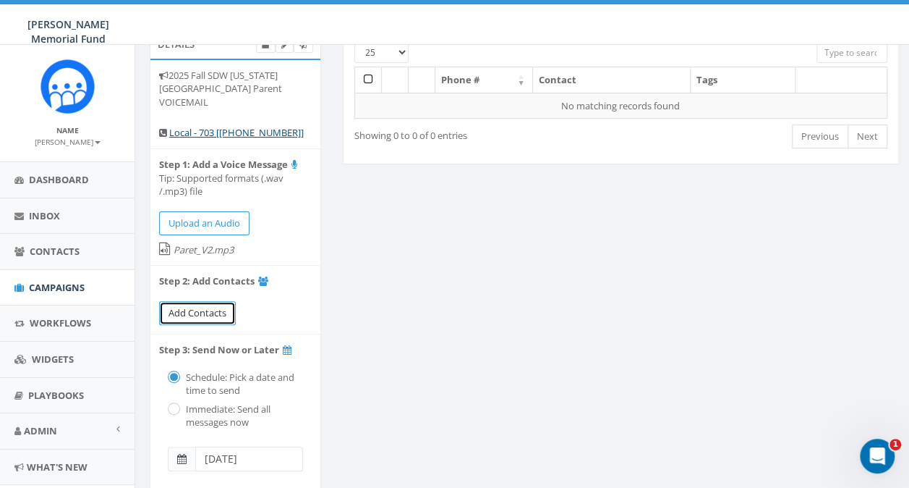
click at [205, 306] on span "Add Contacts" at bounding box center [198, 312] width 58 height 13
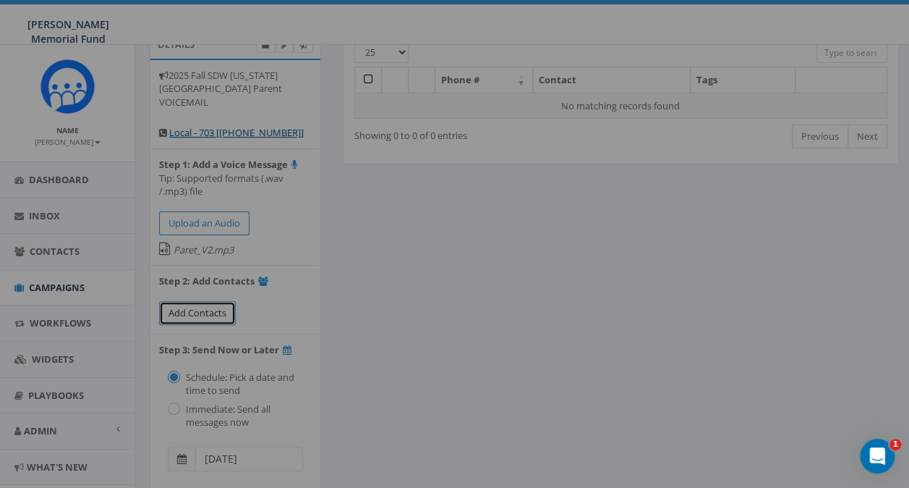
select select
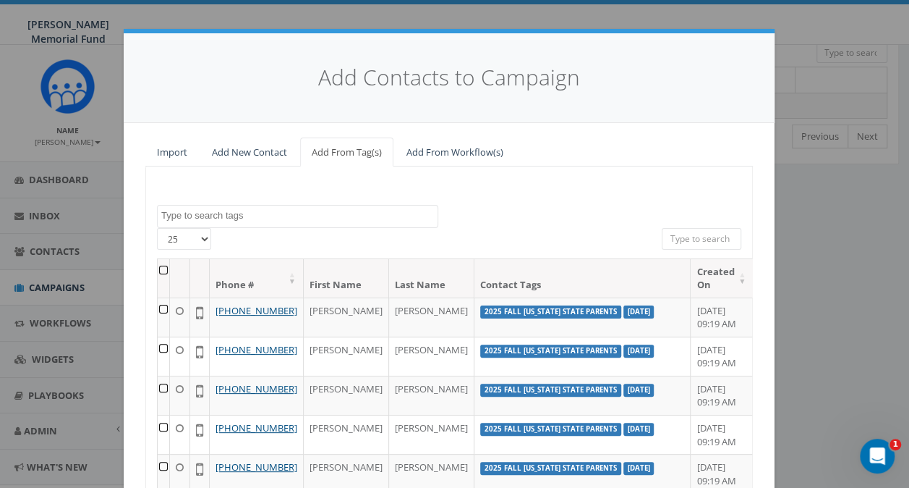
click at [238, 216] on textarea "Search" at bounding box center [299, 215] width 276 height 13
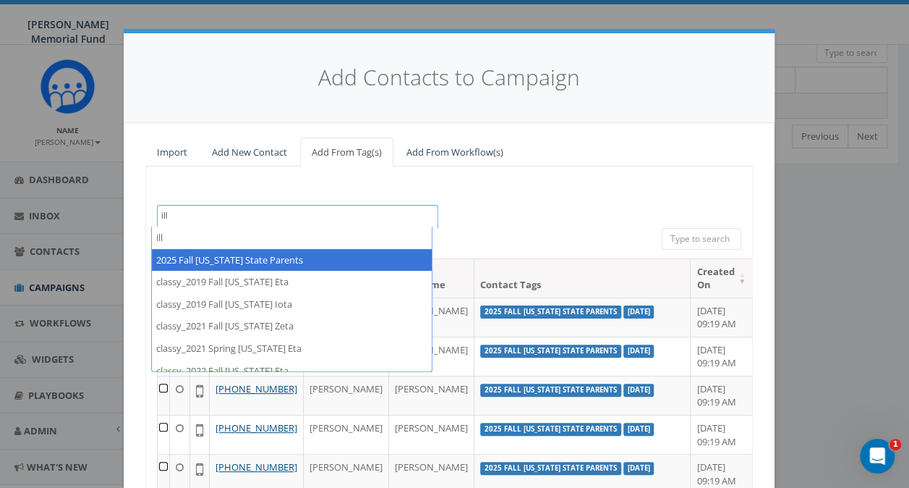
type textarea "ill"
select select "2025 Fall Illinois State Parents"
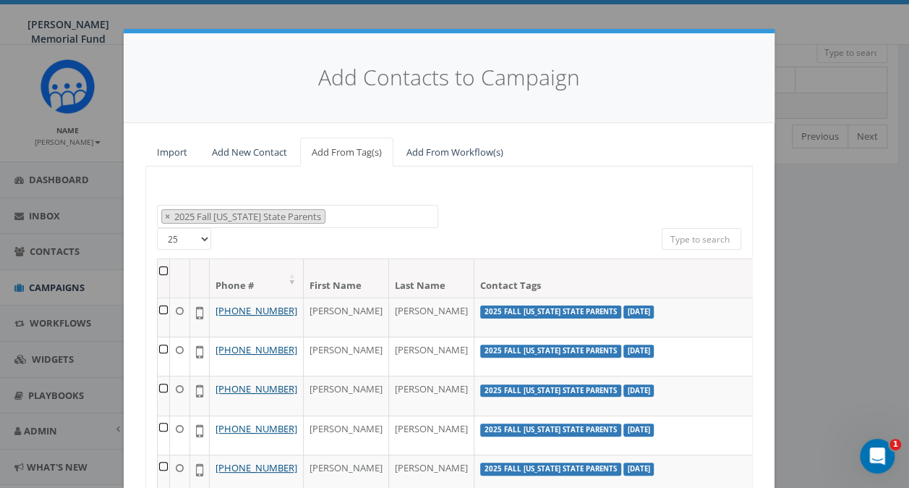
click at [158, 273] on th at bounding box center [164, 278] width 12 height 38
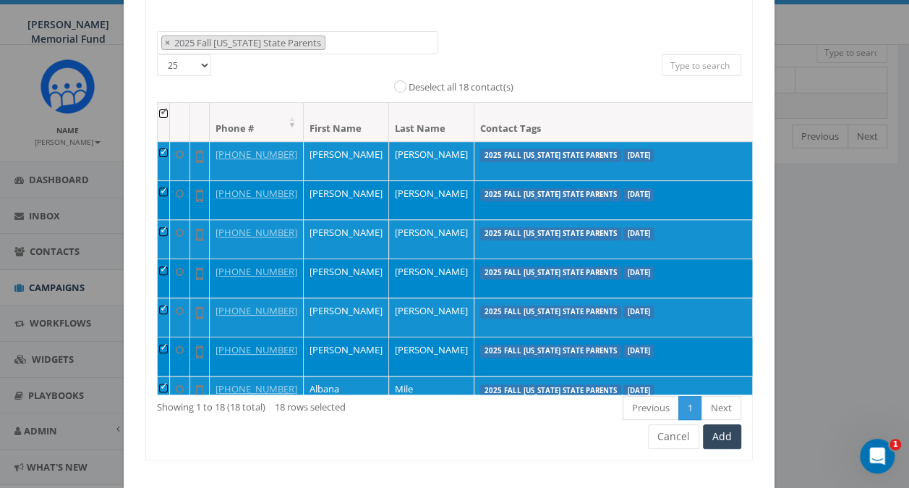
scroll to position [198, 0]
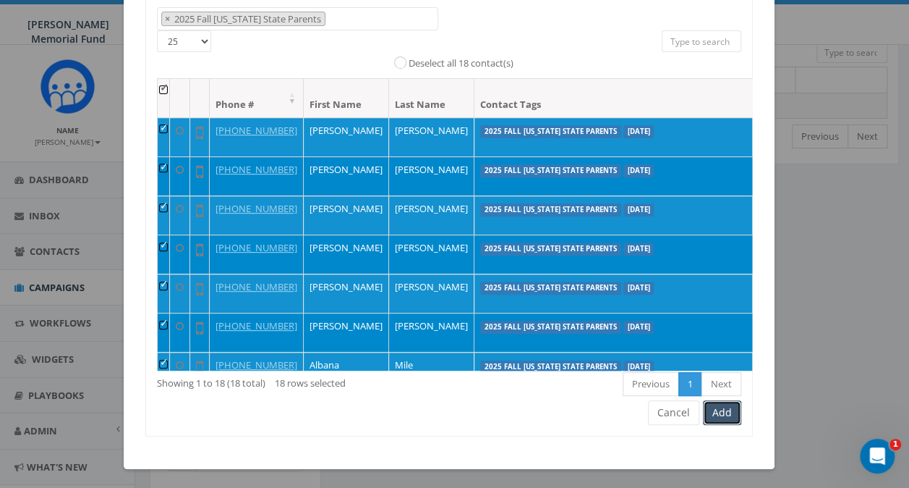
click at [726, 410] on button "Add" at bounding box center [722, 412] width 38 height 25
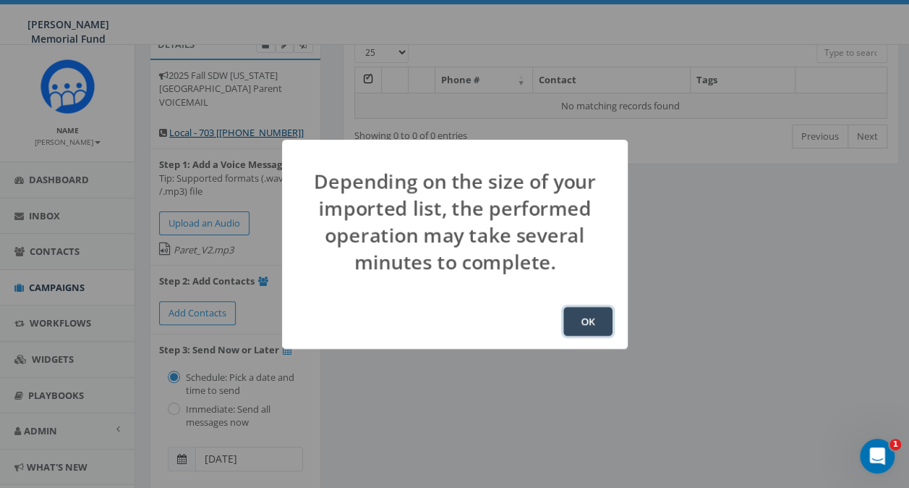
click at [591, 317] on button "OK" at bounding box center [588, 321] width 49 height 29
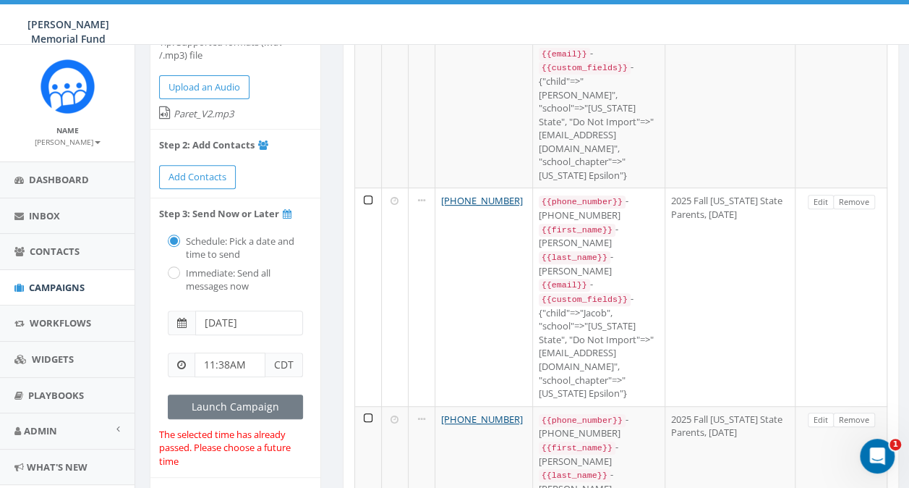
scroll to position [209, 0]
click at [186, 310] on span at bounding box center [181, 322] width 27 height 25
click at [263, 310] on input "2025-08-21" at bounding box center [249, 322] width 108 height 25
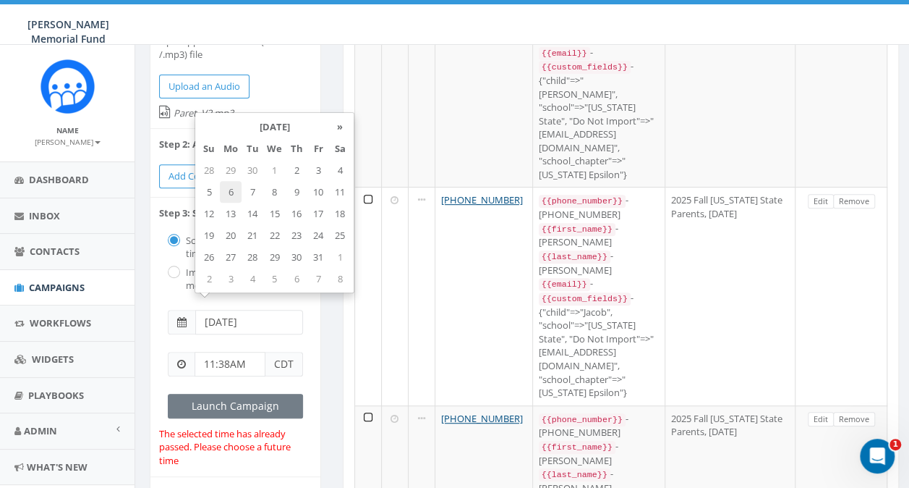
click at [233, 196] on td "6" at bounding box center [231, 192] width 22 height 22
type input "[DATE]"
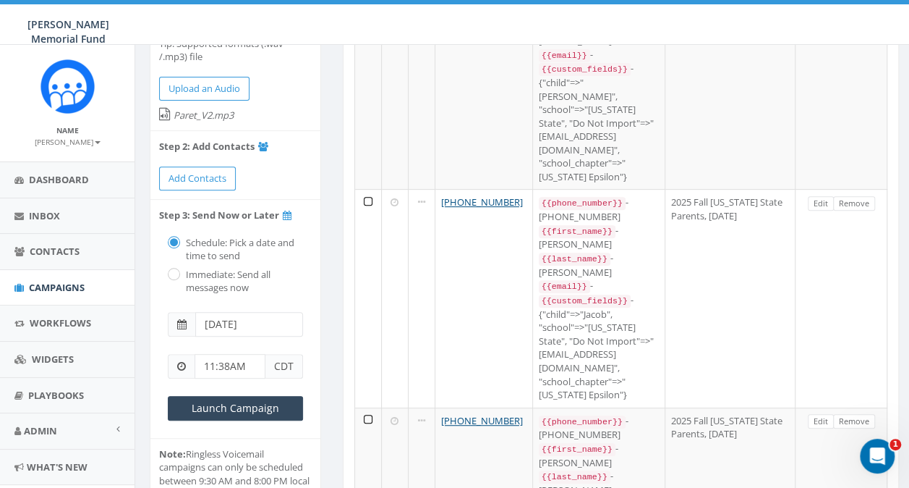
scroll to position [217, 0]
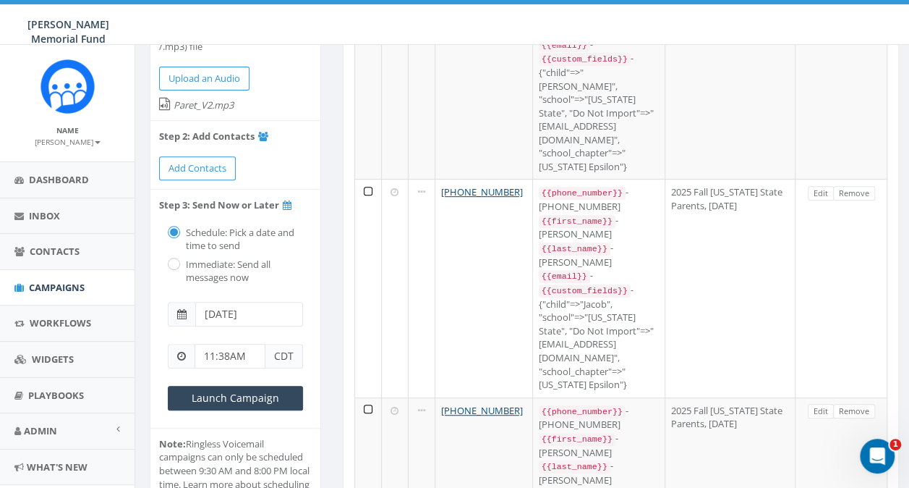
click at [287, 344] on span "CDT" at bounding box center [285, 356] width 38 height 25
click at [251, 345] on input "11:38AM" at bounding box center [230, 356] width 71 height 25
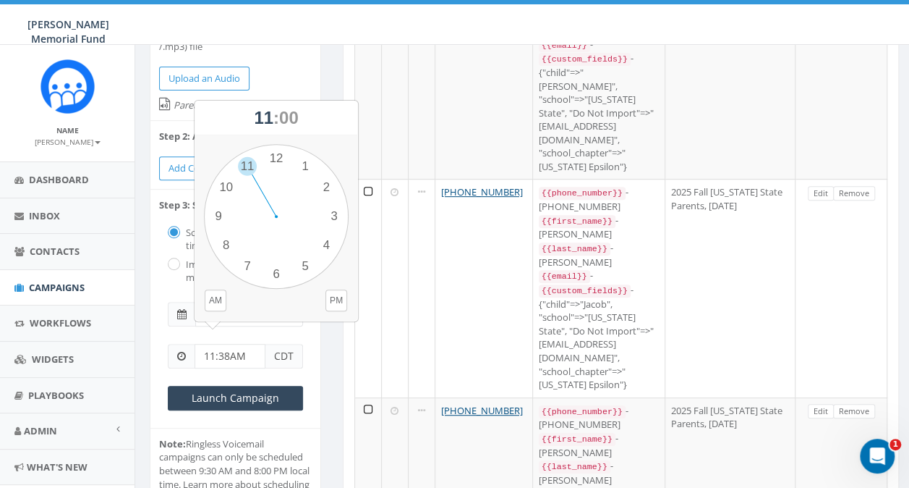
click at [211, 344] on input "11:38AM" at bounding box center [230, 356] width 71 height 25
click at [224, 344] on input "1:38AM" at bounding box center [230, 356] width 71 height 25
type input "1:38pM"
click at [314, 352] on li "Step 3: Send Now or Later Schedule: Pick a date and time to send Immediate: Sen…" at bounding box center [235, 309] width 170 height 238
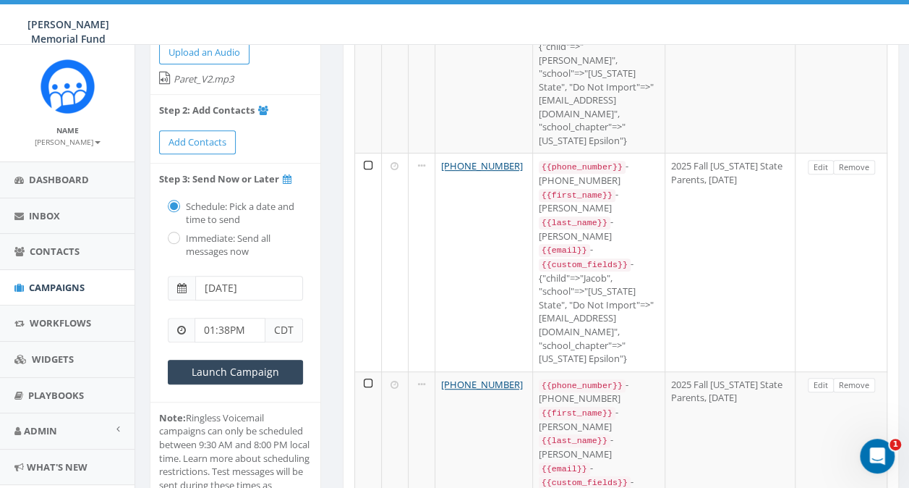
scroll to position [289, 0]
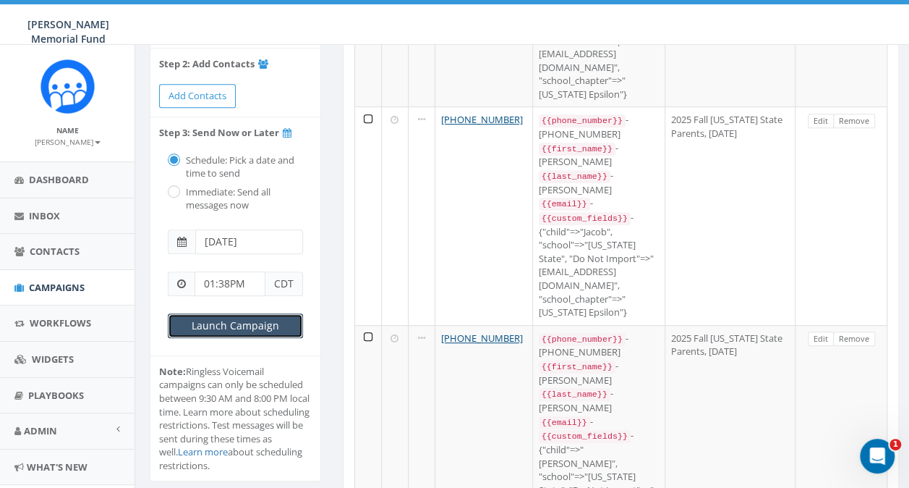
click at [232, 313] on input "Launch Campaign" at bounding box center [235, 325] width 135 height 25
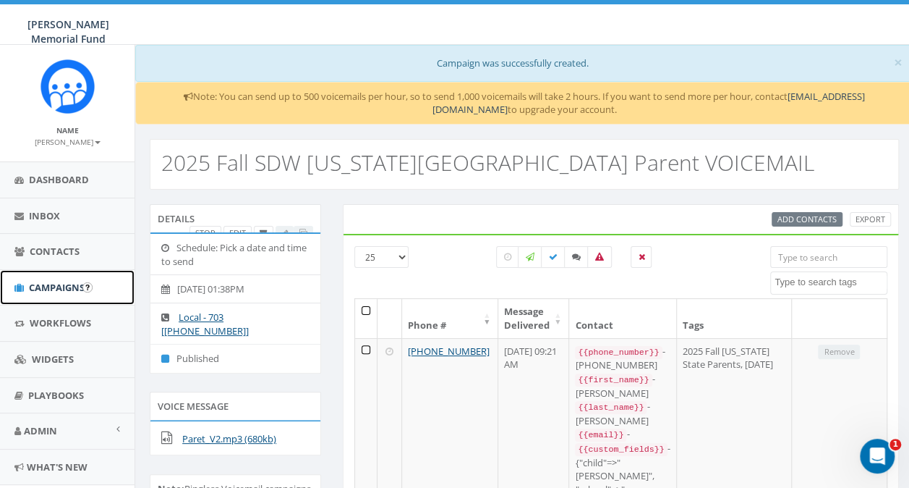
click at [66, 284] on span "Campaigns" at bounding box center [57, 287] width 56 height 13
